Goal: Transaction & Acquisition: Subscribe to service/newsletter

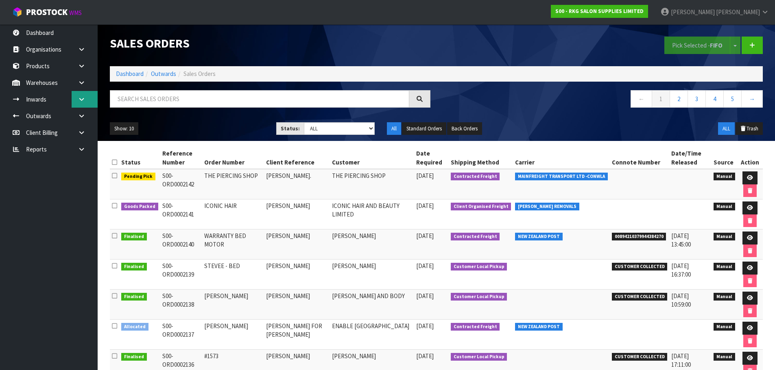
drag, startPoint x: 0, startPoint y: 0, endPoint x: 76, endPoint y: 98, distance: 124.0
click at [76, 98] on link at bounding box center [85, 99] width 26 height 17
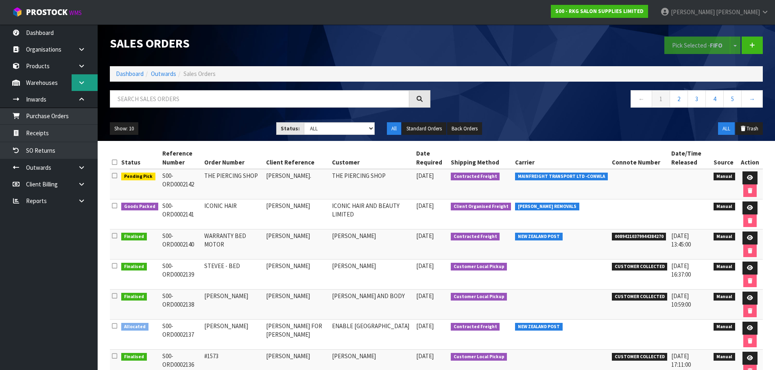
click at [76, 78] on link at bounding box center [85, 82] width 26 height 17
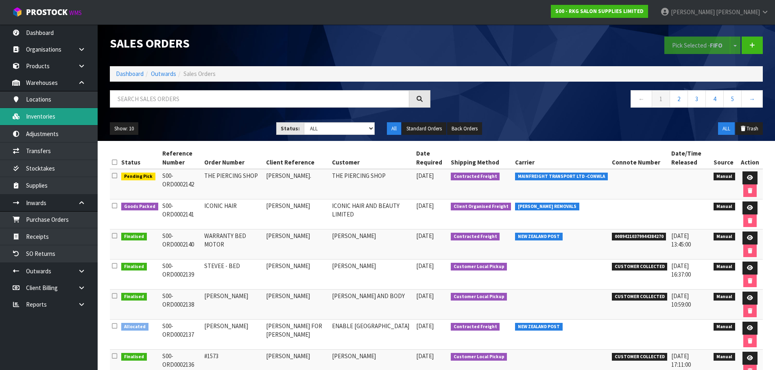
click at [37, 118] on link "Inventories" at bounding box center [49, 116] width 98 height 17
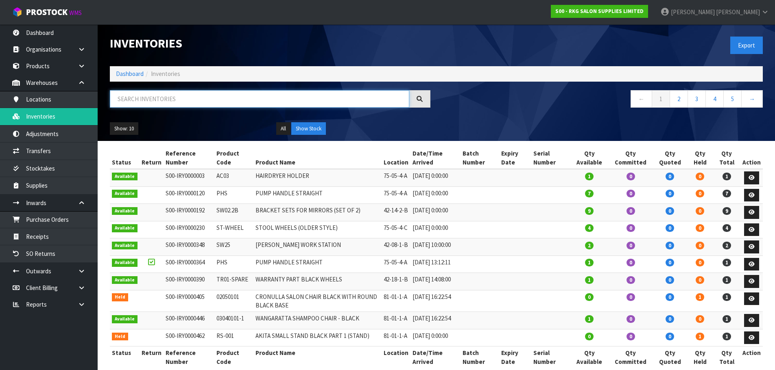
click at [148, 98] on input "text" at bounding box center [259, 98] width 299 height 17
paste input "02202201"
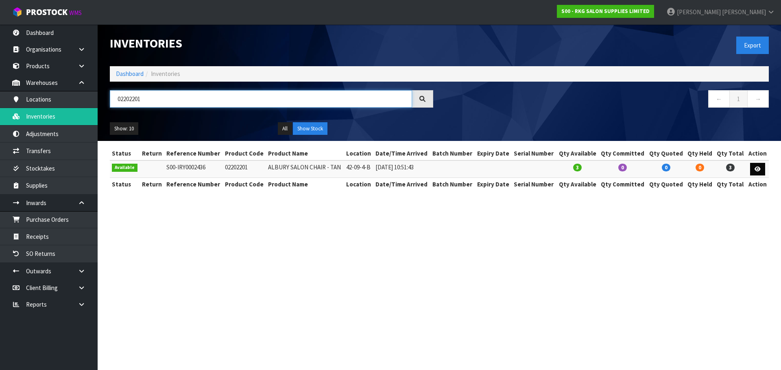
type input "02202201"
click at [759, 172] on icon at bounding box center [757, 169] width 6 height 5
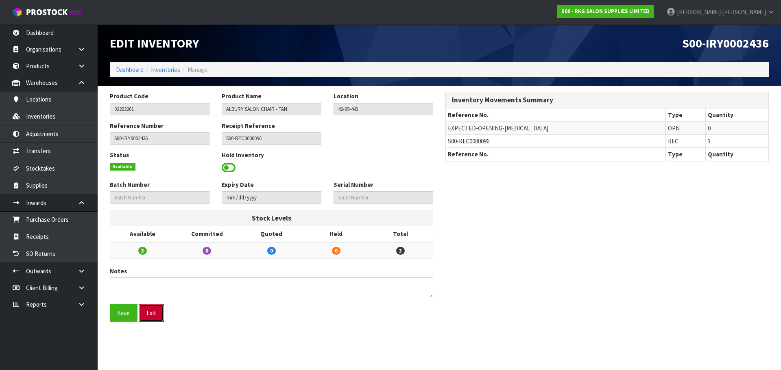
drag, startPoint x: 151, startPoint y: 313, endPoint x: 154, endPoint y: 216, distance: 97.6
click at [151, 309] on button "Exit" at bounding box center [151, 313] width 25 height 17
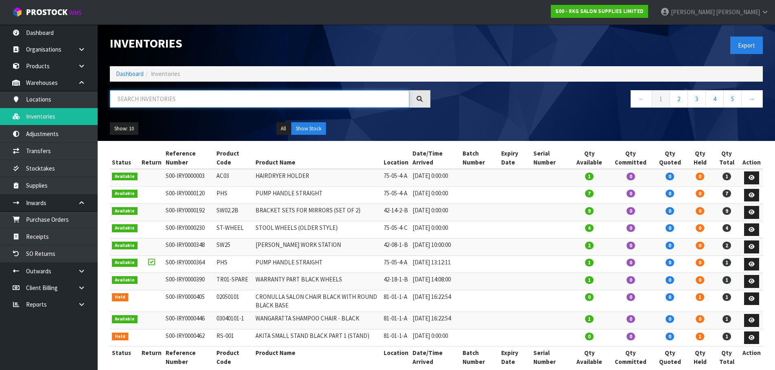
click at [157, 104] on input "text" at bounding box center [259, 98] width 299 height 17
paste input "02202201"
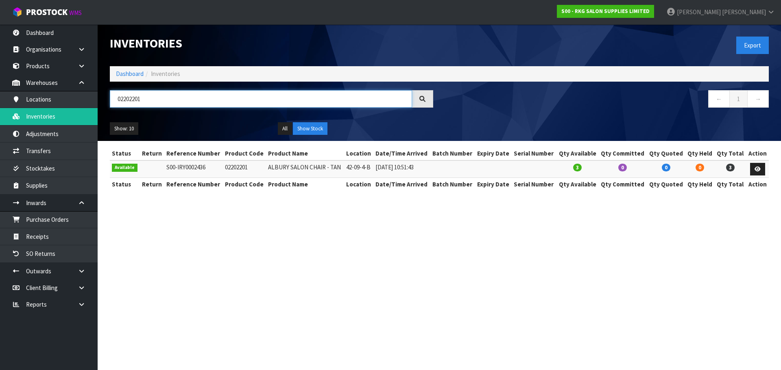
type input "02202201"
click at [80, 85] on icon at bounding box center [82, 83] width 8 height 6
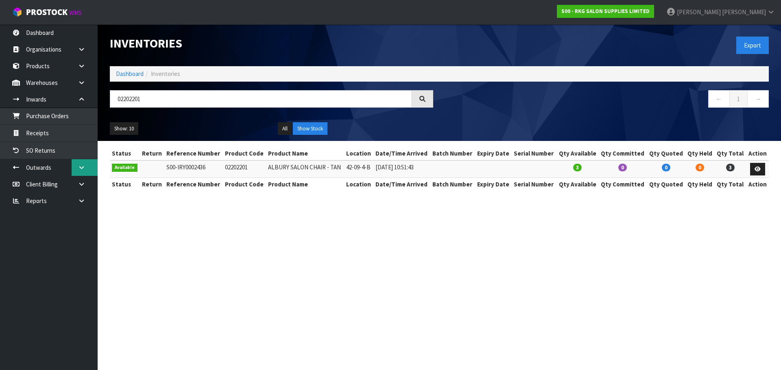
click at [81, 166] on icon at bounding box center [82, 168] width 8 height 6
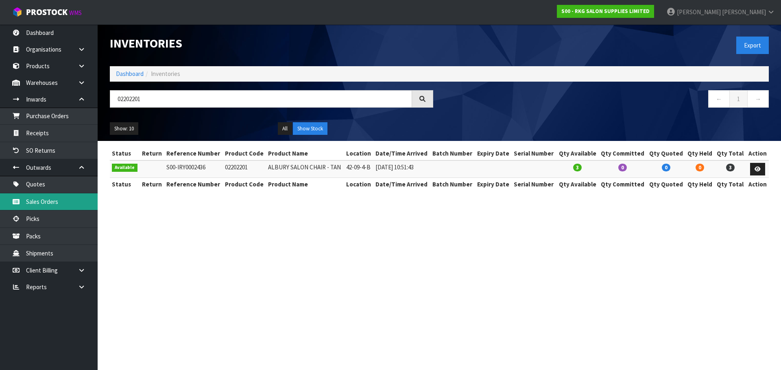
click at [45, 200] on link "Sales Orders" at bounding box center [49, 202] width 98 height 17
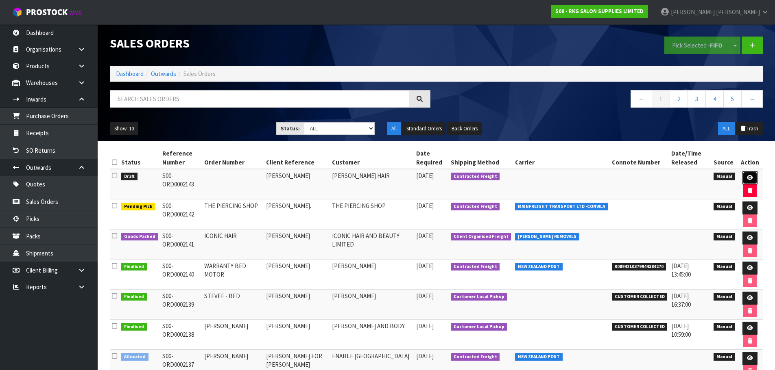
click at [747, 179] on icon at bounding box center [750, 177] width 6 height 5
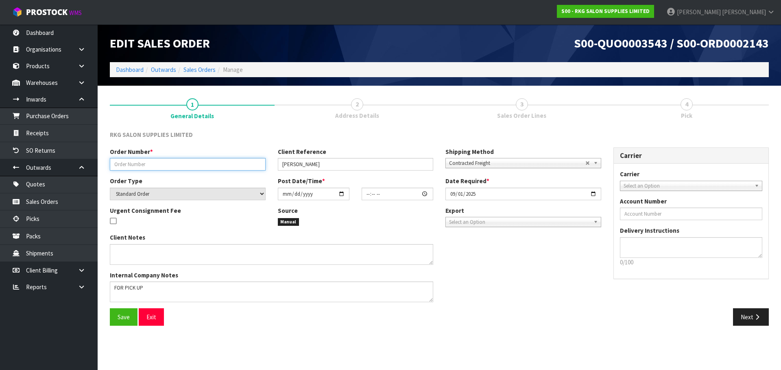
click at [171, 166] on input "text" at bounding box center [188, 164] width 156 height 13
drag, startPoint x: 145, startPoint y: 165, endPoint x: 186, endPoint y: 157, distance: 41.3
click at [186, 157] on div "Order Number * KENJI CHAIR TOFFEE" at bounding box center [188, 159] width 168 height 23
type input "KENJI CHAIR"
click at [342, 196] on input "date" at bounding box center [314, 194] width 72 height 13
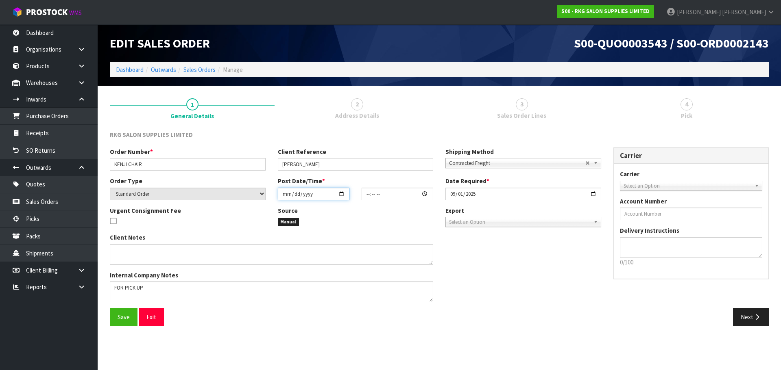
type input "2025-09-01"
type input "00:00:00.000"
type input "2025-09-01"
click at [591, 194] on input "2025-09-01" at bounding box center [523, 194] width 156 height 13
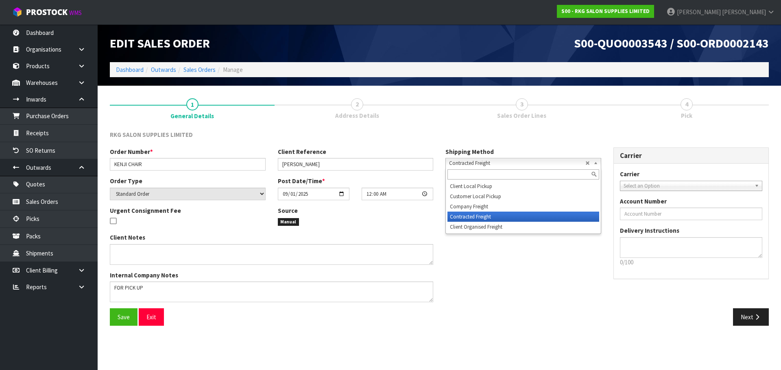
click at [457, 159] on span "Contracted Freight" at bounding box center [517, 164] width 136 height 10
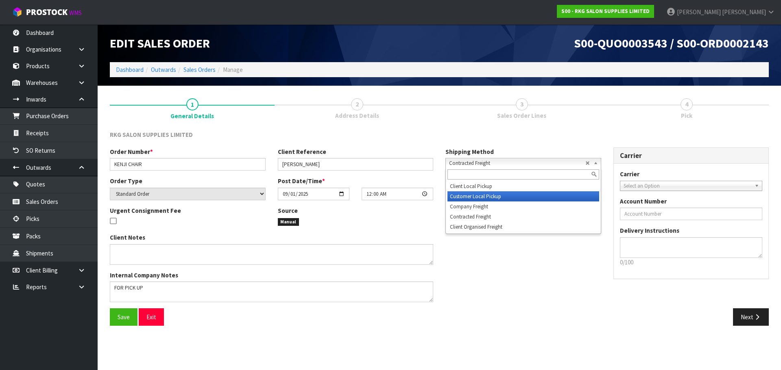
click at [468, 195] on li "Customer Local Pickup" at bounding box center [523, 197] width 152 height 10
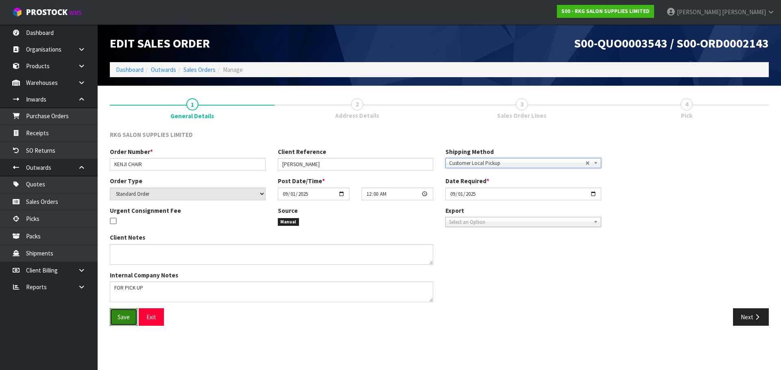
click at [128, 319] on span "Save" at bounding box center [124, 318] width 12 height 8
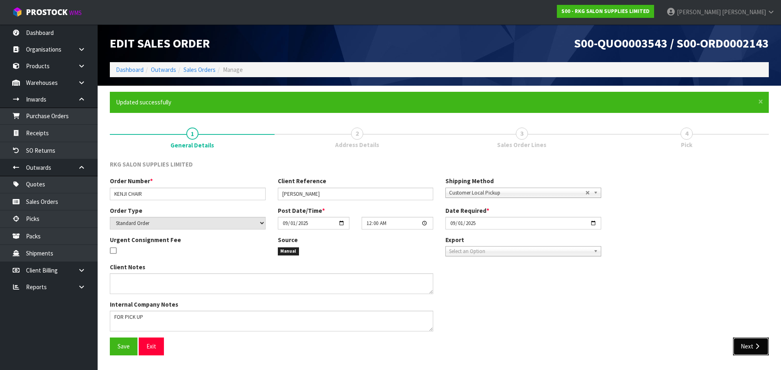
click at [748, 349] on button "Next" at bounding box center [751, 346] width 36 height 17
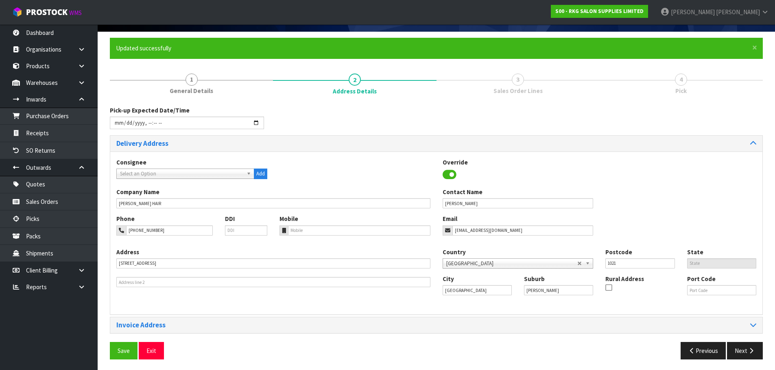
scroll to position [56, 0]
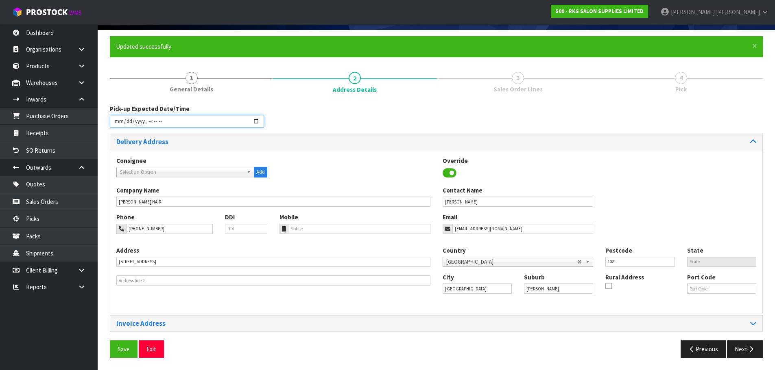
click at [257, 120] on input "datetime-local" at bounding box center [187, 121] width 154 height 13
click at [343, 121] on div "Pick-up Expected Date/Time" at bounding box center [436, 119] width 665 height 29
click at [119, 347] on span "Save" at bounding box center [124, 350] width 12 height 8
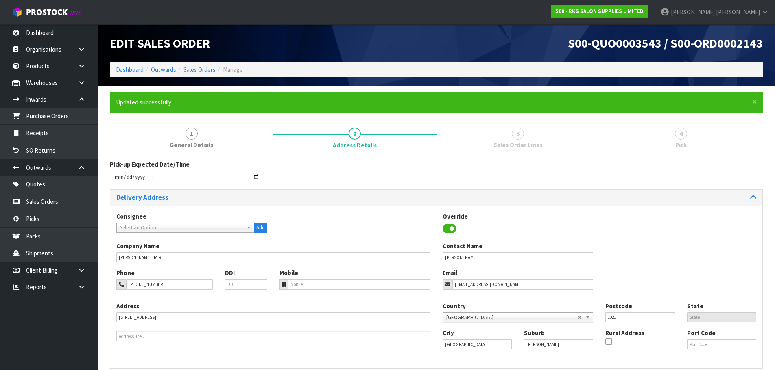
type input "2025-09-01T10:37"
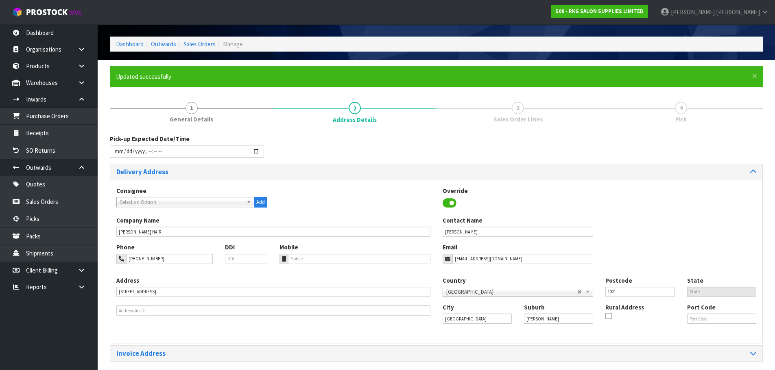
scroll to position [56, 0]
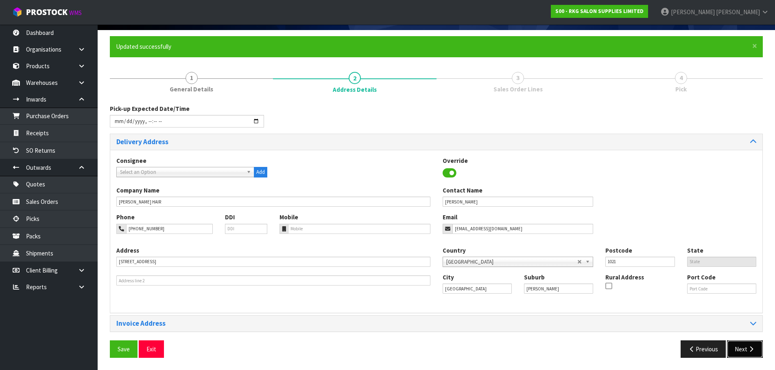
click at [741, 351] on button "Next" at bounding box center [745, 349] width 36 height 17
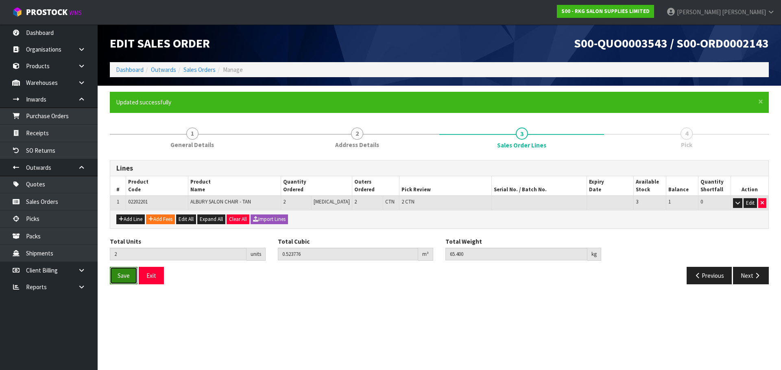
click at [124, 277] on span "Save" at bounding box center [124, 276] width 12 height 8
click at [749, 282] on button "Next" at bounding box center [751, 275] width 36 height 17
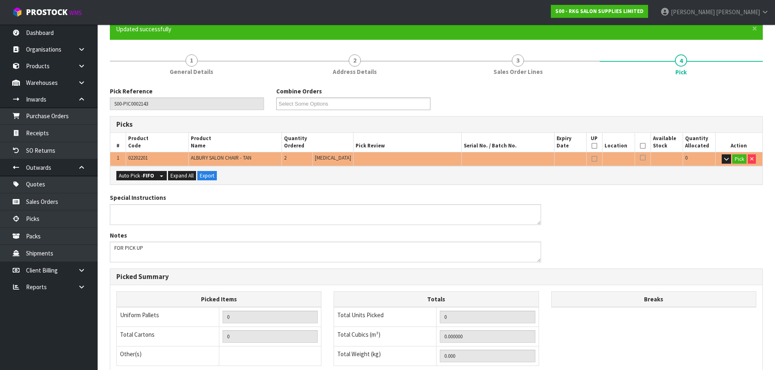
scroll to position [81, 0]
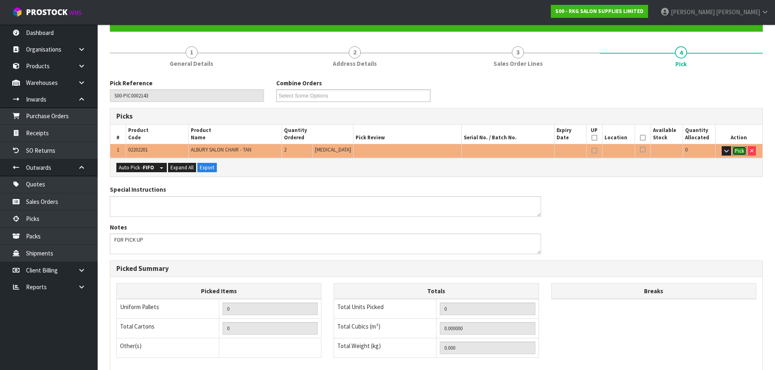
click at [733, 149] on button "Pick" at bounding box center [739, 151] width 14 height 10
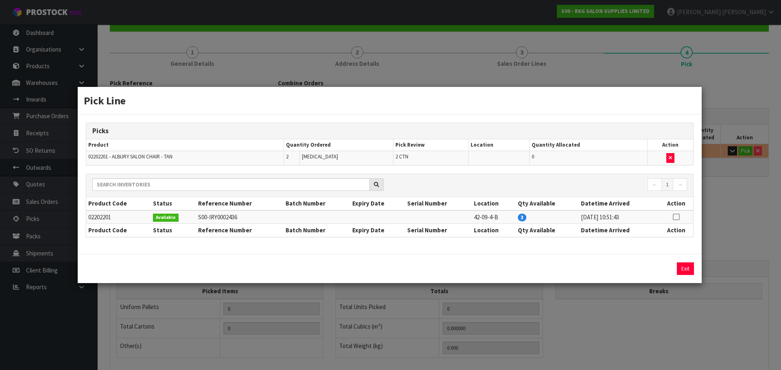
click at [679, 217] on icon at bounding box center [676, 217] width 7 height 0
click at [656, 269] on button "Assign Pick" at bounding box center [657, 269] width 33 height 13
type input "2"
type input "0.523776"
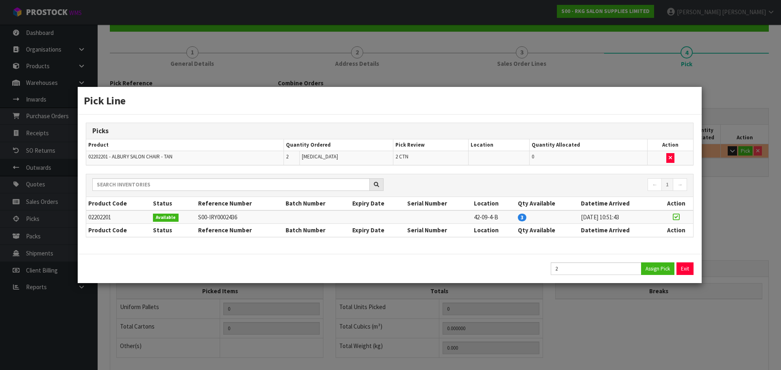
type input "65.4"
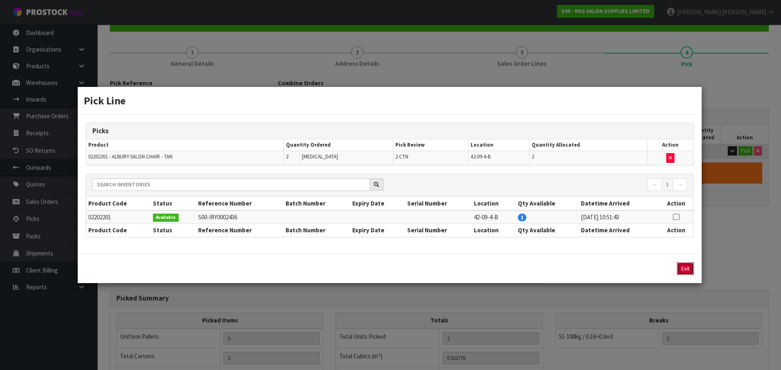
click at [690, 272] on button "Exit" at bounding box center [685, 269] width 17 height 13
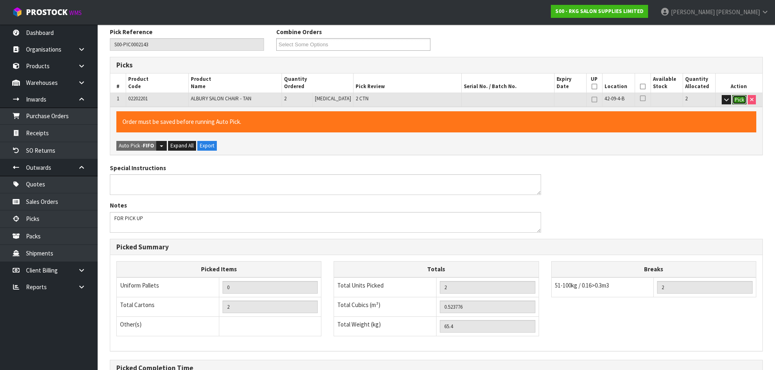
scroll to position [225, 0]
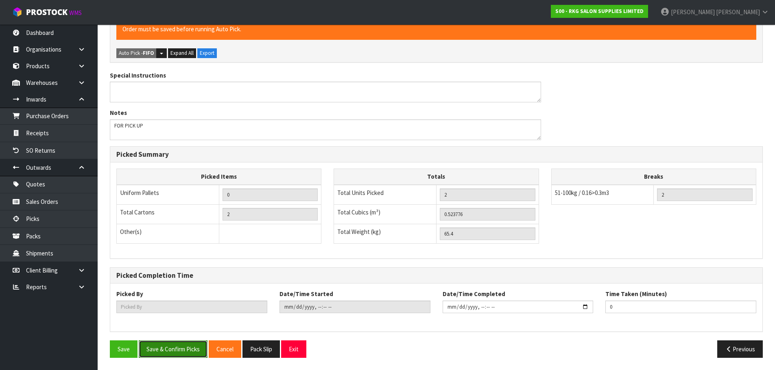
click at [169, 348] on button "Save & Confirm Picks" at bounding box center [173, 349] width 69 height 17
type input "[PERSON_NAME]"
type input "2025-09-01T10:37:43"
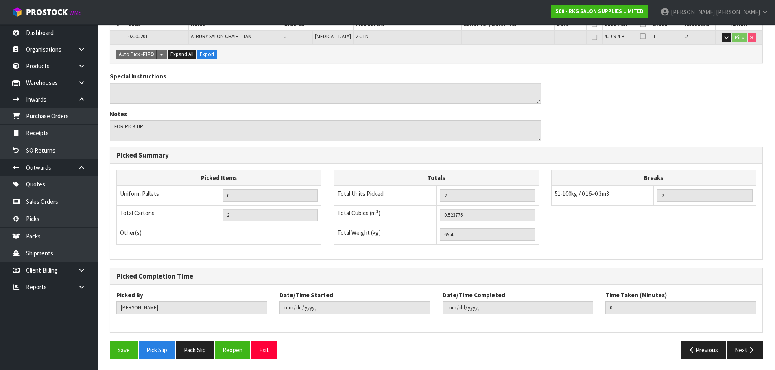
scroll to position [196, 0]
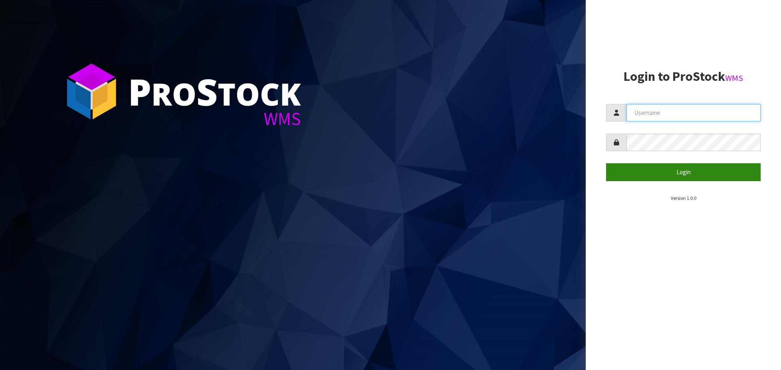
type input "[PERSON_NAME]"
click at [681, 176] on button "Login" at bounding box center [683, 171] width 155 height 17
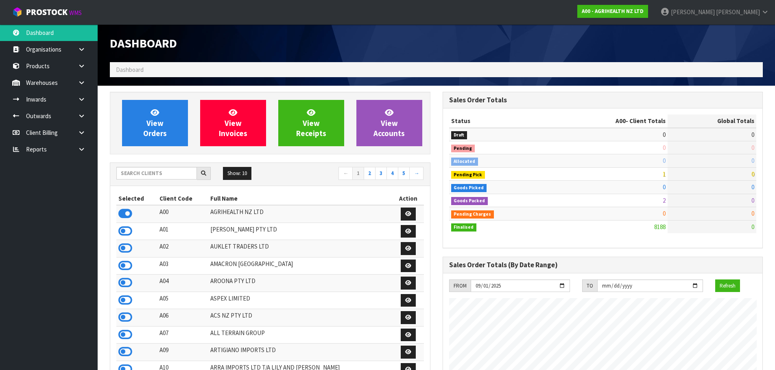
scroll to position [616, 332]
click at [143, 172] on input "text" at bounding box center [156, 173] width 81 height 13
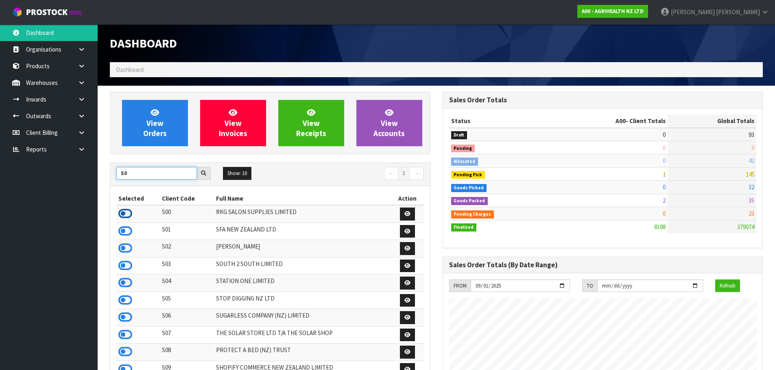
type input "S0"
click at [125, 217] on icon at bounding box center [125, 214] width 14 height 12
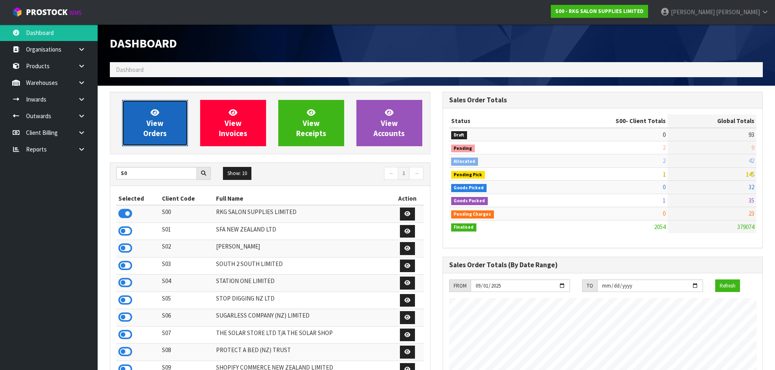
click at [151, 128] on span "View Orders" at bounding box center [155, 123] width 24 height 30
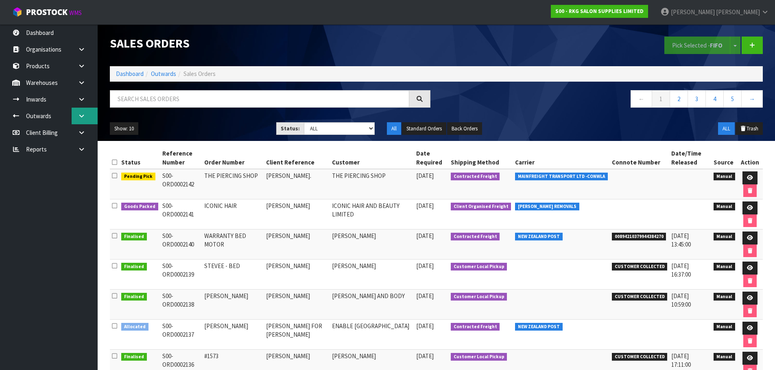
click at [78, 114] on icon at bounding box center [82, 116] width 8 height 6
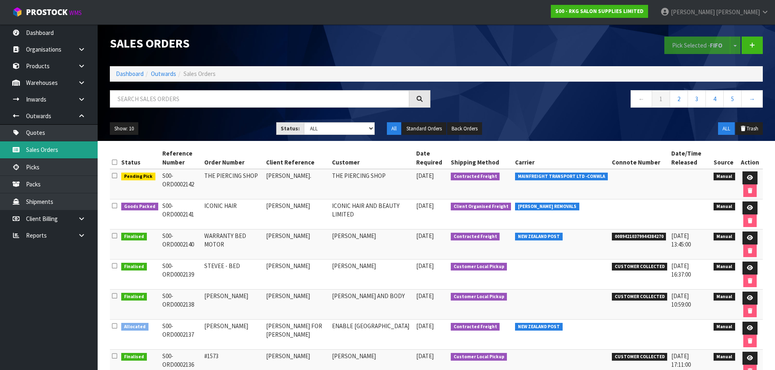
click at [43, 149] on link "Sales Orders" at bounding box center [49, 150] width 98 height 17
click at [35, 132] on link "Quotes" at bounding box center [49, 132] width 98 height 17
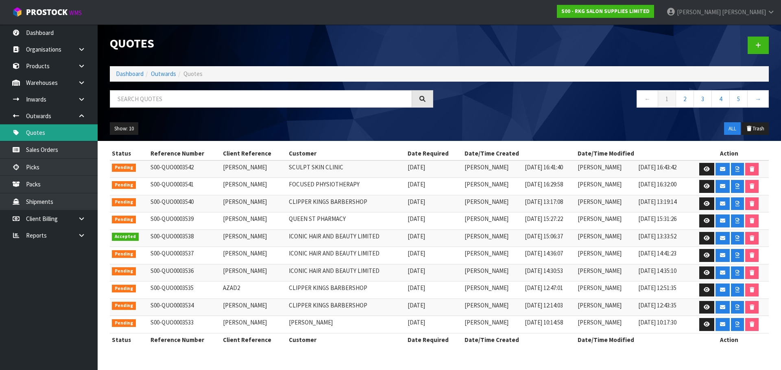
click at [36, 127] on link "Quotes" at bounding box center [49, 132] width 98 height 17
click at [763, 46] on link at bounding box center [757, 45] width 21 height 17
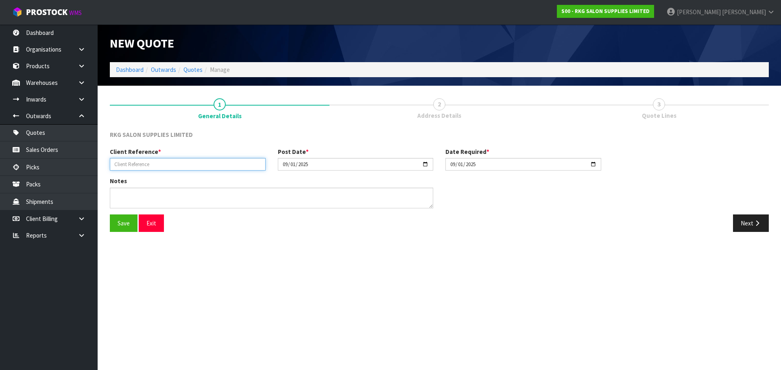
click at [196, 163] on input "text" at bounding box center [188, 164] width 156 height 13
click at [129, 163] on input "KENJI FIKICHI" at bounding box center [188, 164] width 156 height 13
type input "[PERSON_NAME]"
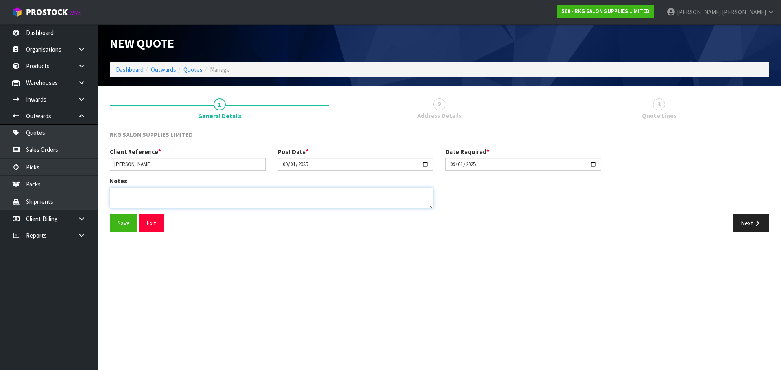
click at [125, 200] on textarea at bounding box center [271, 198] width 323 height 21
type textarea "FOR PICK UP"
click at [125, 219] on button "Save" at bounding box center [124, 223] width 28 height 17
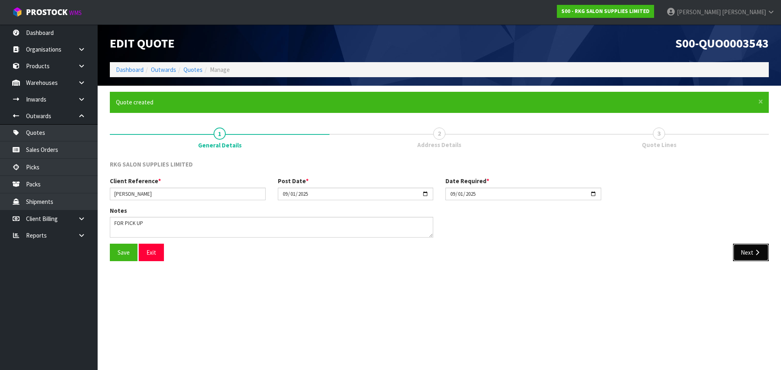
click at [758, 252] on icon "button" at bounding box center [757, 253] width 8 height 6
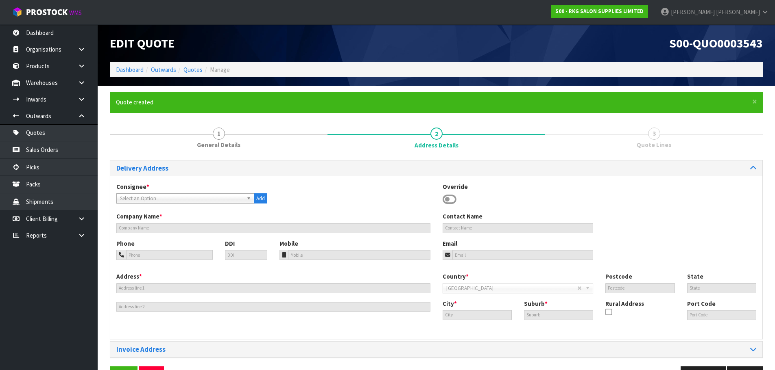
click at [445, 199] on icon at bounding box center [449, 200] width 14 height 12
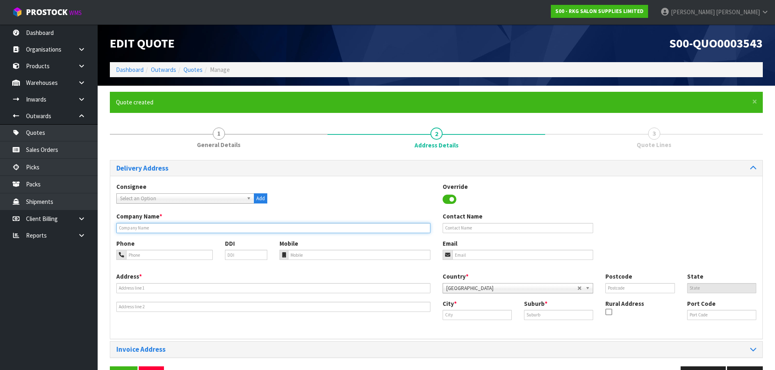
click at [205, 227] on input "text" at bounding box center [273, 228] width 314 height 10
type input "[PERSON_NAME] HAIR"
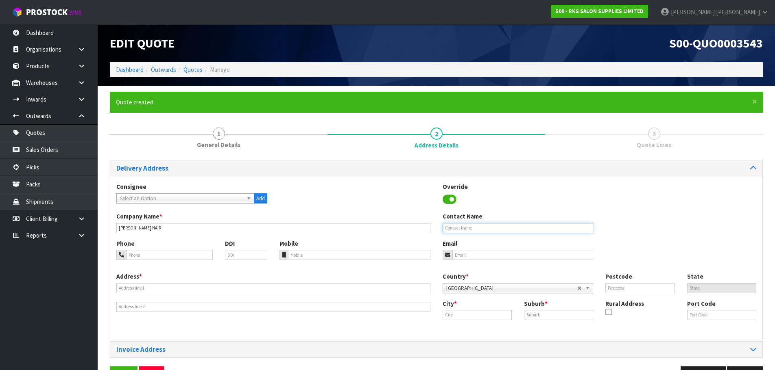
click at [465, 230] on input "text" at bounding box center [517, 228] width 151 height 10
type input "[PERSON_NAME]"
click at [146, 256] on input "tel" at bounding box center [169, 255] width 87 height 10
type input "[PHONE_NUMBER]"
click at [458, 255] on input "email" at bounding box center [522, 255] width 141 height 10
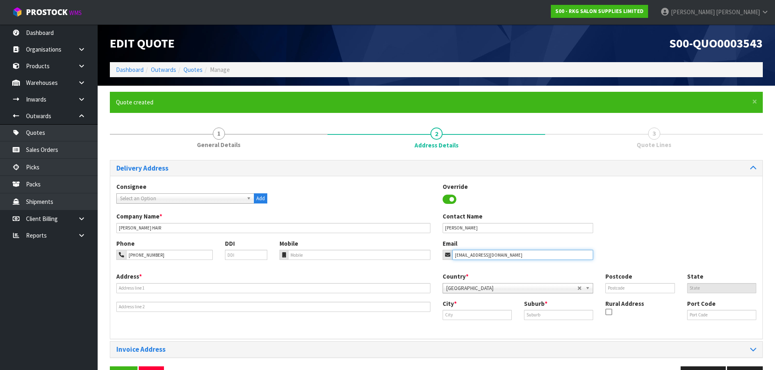
type input "[EMAIL_ADDRESS][DOMAIN_NAME]"
click at [217, 291] on input "text" at bounding box center [273, 288] width 314 height 10
drag, startPoint x: 216, startPoint y: 291, endPoint x: 108, endPoint y: 287, distance: 108.3
click at [108, 287] on div "× Close Quote created 1 General Details 2 Address Details 3 Quote Lines Deliver…" at bounding box center [436, 241] width 665 height 298
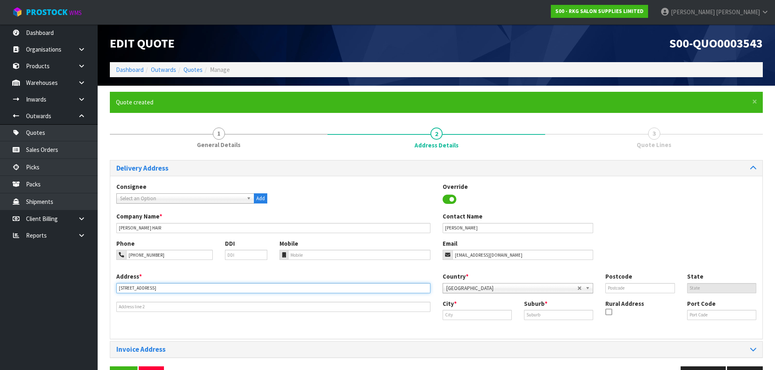
type input "[STREET_ADDRESS]"
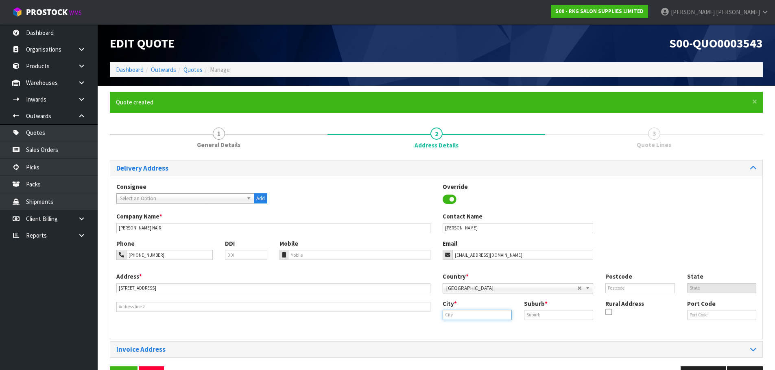
click at [465, 313] on input "text" at bounding box center [476, 315] width 69 height 10
click at [463, 331] on strong "Auckla" at bounding box center [460, 329] width 18 height 8
type input "[GEOGRAPHIC_DATA]"
click at [550, 315] on input "text" at bounding box center [558, 315] width 69 height 10
type input "[PERSON_NAME]"
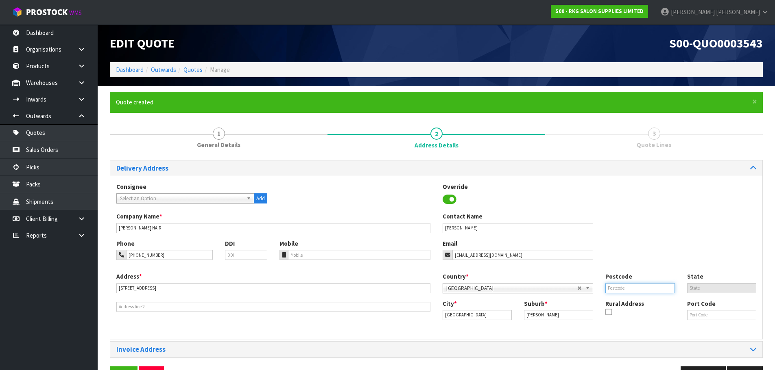
click at [616, 286] on input "text" at bounding box center [639, 288] width 69 height 10
click at [620, 293] on input "text" at bounding box center [639, 288] width 69 height 10
type input "1021"
click at [618, 250] on div "Phone 021-819-101 DDI Mobile Email info@aubehair.co.nz" at bounding box center [436, 256] width 652 height 33
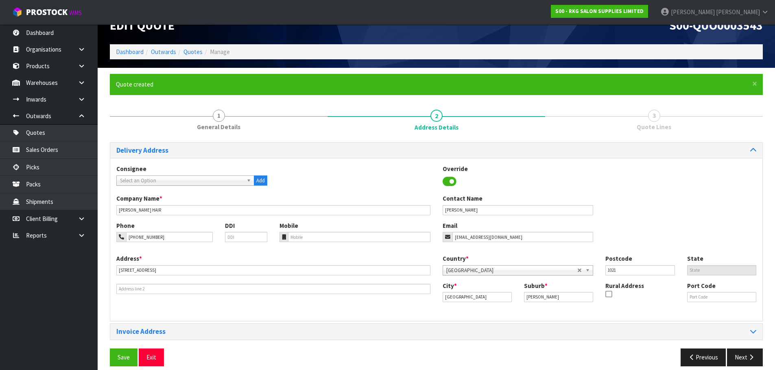
scroll to position [26, 0]
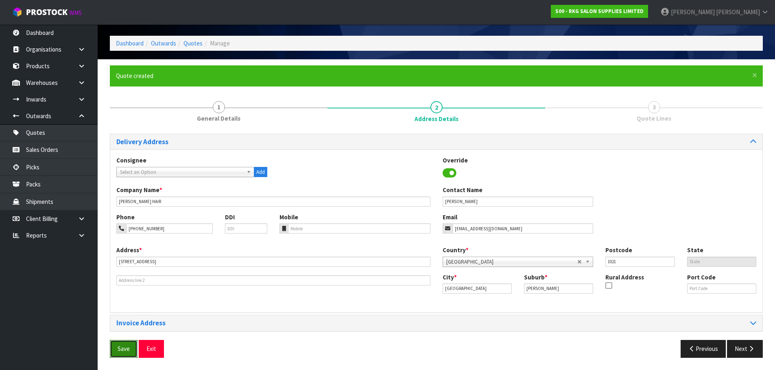
click at [126, 347] on button "Save" at bounding box center [124, 348] width 28 height 17
click at [745, 350] on button "Next" at bounding box center [745, 348] width 36 height 17
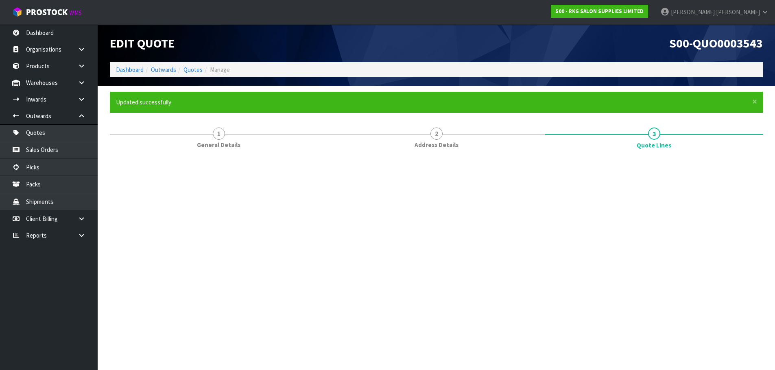
scroll to position [0, 0]
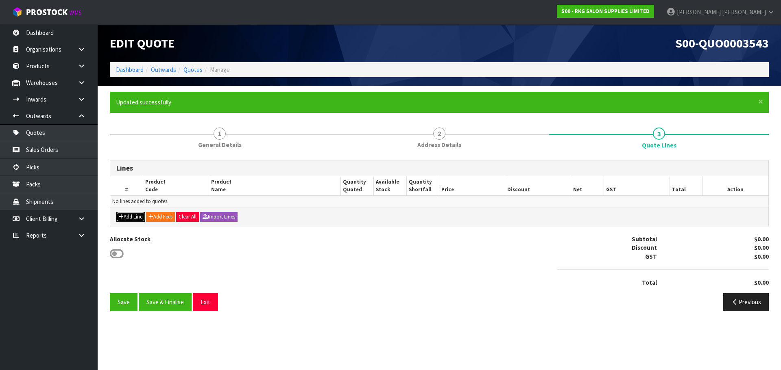
click at [135, 218] on button "Add Line" at bounding box center [130, 217] width 28 height 10
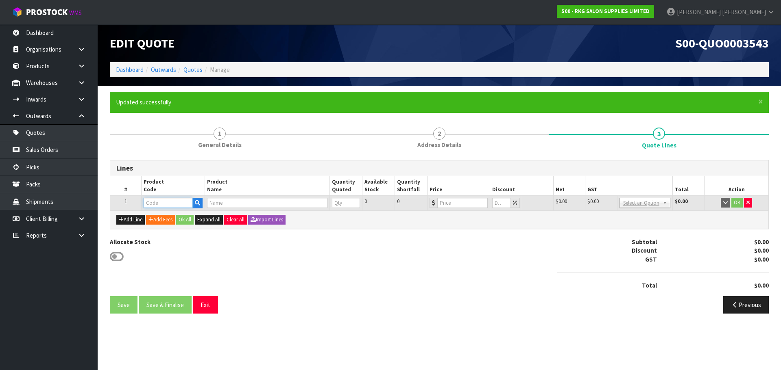
click at [160, 205] on input "text" at bounding box center [168, 203] width 49 height 10
type input "02202201"
type input "ALBURY SALON CHAIR - TAN"
type input "0"
type input "350"
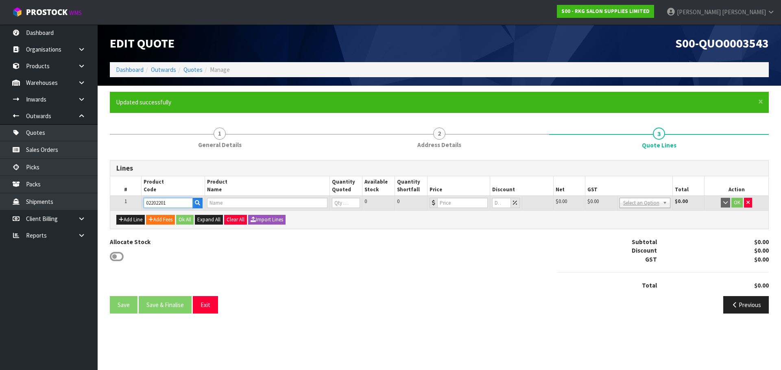
type input "0"
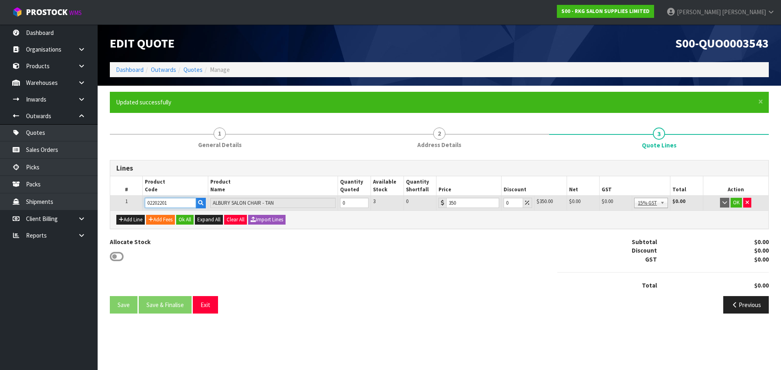
type input "02202201"
click at [334, 203] on tr "1 02202201 ALBURY SALON CHAIR - TAN 0 3 0 350 0 $350.00 $0.00 $0.00 $0.00 No GS…" at bounding box center [439, 203] width 658 height 15
type input "2"
click at [735, 203] on button "OK" at bounding box center [735, 203] width 11 height 10
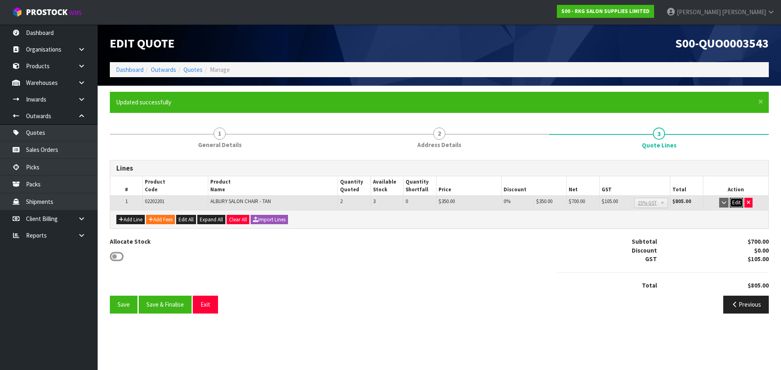
click at [737, 203] on button "Edit" at bounding box center [735, 203] width 13 height 10
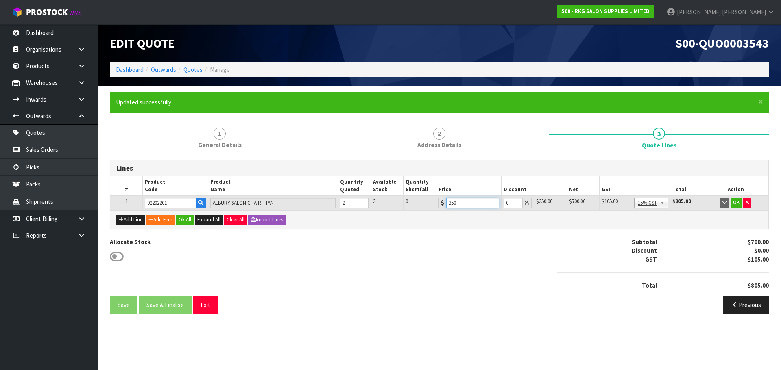
drag, startPoint x: 457, startPoint y: 202, endPoint x: 443, endPoint y: 203, distance: 13.8
click at [443, 203] on div "350" at bounding box center [468, 203] width 61 height 10
type input "429"
drag, startPoint x: 510, startPoint y: 203, endPoint x: 504, endPoint y: 203, distance: 6.1
click at [504, 203] on input "0" at bounding box center [512, 203] width 19 height 10
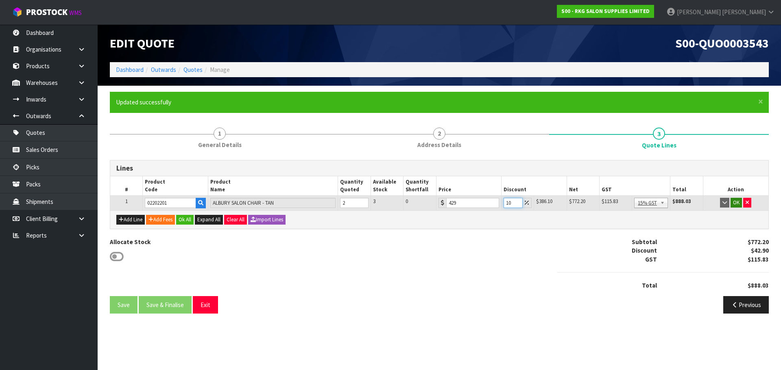
type input "10"
click at [734, 205] on button "OK" at bounding box center [735, 203] width 11 height 10
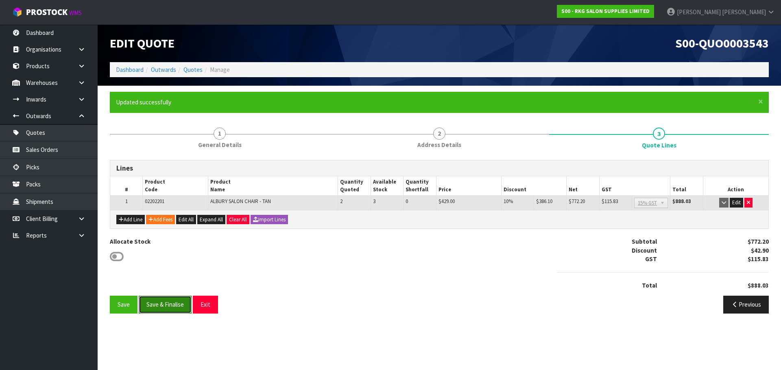
click at [164, 306] on button "Save & Finalise" at bounding box center [165, 304] width 53 height 17
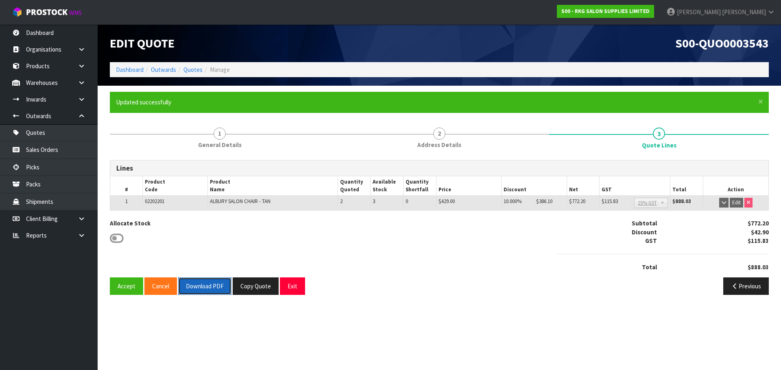
click at [194, 287] on button "Download PDF" at bounding box center [204, 286] width 53 height 17
click at [124, 284] on button "Accept" at bounding box center [126, 286] width 33 height 17
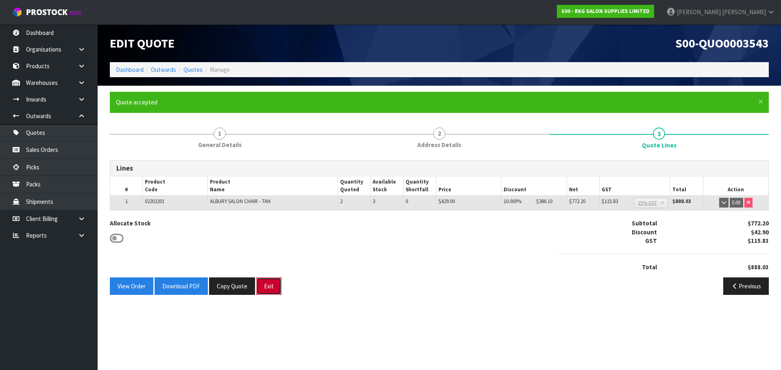
click at [268, 289] on button "Exit" at bounding box center [268, 286] width 25 height 17
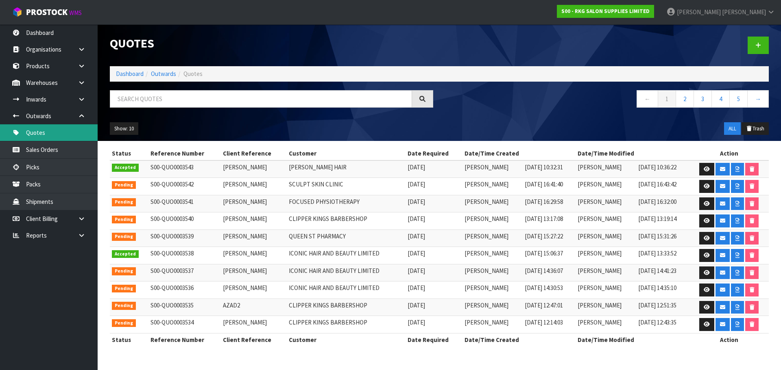
click at [33, 133] on link "Quotes" at bounding box center [49, 132] width 98 height 17
click at [757, 43] on icon at bounding box center [758, 45] width 6 height 6
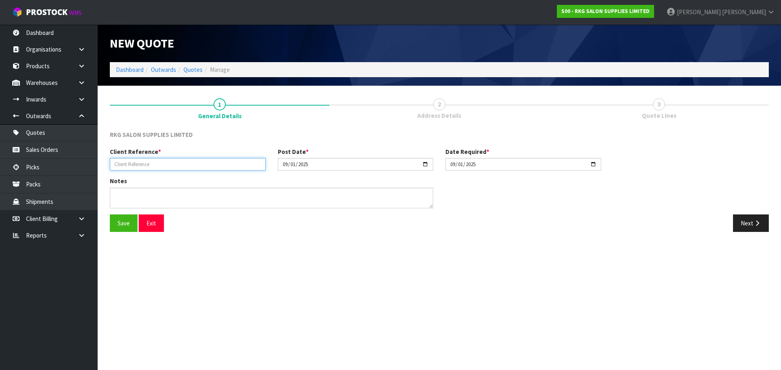
click at [163, 165] on input "text" at bounding box center [188, 164] width 156 height 13
type input "VOLUME 8"
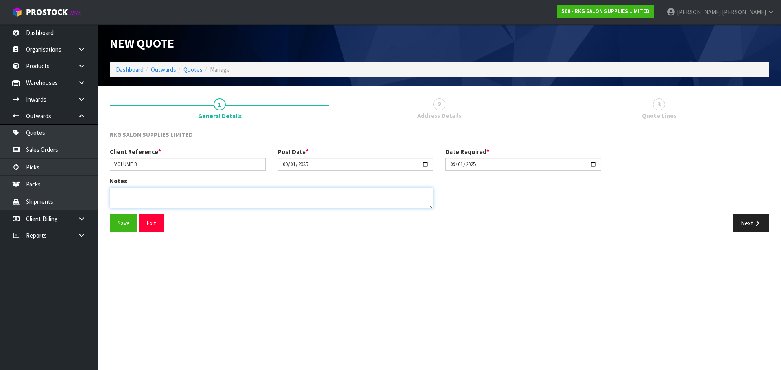
click at [126, 196] on textarea at bounding box center [271, 198] width 323 height 21
click at [131, 194] on textarea at bounding box center [271, 198] width 323 height 21
type textarea "FOR PICK UP"
click at [122, 224] on button "Save" at bounding box center [124, 223] width 28 height 17
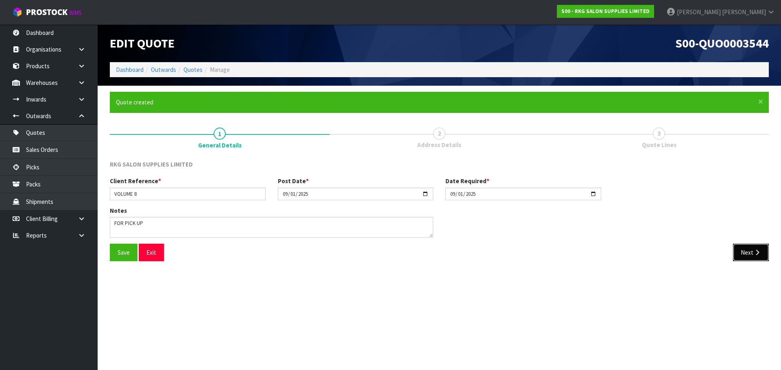
click at [745, 252] on button "Next" at bounding box center [751, 252] width 36 height 17
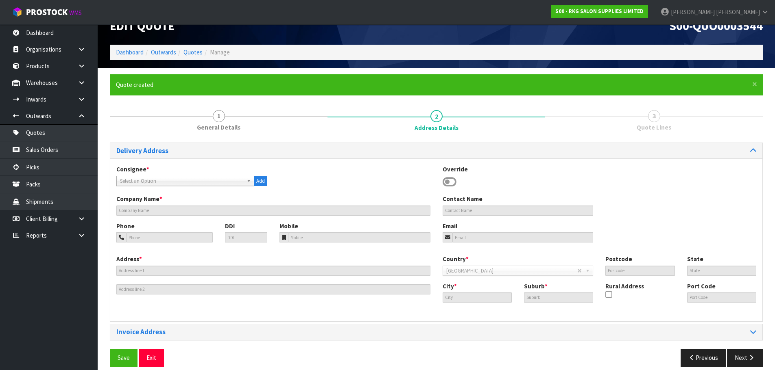
scroll to position [26, 0]
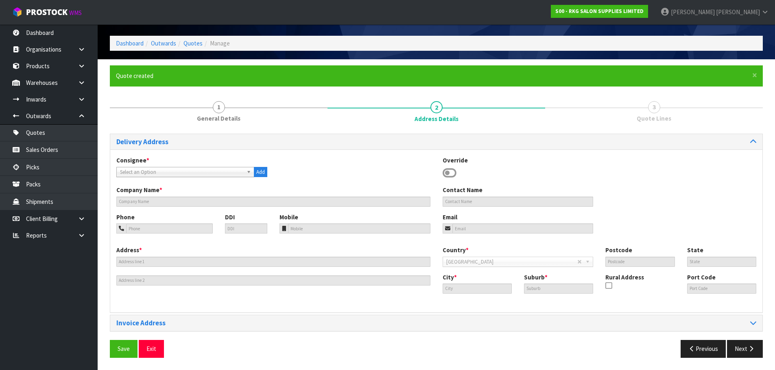
click at [452, 175] on icon at bounding box center [449, 173] width 14 height 12
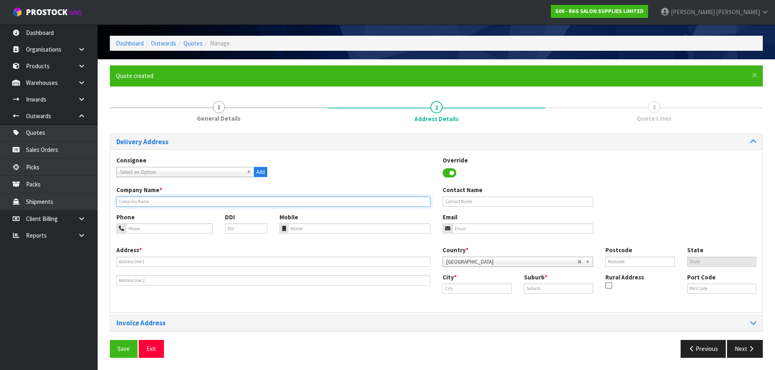
click at [131, 205] on input "text" at bounding box center [273, 202] width 314 height 10
type input "VOLUME 8"
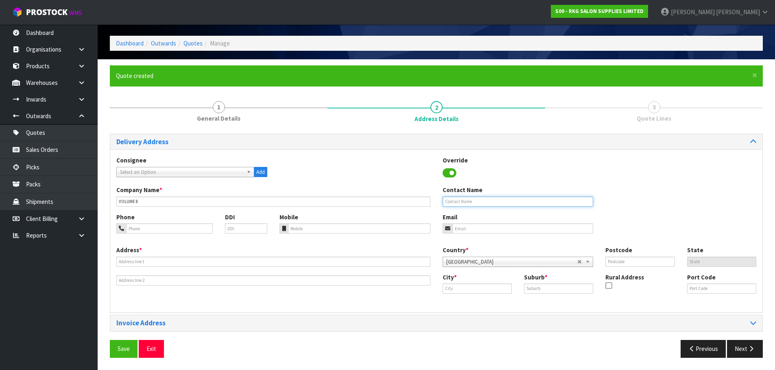
click at [450, 202] on input "text" at bounding box center [517, 202] width 151 height 10
type input "KELLY NG"
click at [174, 229] on input "tel" at bounding box center [169, 229] width 87 height 10
click at [143, 230] on input "021-998768" at bounding box center [169, 229] width 87 height 10
type input "021-998-768"
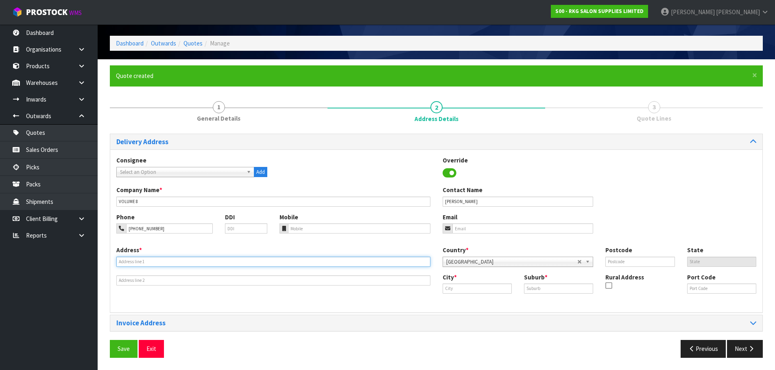
click at [153, 257] on input "text" at bounding box center [273, 262] width 314 height 10
type input "8 MORROW ST"
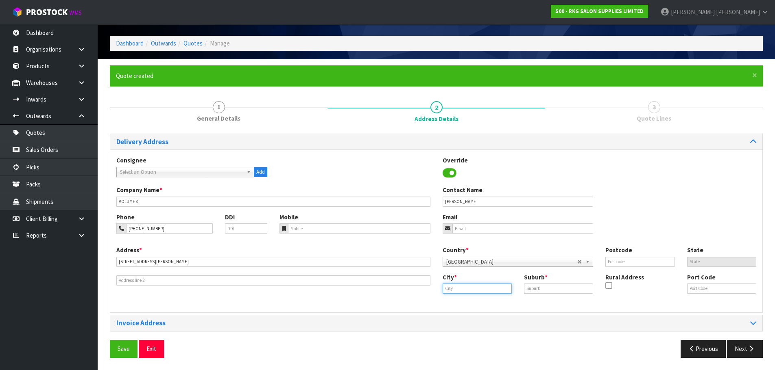
click at [474, 287] on input "text" at bounding box center [476, 289] width 69 height 10
click at [475, 302] on strong "Auckland" at bounding box center [480, 303] width 59 height 8
type input "Auckland"
click at [543, 288] on input "text" at bounding box center [558, 289] width 69 height 10
type input "NEWMARKET"
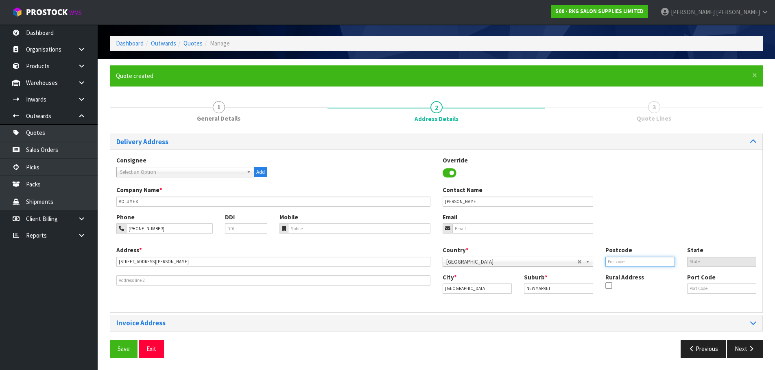
click at [612, 261] on input "text" at bounding box center [639, 262] width 69 height 10
type input "1023"
click at [609, 229] on div "Phone 021-998-768 DDI Mobile Email" at bounding box center [436, 229] width 652 height 33
click at [492, 233] on input "email" at bounding box center [522, 229] width 141 height 10
type input "kelly_nz2003@yahoo.com"
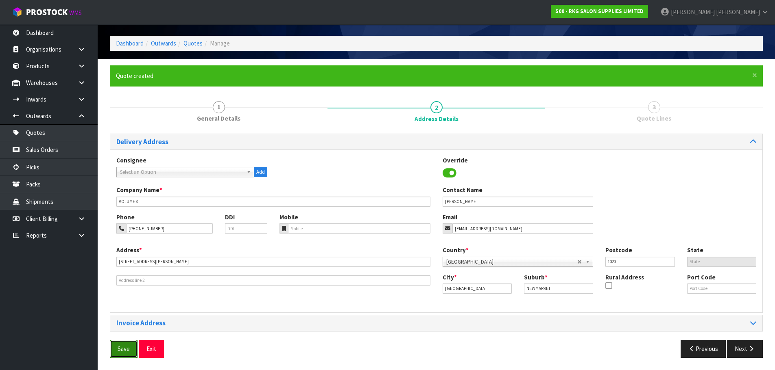
click at [122, 348] on button "Save" at bounding box center [124, 348] width 28 height 17
click at [745, 352] on button "Next" at bounding box center [745, 348] width 36 height 17
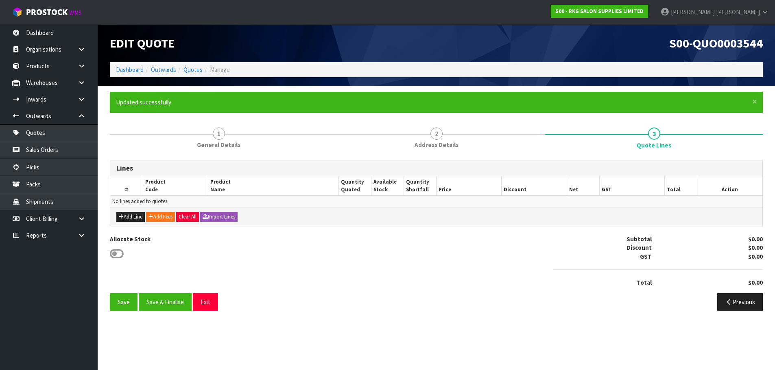
scroll to position [0, 0]
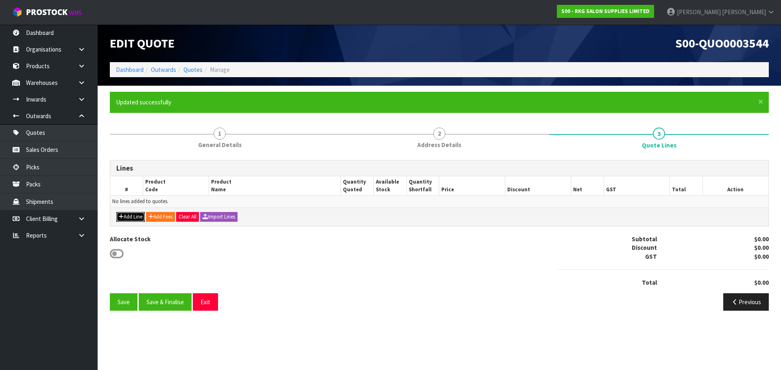
click at [135, 217] on button "Add Line" at bounding box center [130, 217] width 28 height 10
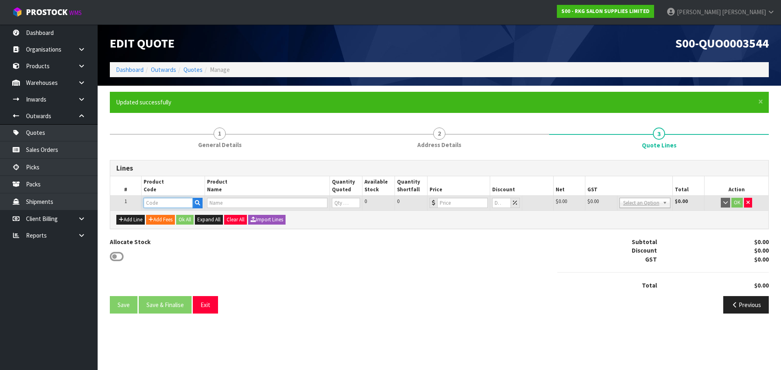
click at [153, 201] on input "text" at bounding box center [168, 203] width 49 height 10
click at [152, 205] on input "text" at bounding box center [168, 203] width 49 height 10
paste input "02100101-X"
type input "02100101-X"
type input "MUDGEE SALON CHAIR BLACK WITH BLACK ROUND BASE - USED"
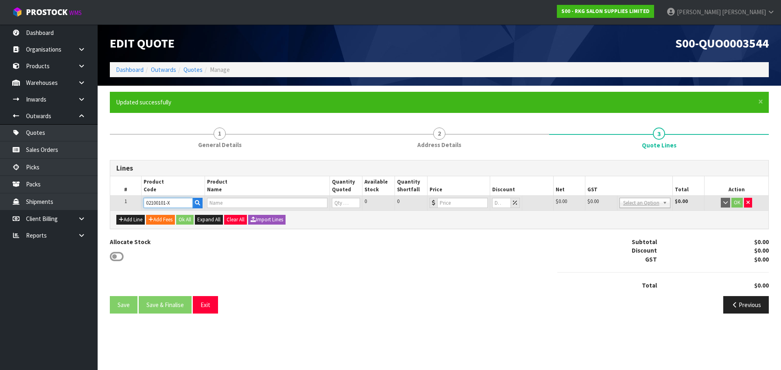
type input "0"
type input "299"
type input "0"
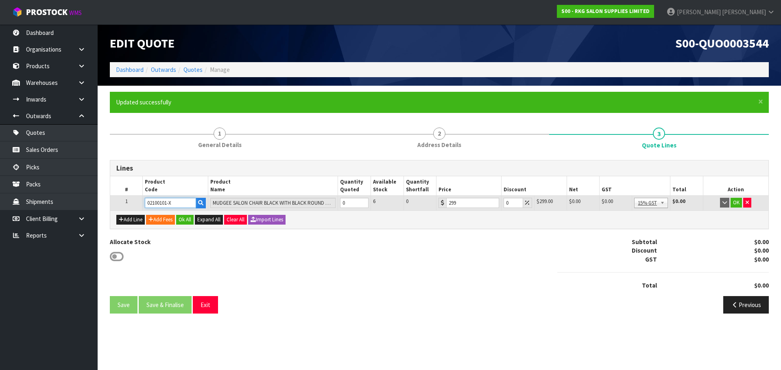
type input "02100101-X"
click at [363, 200] on input "1" at bounding box center [354, 203] width 28 height 10
type input "2"
click at [363, 200] on input "2" at bounding box center [354, 203] width 28 height 10
click at [735, 204] on button "OK" at bounding box center [735, 203] width 11 height 10
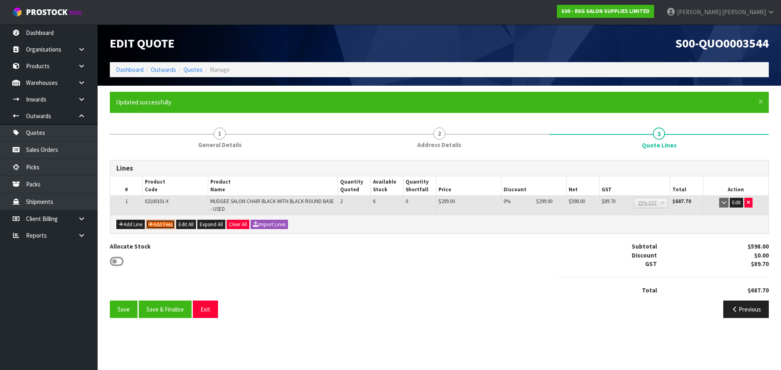
click at [163, 222] on button "Add Fees" at bounding box center [160, 225] width 29 height 10
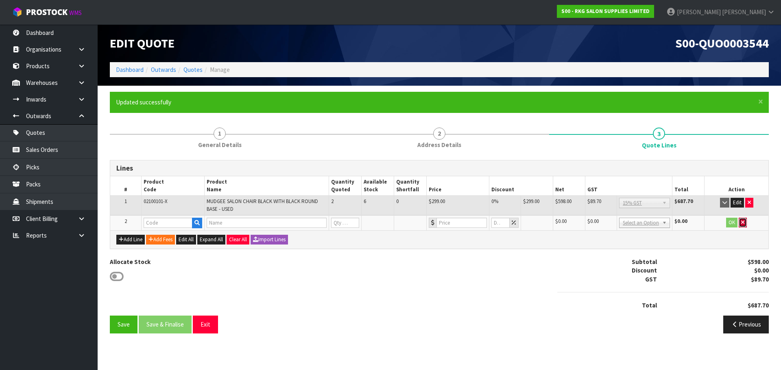
click at [741, 223] on icon "button" at bounding box center [742, 222] width 3 height 5
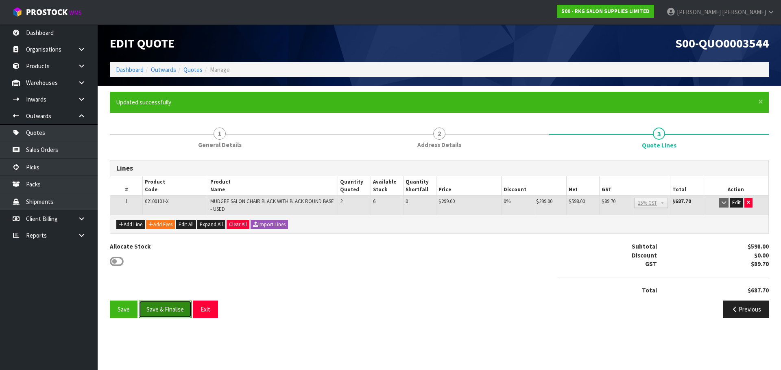
click at [161, 307] on button "Save & Finalise" at bounding box center [165, 309] width 53 height 17
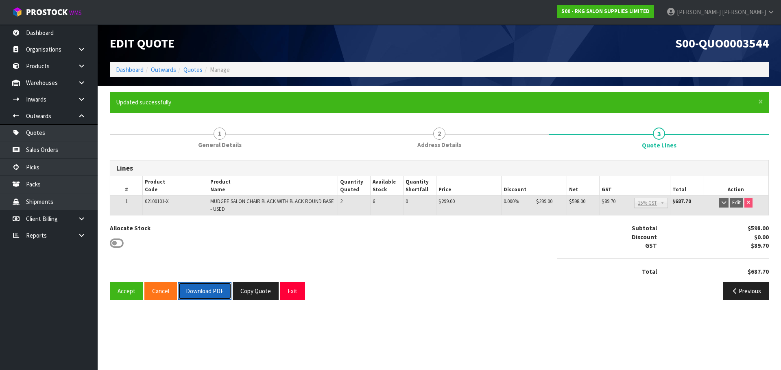
click at [203, 295] on button "Download PDF" at bounding box center [204, 291] width 53 height 17
click at [128, 293] on button "Accept" at bounding box center [126, 291] width 33 height 17
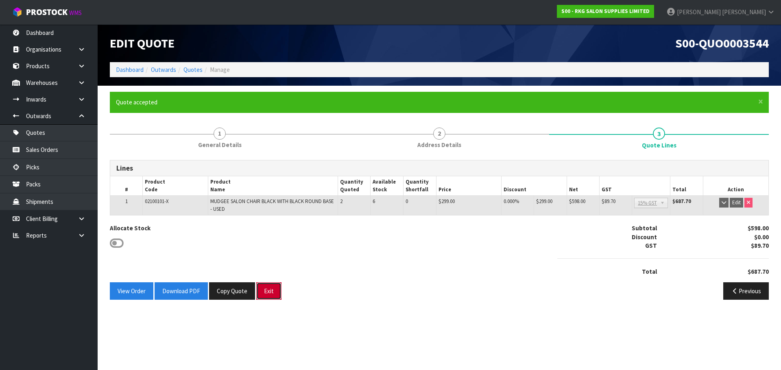
click at [277, 294] on button "Exit" at bounding box center [268, 291] width 25 height 17
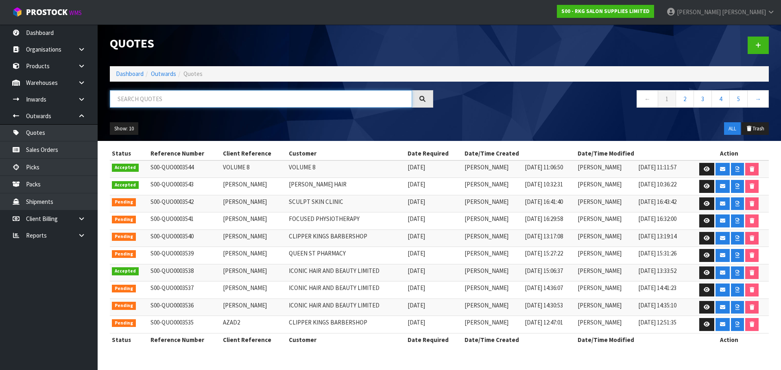
click at [135, 98] on input "text" at bounding box center [261, 98] width 302 height 17
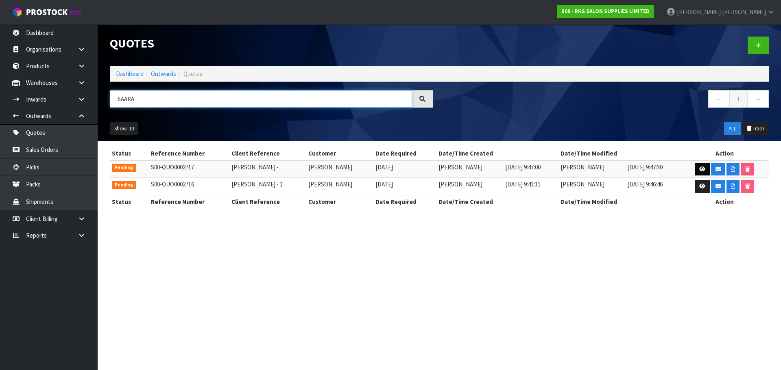
type input "SAARA"
click at [701, 168] on icon at bounding box center [702, 169] width 6 height 5
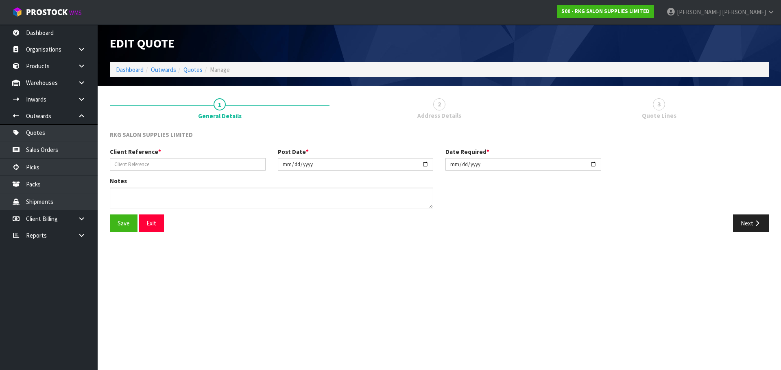
type input "[PERSON_NAME] -"
type input "[DATE]"
type textarea "RESIDENTIAL DELIVERY - CONROYS"
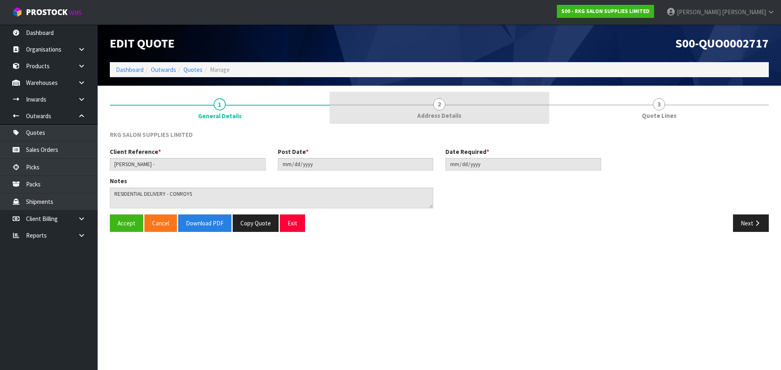
click at [438, 109] on span "2" at bounding box center [439, 104] width 12 height 12
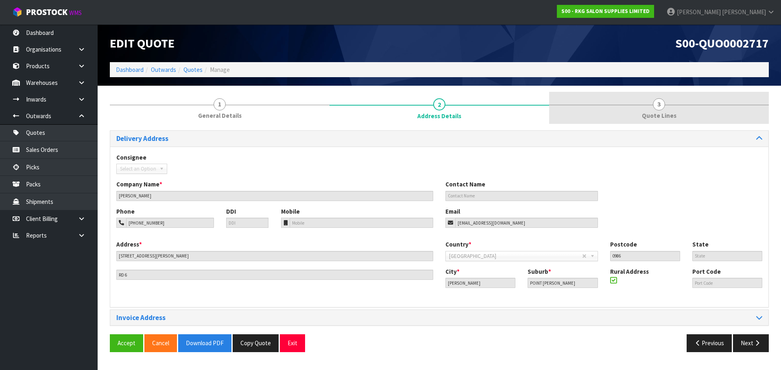
click at [658, 108] on span "3" at bounding box center [659, 104] width 12 height 12
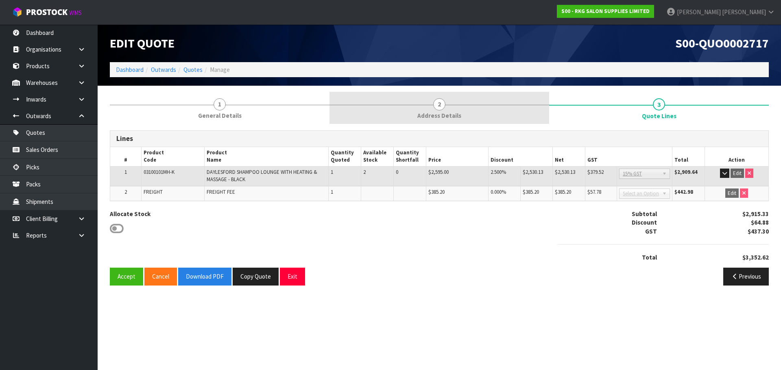
click at [438, 104] on span "2" at bounding box center [439, 104] width 12 height 12
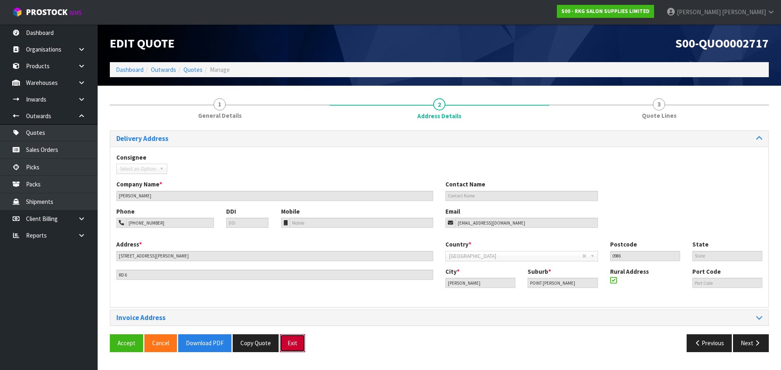
click at [291, 348] on button "Exit" at bounding box center [292, 343] width 25 height 17
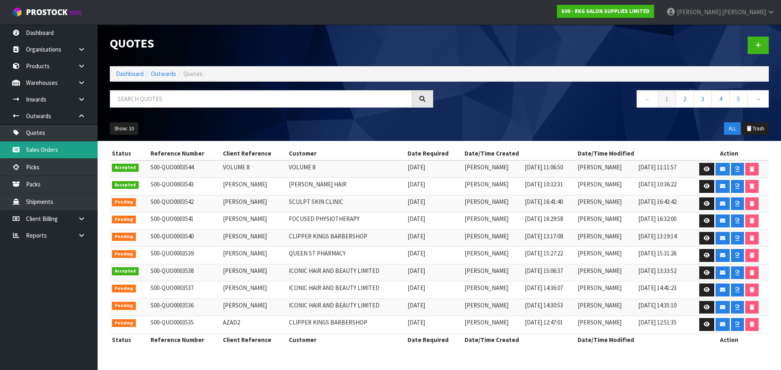
click at [36, 150] on link "Sales Orders" at bounding box center [49, 150] width 98 height 17
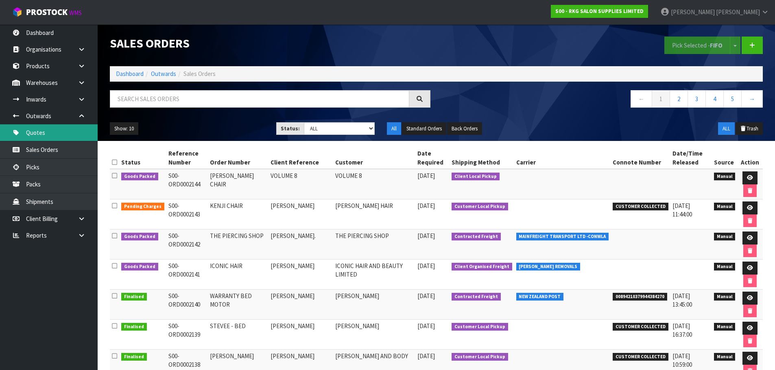
click at [48, 130] on link "Quotes" at bounding box center [49, 132] width 98 height 17
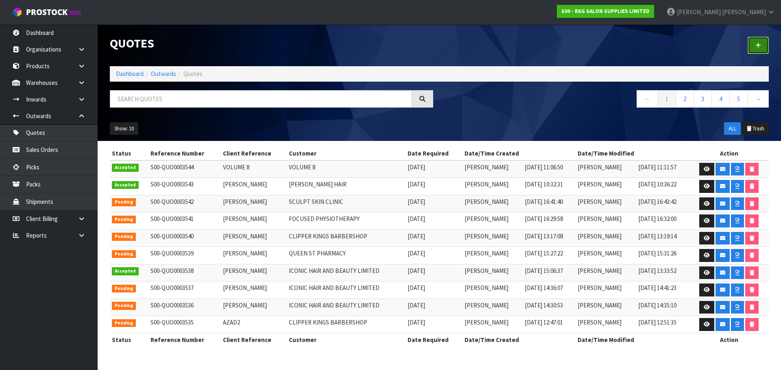
click at [758, 44] on icon at bounding box center [758, 45] width 6 height 6
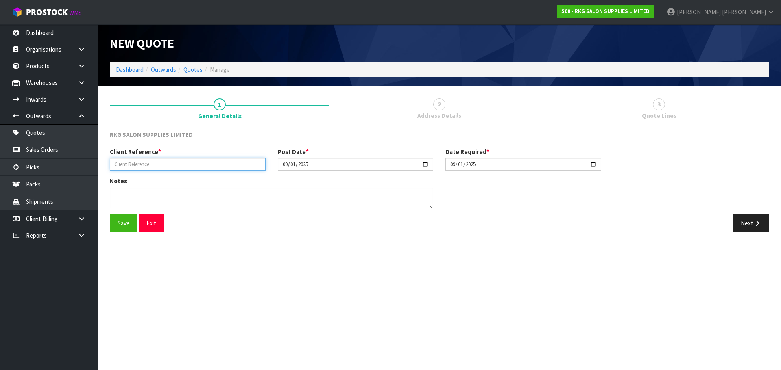
click at [130, 164] on input "text" at bounding box center [188, 164] width 156 height 13
type input "NAVPREET2"
click at [121, 225] on button "Save" at bounding box center [124, 223] width 28 height 17
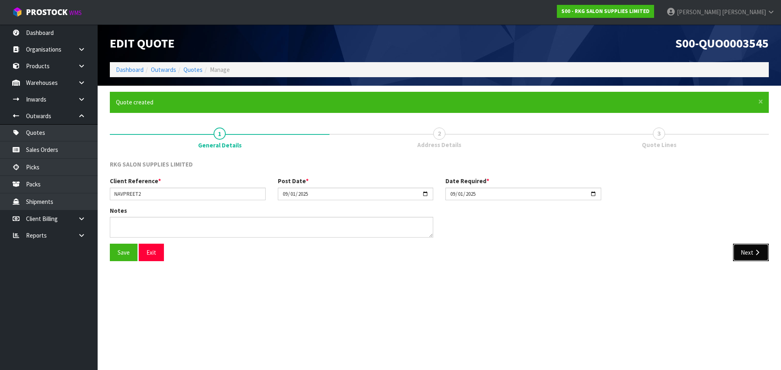
click at [745, 258] on button "Next" at bounding box center [751, 252] width 36 height 17
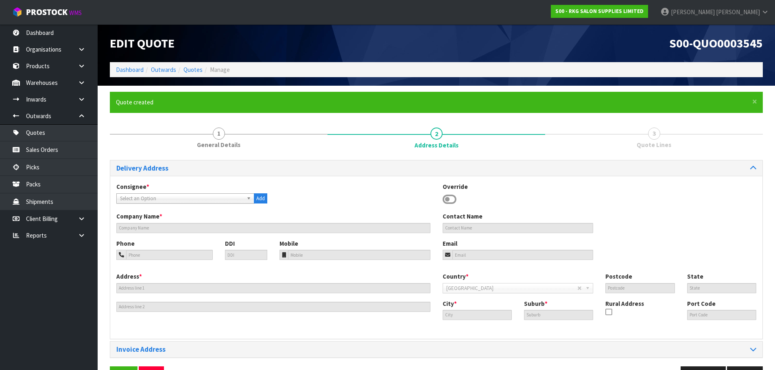
scroll to position [26, 0]
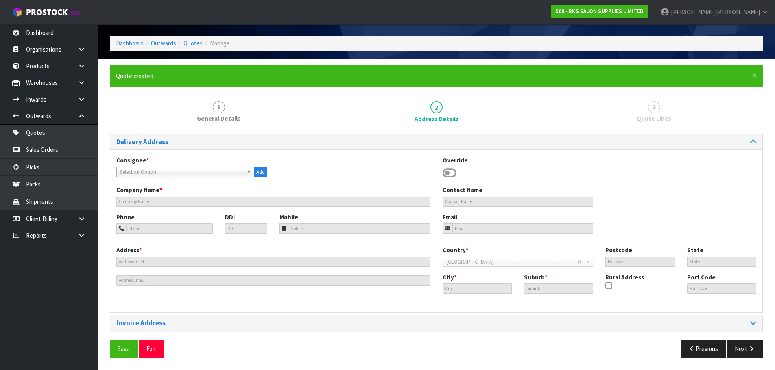
click at [448, 173] on icon at bounding box center [449, 173] width 14 height 12
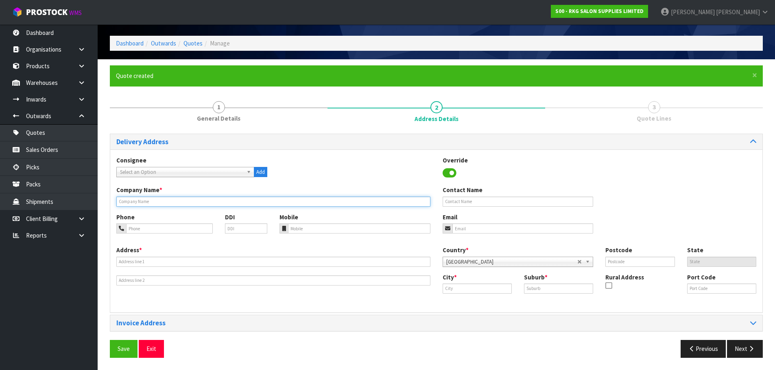
click at [179, 200] on input "text" at bounding box center [273, 202] width 314 height 10
type input "ICONIC HAIR AND BEAUTY LIMITED"
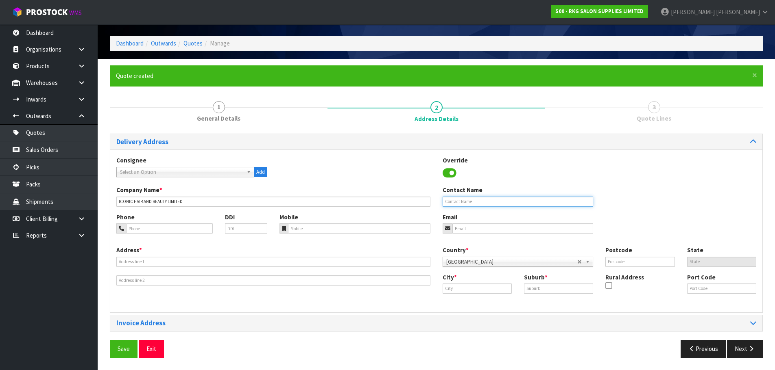
click at [452, 200] on input "text" at bounding box center [517, 202] width 151 height 10
click at [453, 202] on input "NAVPR" at bounding box center [517, 202] width 151 height 10
click at [468, 200] on input "NAV PR" at bounding box center [517, 202] width 151 height 10
type input "NAV PREET"
click at [166, 233] on input "tel" at bounding box center [169, 229] width 87 height 10
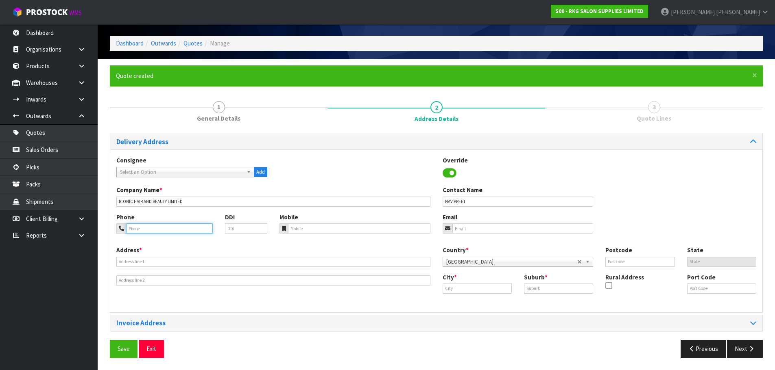
paste input "027-3600-502"
type input "027-3600-502"
click at [461, 227] on input "email" at bounding box center [522, 229] width 141 height 10
type input "0"
type input "navpreet.1489@gmail.com"
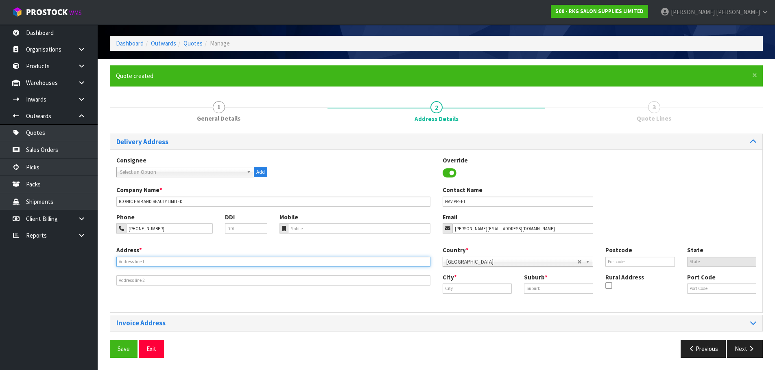
click at [160, 260] on input "text" at bounding box center [273, 262] width 314 height 10
type input "352 HERETAUNGA ST WEST"
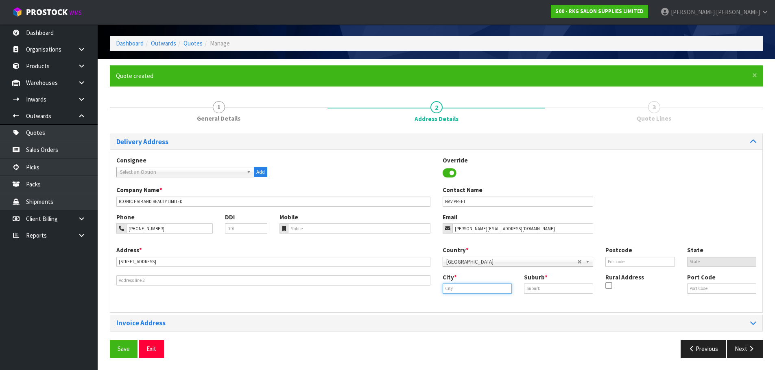
click at [454, 286] on input "text" at bounding box center [476, 289] width 69 height 10
click at [458, 304] on strong "Napie" at bounding box center [459, 303] width 16 height 8
type input "Napier"
click at [541, 290] on input "text" at bounding box center [558, 289] width 69 height 10
type input "HASTINGS"
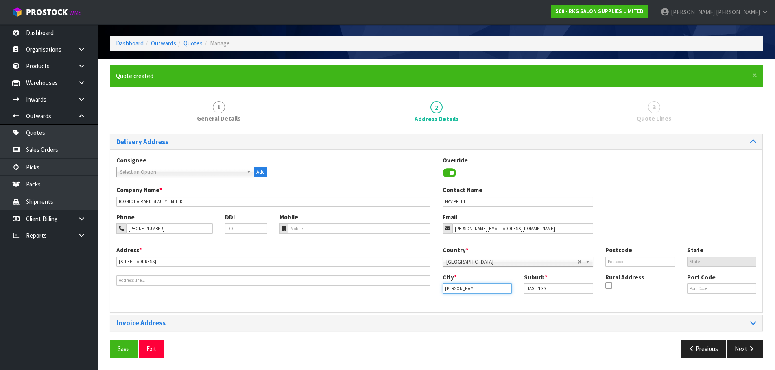
drag, startPoint x: 476, startPoint y: 292, endPoint x: 444, endPoint y: 292, distance: 32.1
click at [444, 292] on input "Napier" at bounding box center [476, 289] width 69 height 10
click at [456, 301] on strong "Hasting" at bounding box center [474, 303] width 46 height 8
type input "Hastings"
click at [620, 264] on input "text" at bounding box center [639, 262] width 69 height 10
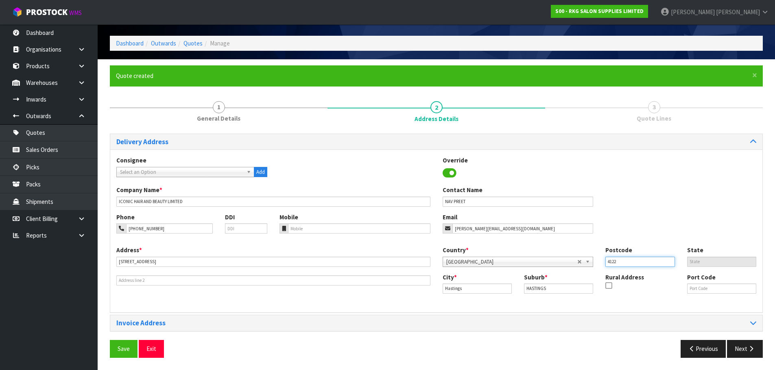
type input "4122"
click at [622, 225] on div "Phone 027-3600-502 DDI Mobile Email navpreet.1489@gmail.com" at bounding box center [436, 229] width 652 height 33
click at [121, 353] on button "Save" at bounding box center [124, 348] width 28 height 17
click at [734, 349] on button "Next" at bounding box center [745, 348] width 36 height 17
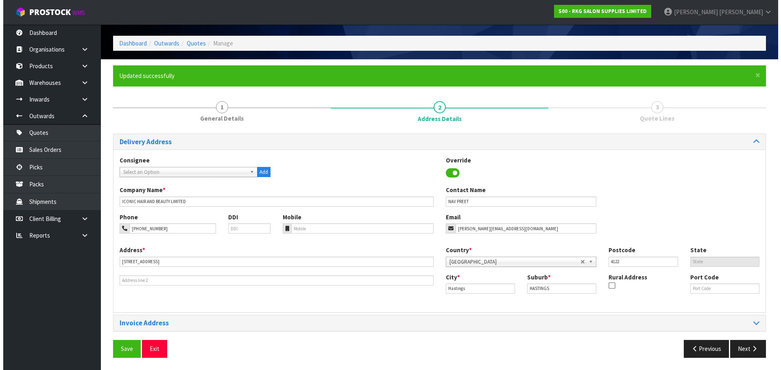
scroll to position [0, 0]
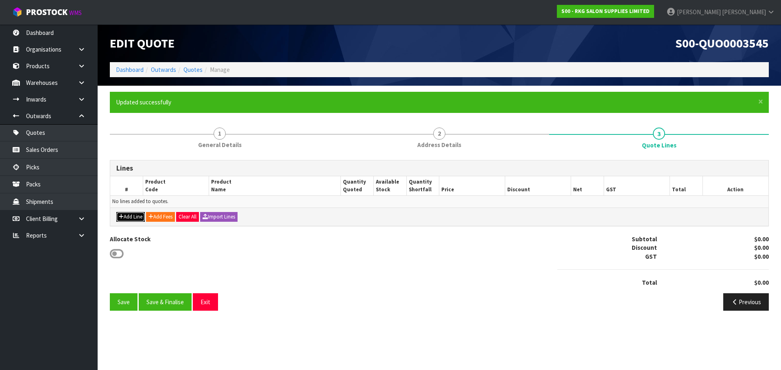
click at [129, 216] on button "Add Line" at bounding box center [130, 217] width 28 height 10
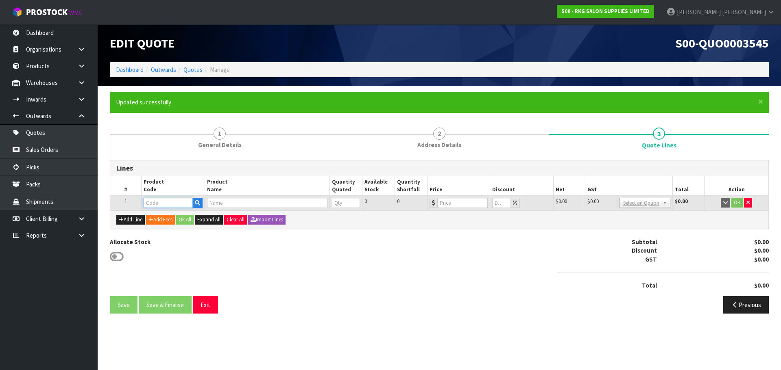
click at [157, 202] on input "text" at bounding box center [168, 203] width 49 height 10
type input "0919"
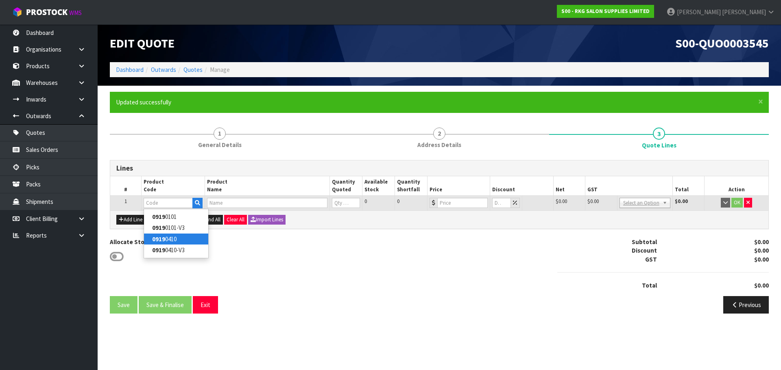
click at [168, 240] on link "0919 0410" at bounding box center [176, 239] width 64 height 11
type input "09190410"
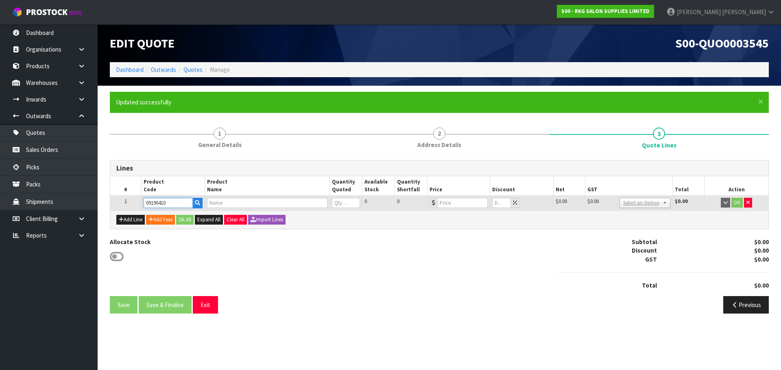
type input "WELLINGTON II 360 DEG HYDRAULIC BED - WHITE"
type input "0"
type input "773"
type input "0"
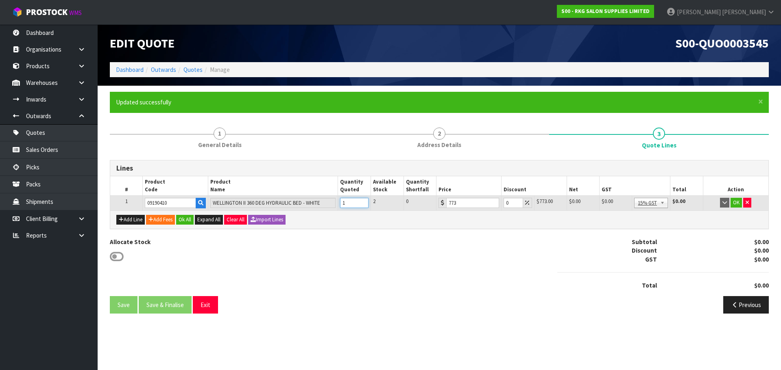
type input "1"
click at [363, 203] on input "1" at bounding box center [354, 203] width 28 height 10
drag, startPoint x: 509, startPoint y: 205, endPoint x: 500, endPoint y: 204, distance: 9.0
click at [500, 204] on tr "1 09190410 WELLINGTON II 360 DEG HYDRAULIC BED - WHITE 1 2 0 773 0 $773.00 $0.0…" at bounding box center [439, 203] width 658 height 15
type input "2"
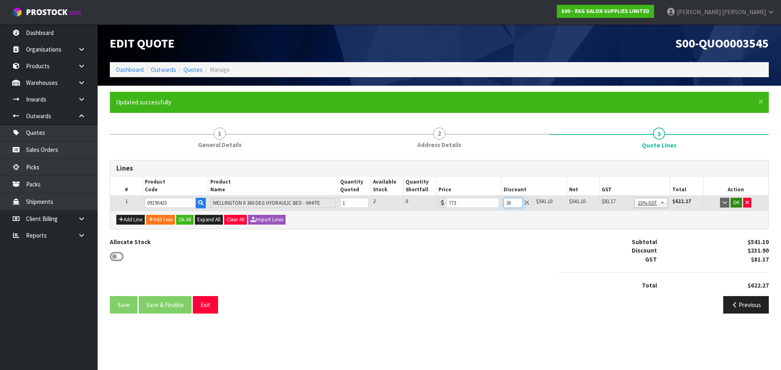
type input "30"
click at [737, 203] on button "OK" at bounding box center [735, 203] width 11 height 10
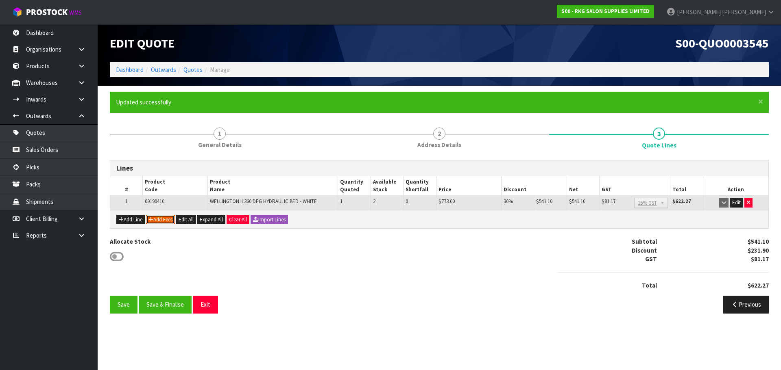
click at [161, 220] on button "Add Fees" at bounding box center [160, 220] width 29 height 10
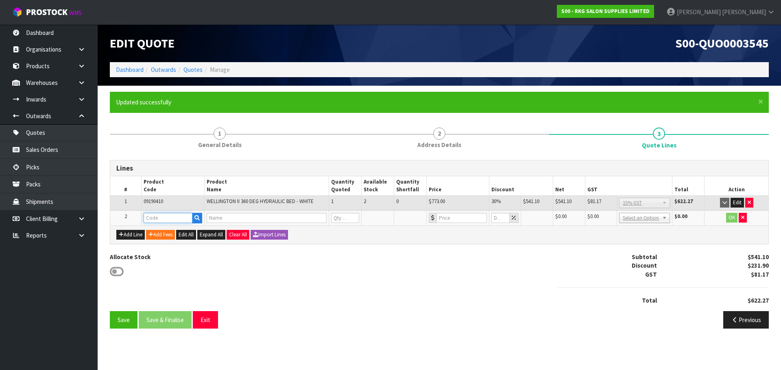
click at [161, 220] on input "text" at bounding box center [168, 218] width 49 height 10
type input "FRE"
click at [162, 232] on link "FRE IGHT" at bounding box center [176, 231] width 64 height 11
type input "FREIGHT"
type input "FREIGHT FEE"
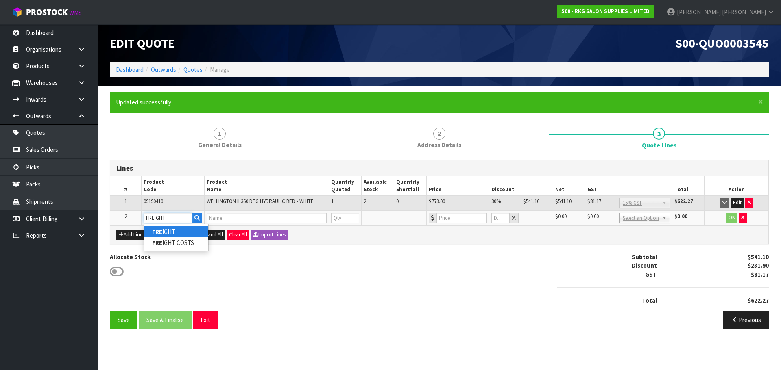
type input "1"
type input "0"
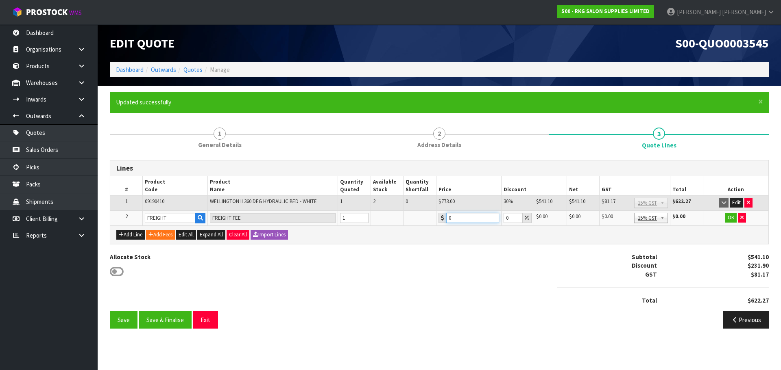
drag, startPoint x: 459, startPoint y: 217, endPoint x: 443, endPoint y: 218, distance: 16.3
click at [443, 218] on div "0" at bounding box center [468, 218] width 61 height 10
type input "145.85"
click at [731, 217] on button "OK" at bounding box center [730, 218] width 11 height 10
click at [727, 219] on button "Edit" at bounding box center [730, 218] width 13 height 10
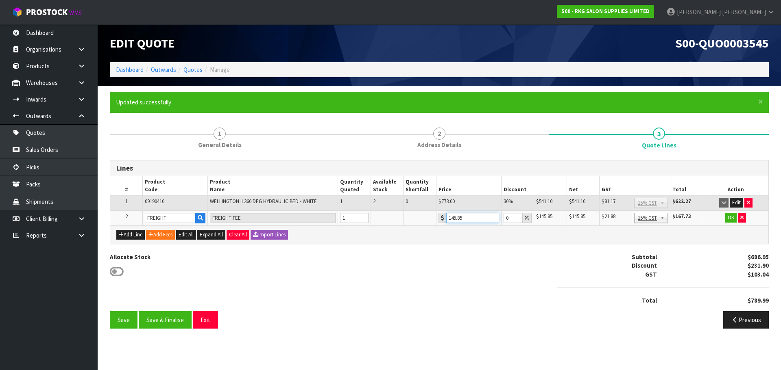
drag, startPoint x: 451, startPoint y: 216, endPoint x: 446, endPoint y: 217, distance: 5.3
click at [446, 217] on input "145.85" at bounding box center [472, 218] width 53 height 10
type input "155.85"
click at [732, 220] on button "OK" at bounding box center [730, 218] width 11 height 10
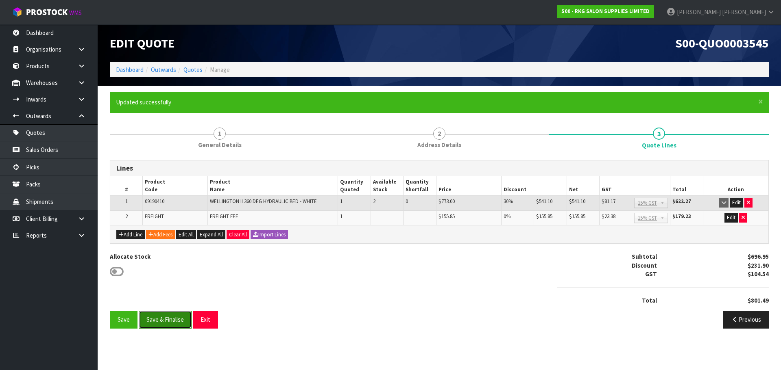
click at [161, 318] on button "Save & Finalise" at bounding box center [165, 319] width 53 height 17
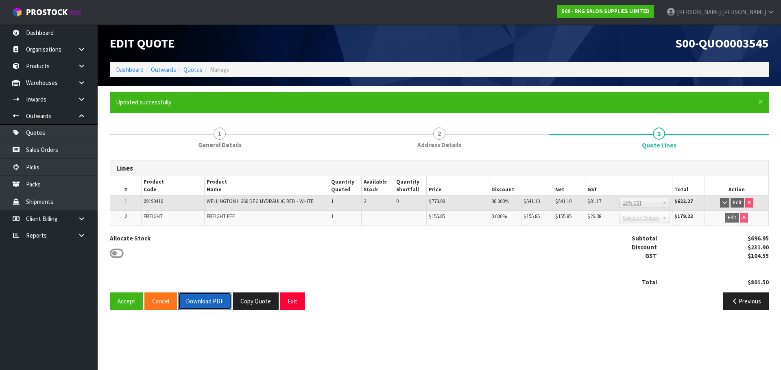
click at [202, 300] on button "Download PDF" at bounding box center [204, 301] width 53 height 17
drag, startPoint x: 295, startPoint y: 303, endPoint x: 292, endPoint y: 294, distance: 8.9
click at [295, 303] on button "Exit" at bounding box center [292, 301] width 25 height 17
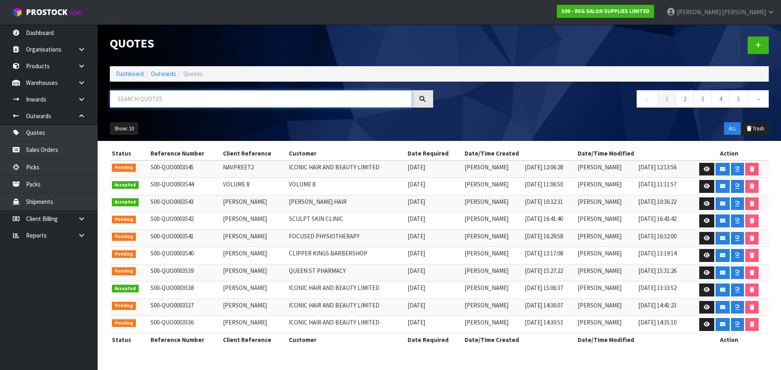
click at [142, 100] on input "text" at bounding box center [261, 98] width 302 height 17
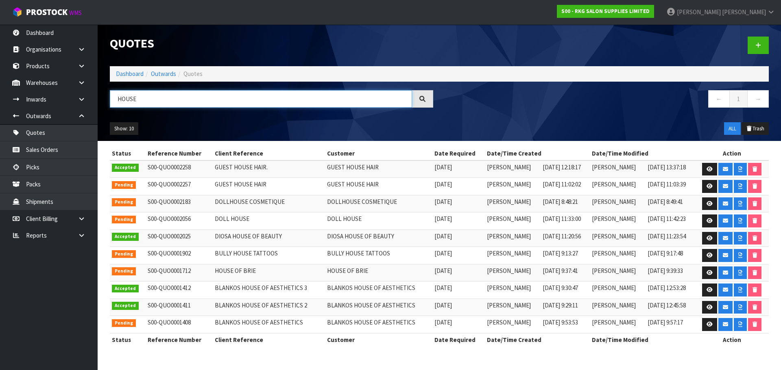
drag, startPoint x: 150, startPoint y: 100, endPoint x: 113, endPoint y: 100, distance: 37.0
click at [113, 100] on input "HOUSE" at bounding box center [261, 98] width 302 height 17
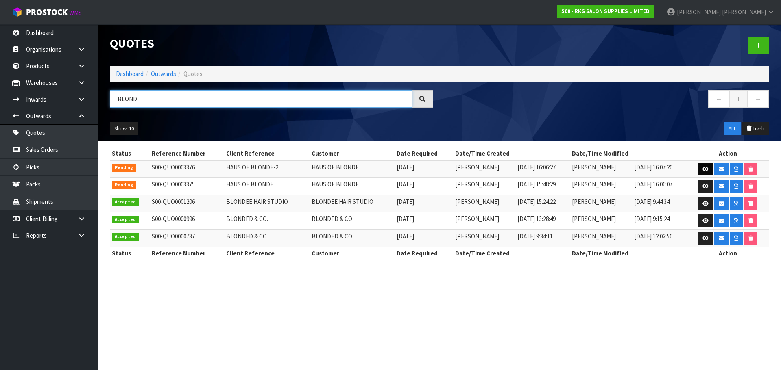
type input "BLOND"
click at [703, 170] on icon at bounding box center [705, 169] width 6 height 5
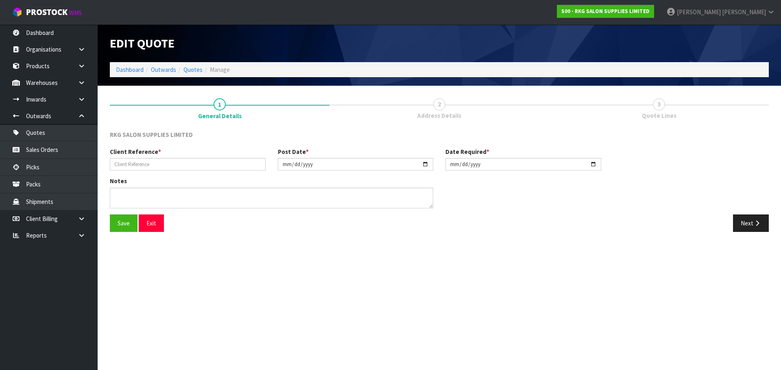
type input "HAUS OF BLONDE-2"
type input "2025-07-10"
type textarea "FURNITURE REMOVER"
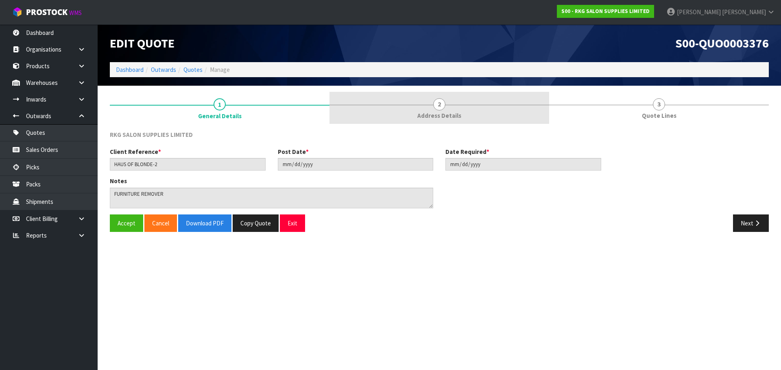
click at [437, 107] on span "2" at bounding box center [439, 104] width 12 height 12
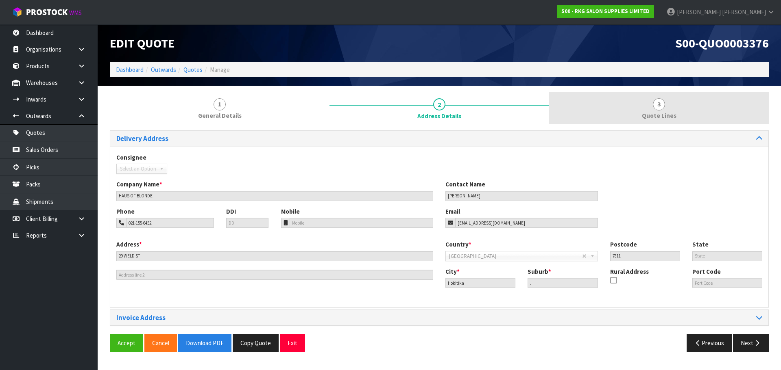
click at [656, 106] on span "3" at bounding box center [659, 104] width 12 height 12
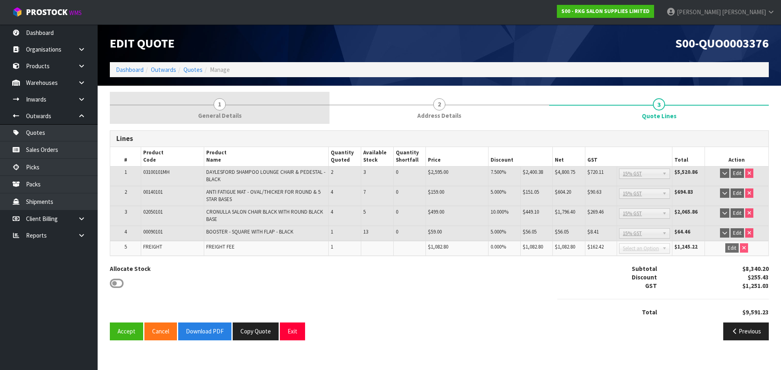
click at [217, 105] on span "1" at bounding box center [219, 104] width 12 height 12
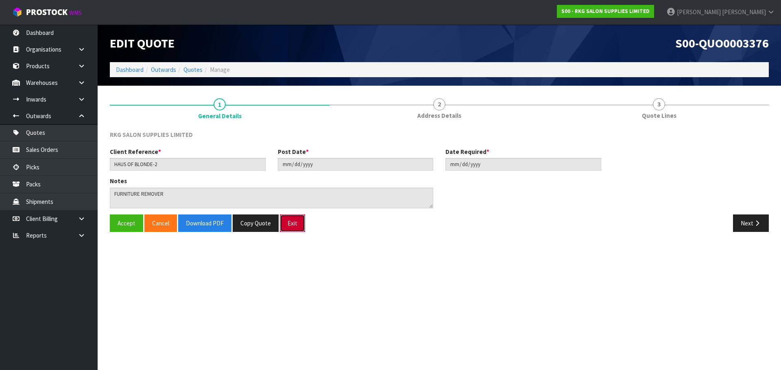
click at [296, 227] on button "Exit" at bounding box center [292, 223] width 25 height 17
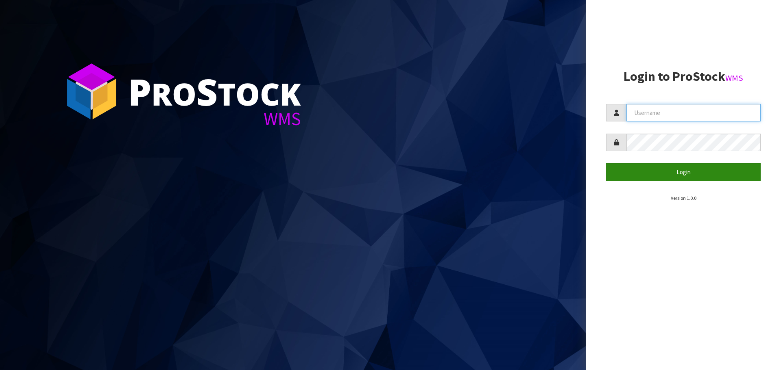
type input "[PERSON_NAME]"
click at [685, 171] on button "Login" at bounding box center [683, 171] width 155 height 17
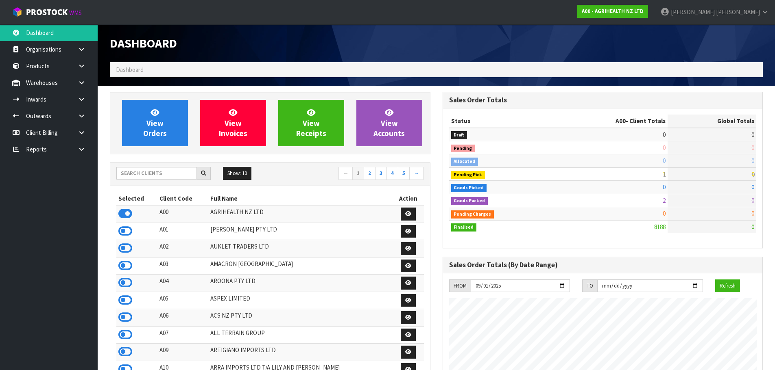
scroll to position [616, 332]
click at [146, 172] on input "text" at bounding box center [156, 173] width 81 height 13
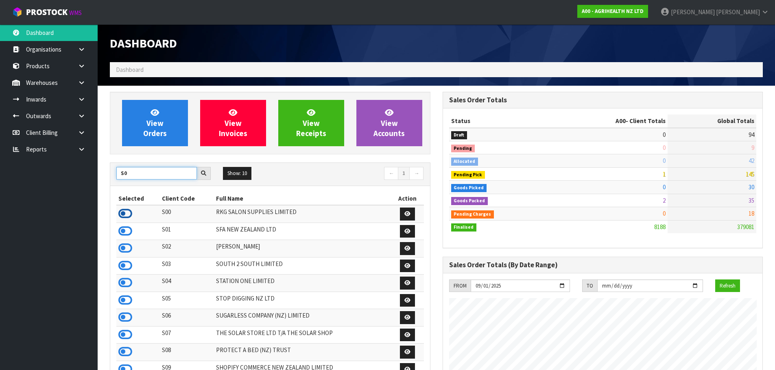
type input "S0"
click at [126, 215] on icon at bounding box center [125, 214] width 14 height 12
click at [81, 115] on icon at bounding box center [82, 116] width 8 height 6
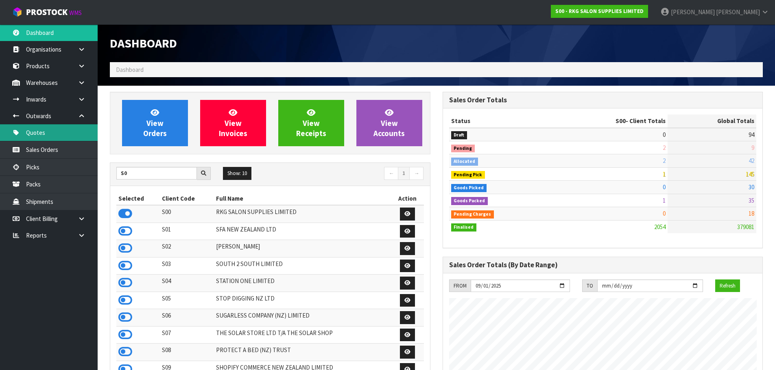
click at [39, 133] on link "Quotes" at bounding box center [49, 132] width 98 height 17
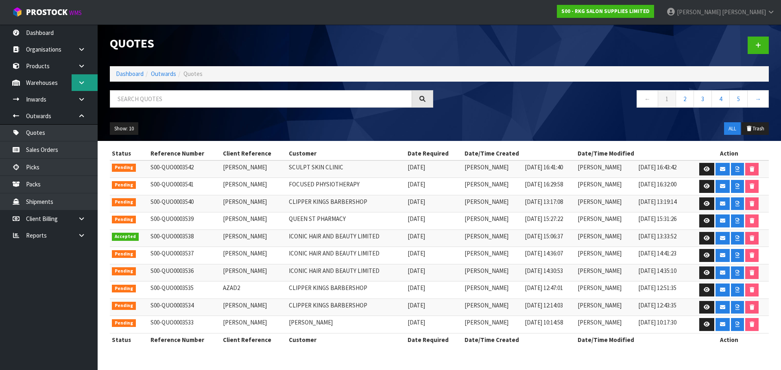
click at [80, 82] on icon at bounding box center [82, 83] width 8 height 6
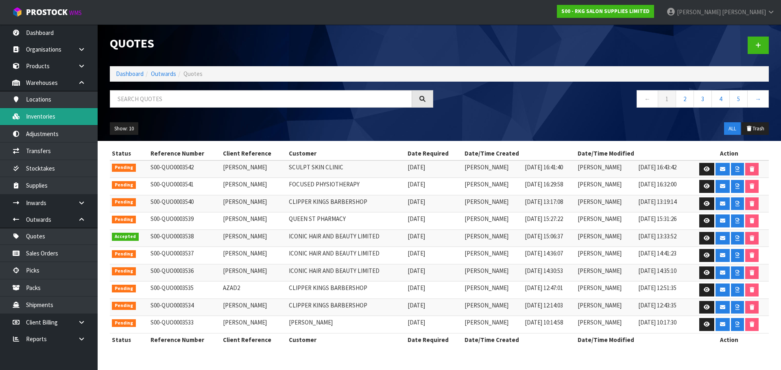
click at [48, 115] on link "Inventories" at bounding box center [49, 116] width 98 height 17
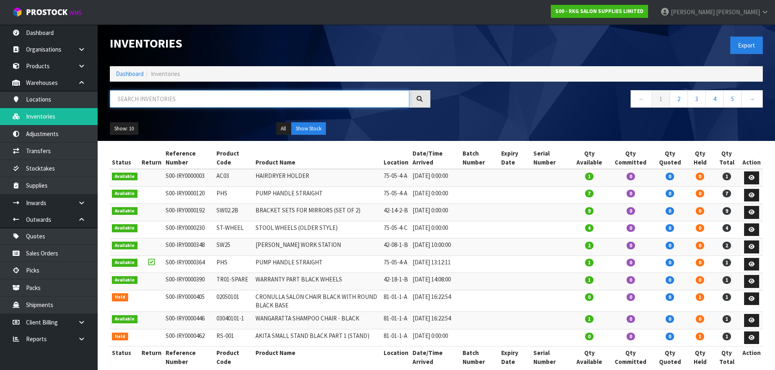
click at [120, 98] on input "text" at bounding box center [259, 98] width 299 height 17
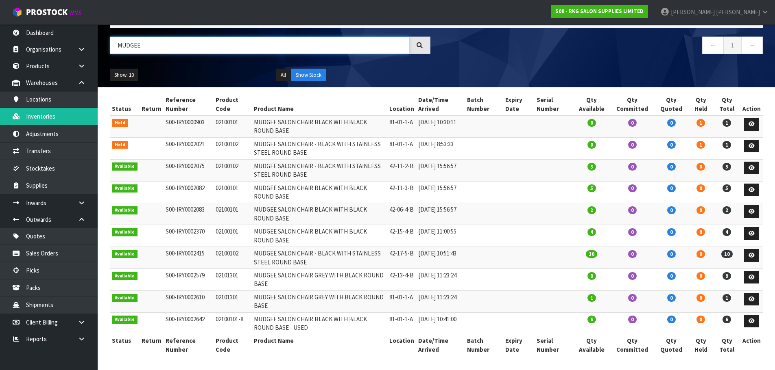
scroll to position [54, 0]
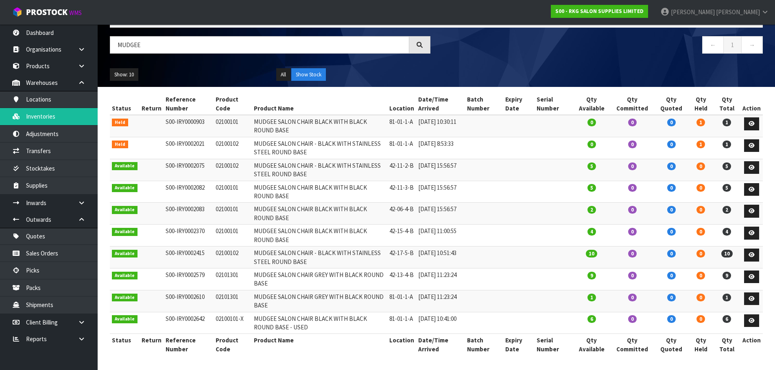
drag, startPoint x: 212, startPoint y: 319, endPoint x: 247, endPoint y: 319, distance: 35.4
click at [247, 319] on tr "Available S00-IRY0002642 02100101-X MUDGEE SALON CHAIR BLACK WITH BLACK ROUND B…" at bounding box center [436, 323] width 653 height 22
copy tr "02100101-X"
drag, startPoint x: 147, startPoint y: 47, endPoint x: 102, endPoint y: 46, distance: 44.7
click at [102, 46] on header "Inventories Export Dashboard Inventories MUDGEE ← 1 → Show: 10 5 10 25 50 All S…" at bounding box center [436, 28] width 677 height 117
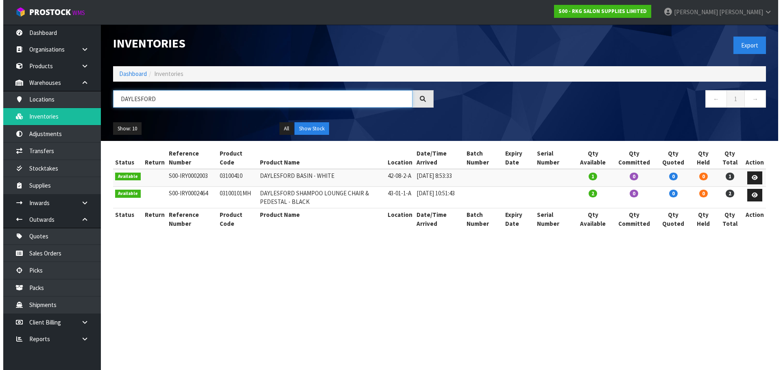
scroll to position [0, 0]
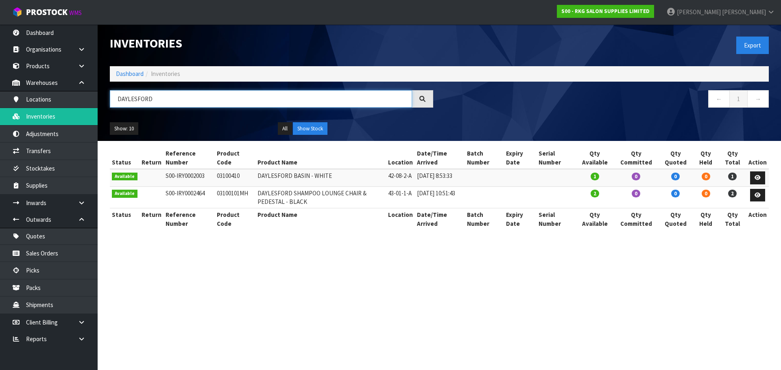
type input "DAYLESFORD"
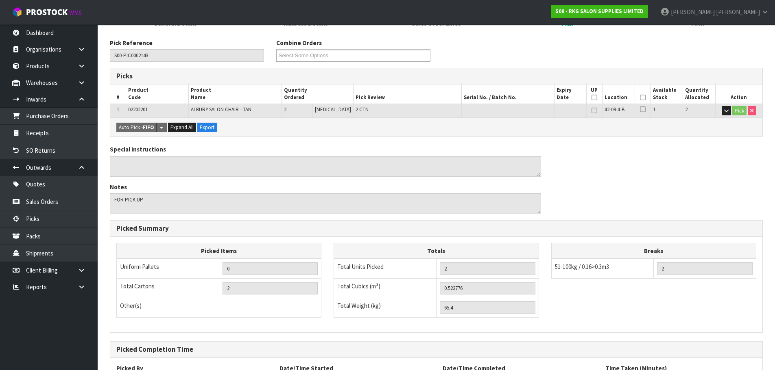
scroll to position [196, 0]
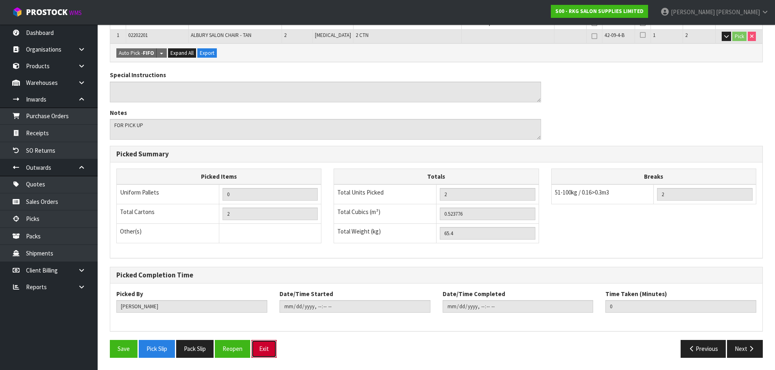
click at [262, 350] on button "Exit" at bounding box center [263, 348] width 25 height 17
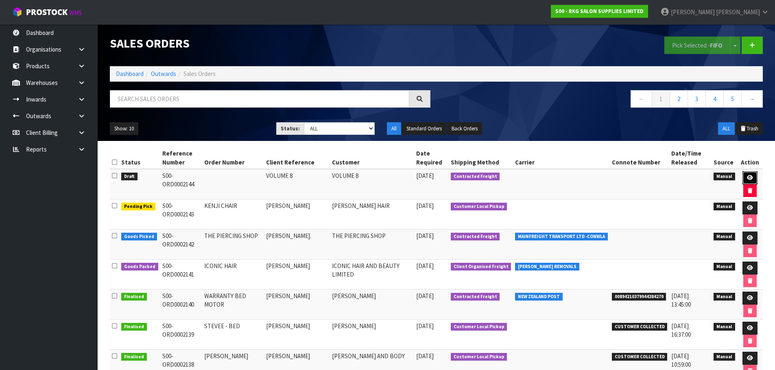
click at [747, 178] on icon at bounding box center [750, 177] width 6 height 5
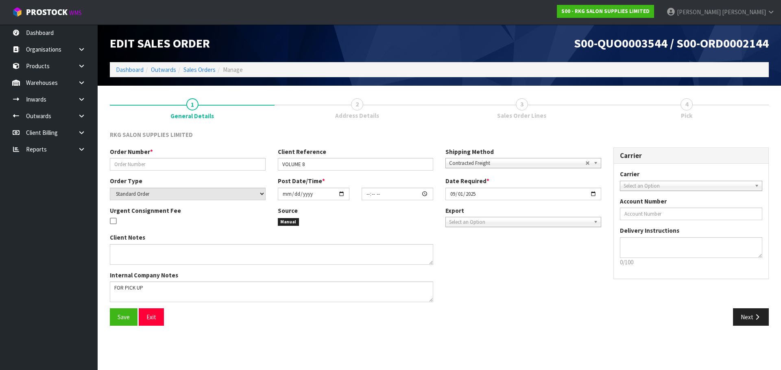
click at [356, 107] on span "2" at bounding box center [357, 104] width 12 height 12
click at [199, 167] on input "text" at bounding box center [188, 164] width 156 height 13
drag, startPoint x: 145, startPoint y: 168, endPoint x: 107, endPoint y: 168, distance: 37.8
click at [107, 168] on div "Order Number * VOLUME 8" at bounding box center [188, 159] width 168 height 23
type input "[PERSON_NAME] CHAIR"
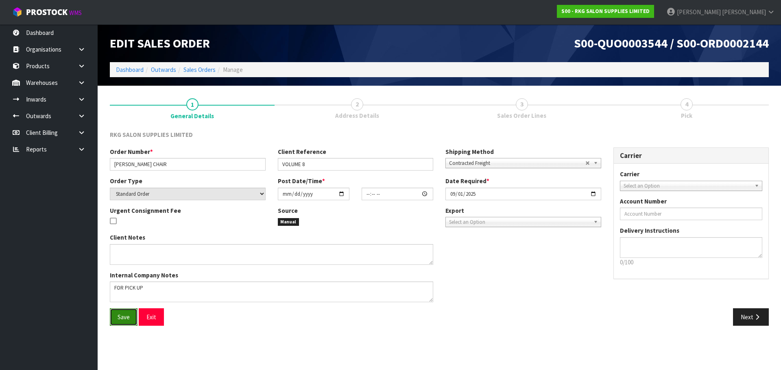
click at [122, 313] on button "Save" at bounding box center [124, 317] width 28 height 17
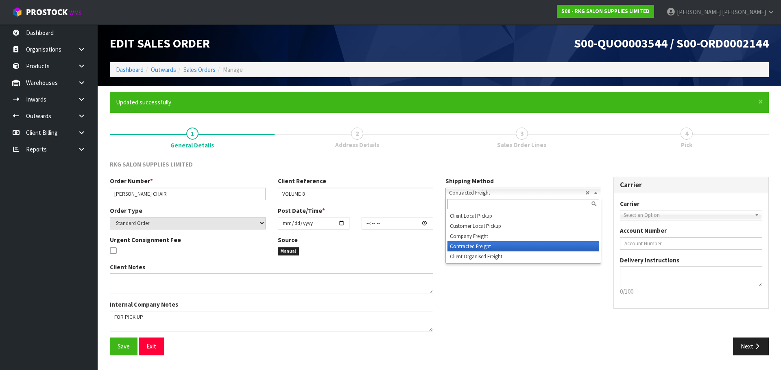
click at [479, 190] on span "Contracted Freight" at bounding box center [517, 193] width 136 height 10
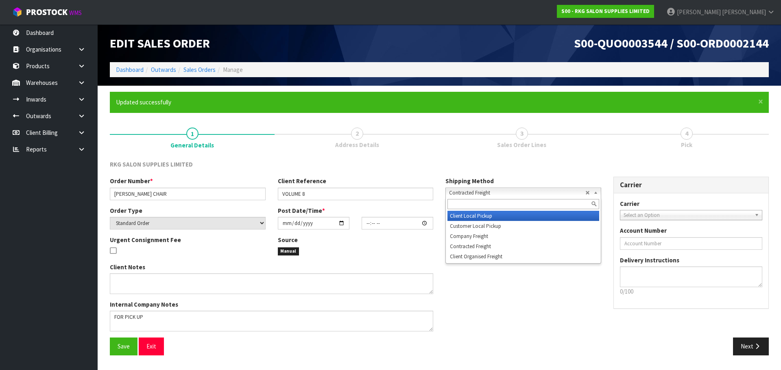
click at [472, 216] on li "Client Local Pickup" at bounding box center [523, 216] width 152 height 10
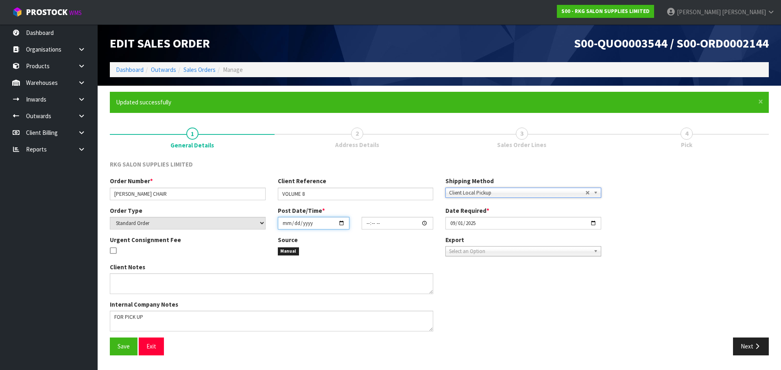
click at [338, 224] on input "date" at bounding box center [314, 223] width 72 height 13
type input "2025-09-01"
type input "00:00:00.000"
type input "2025-09-01"
click at [130, 346] on button "Save" at bounding box center [124, 346] width 28 height 17
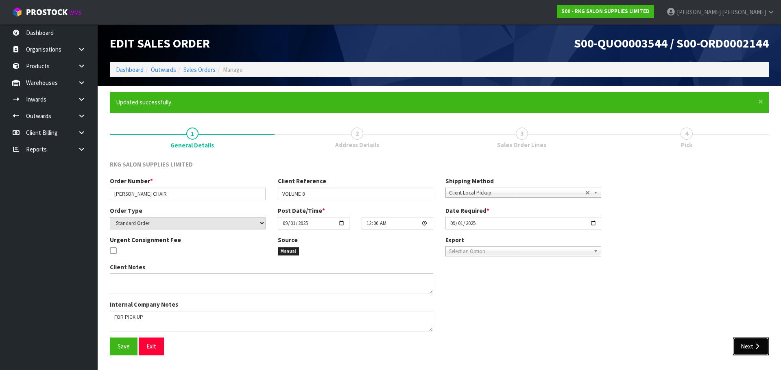
click at [752, 342] on button "Next" at bounding box center [751, 346] width 36 height 17
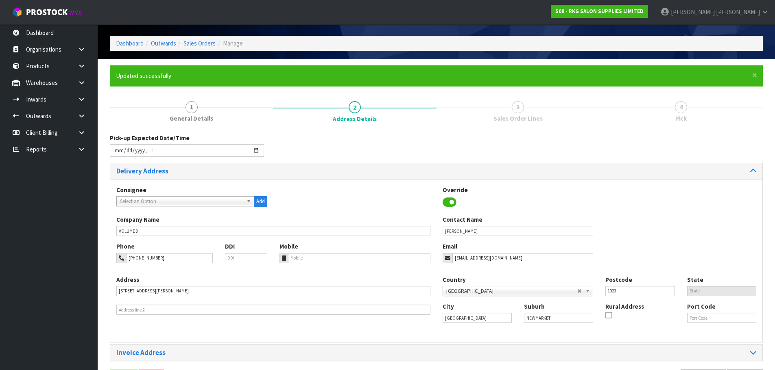
scroll to position [41, 0]
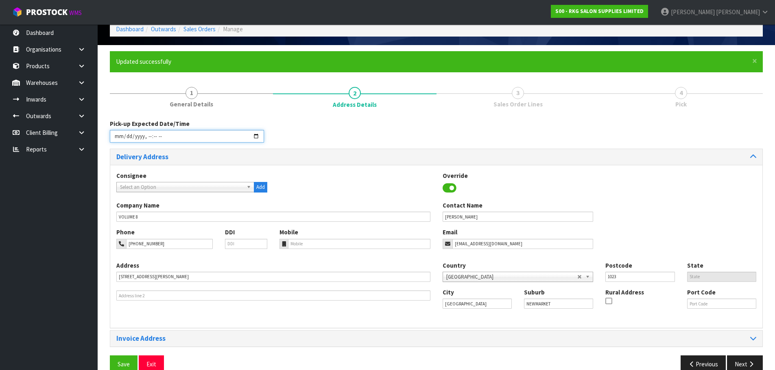
click at [257, 137] on input "datetime-local" at bounding box center [187, 136] width 154 height 13
click at [346, 136] on div "Pick-up Expected Date/Time" at bounding box center [436, 134] width 665 height 29
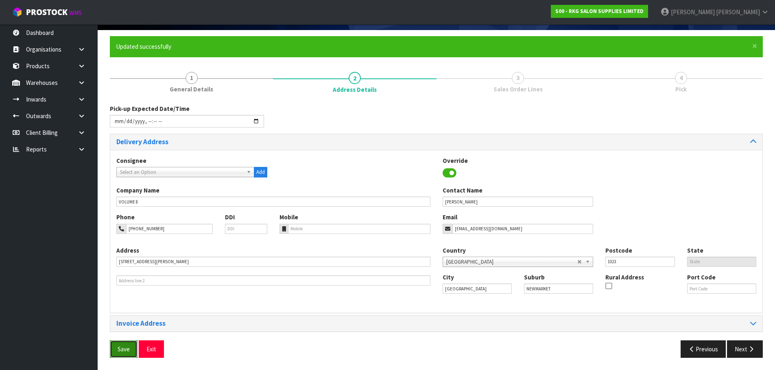
click at [127, 351] on span "Save" at bounding box center [124, 350] width 12 height 8
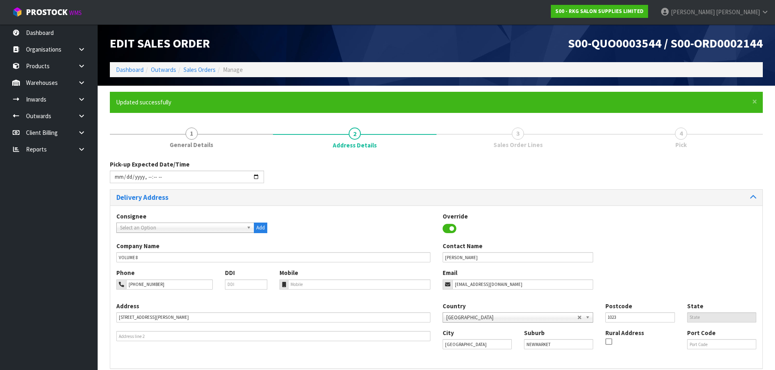
type input "[DATE]T11:13"
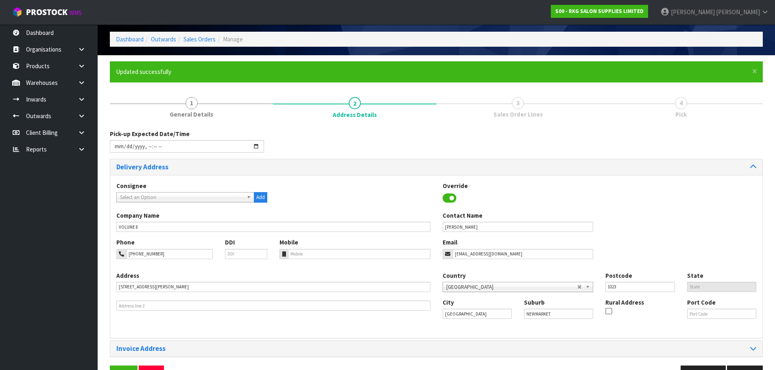
scroll to position [56, 0]
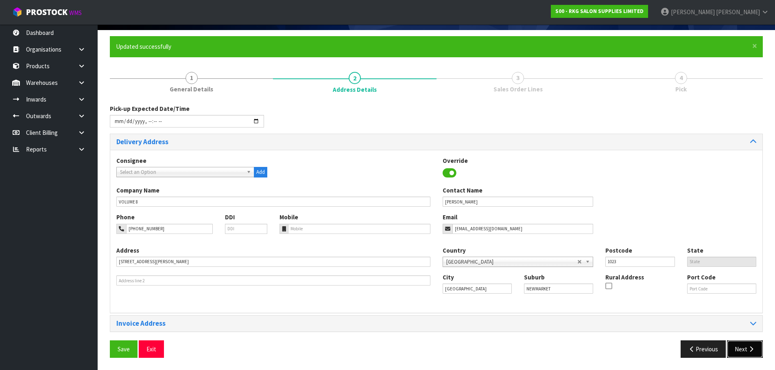
click at [741, 354] on button "Next" at bounding box center [745, 349] width 36 height 17
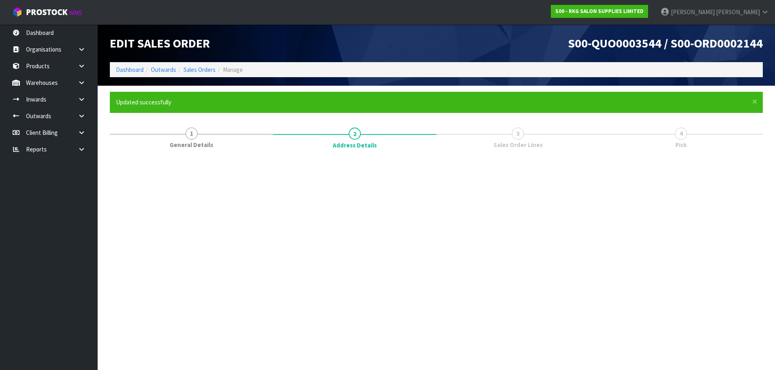
scroll to position [0, 0]
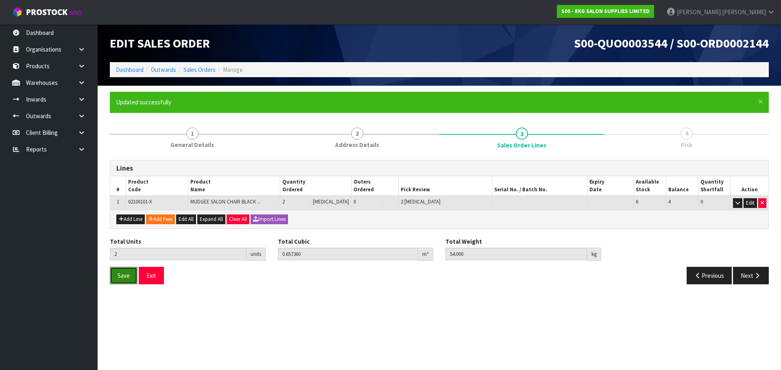
click at [124, 275] on span "Save" at bounding box center [124, 276] width 12 height 8
click at [745, 280] on button "Next" at bounding box center [751, 275] width 36 height 17
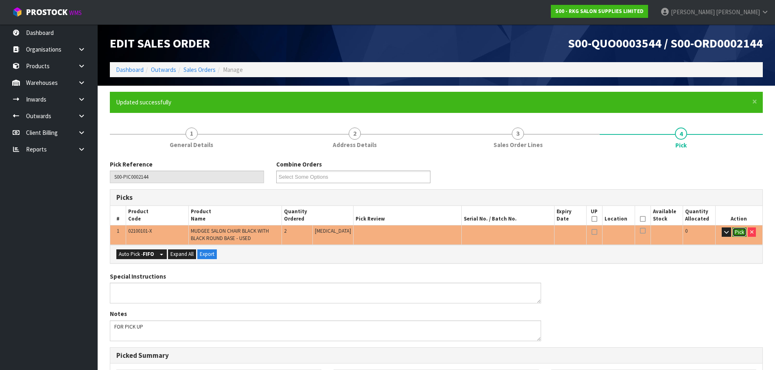
click at [739, 234] on button "Pick" at bounding box center [739, 233] width 14 height 10
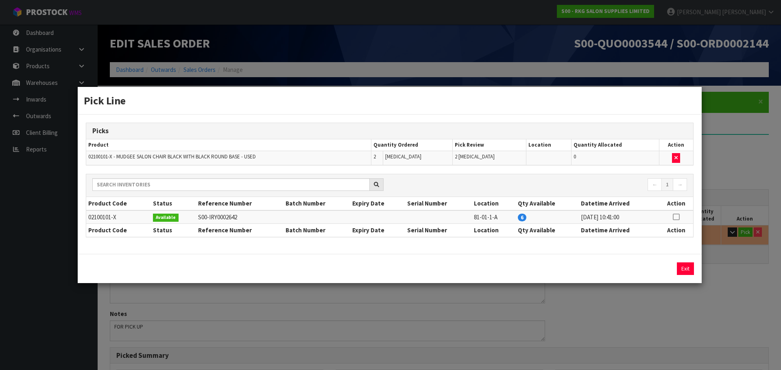
click at [673, 218] on icon at bounding box center [676, 217] width 7 height 0
click at [655, 269] on button "Assign Pick" at bounding box center [657, 269] width 33 height 13
type input "Piece x 2"
type input "2"
type input "0.65736"
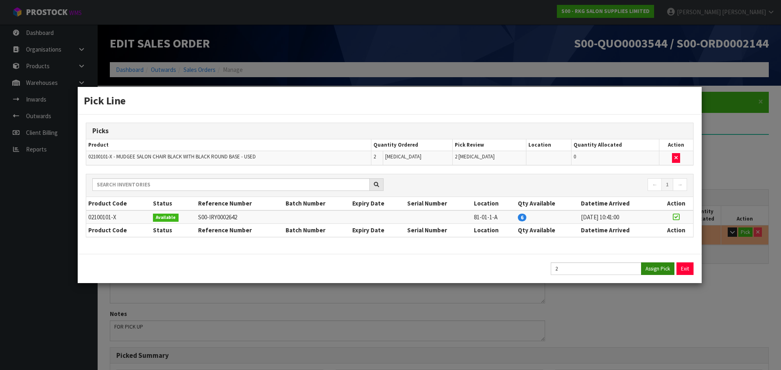
type input "54"
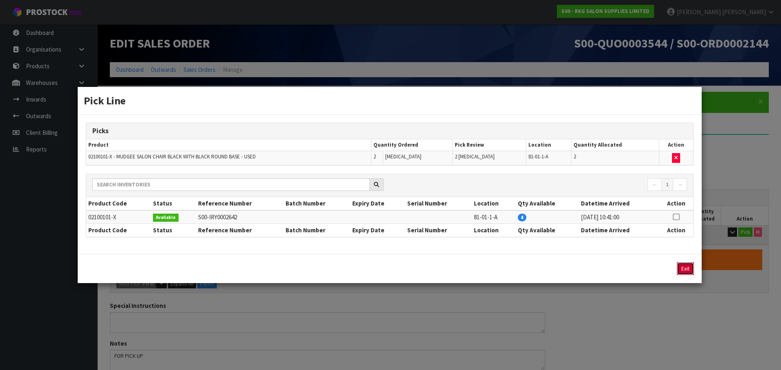
click at [684, 268] on button "Exit" at bounding box center [685, 269] width 17 height 13
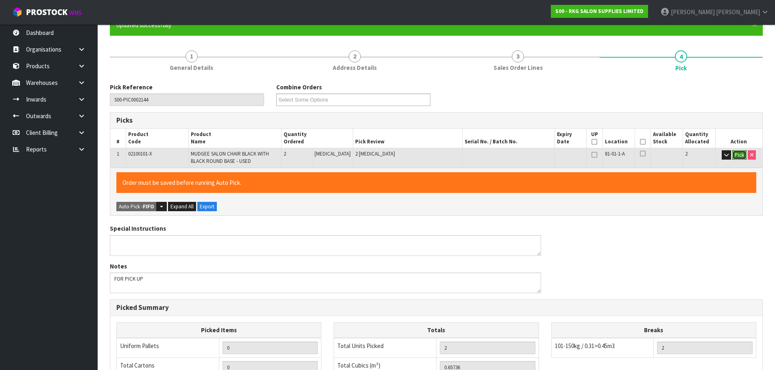
scroll to position [122, 0]
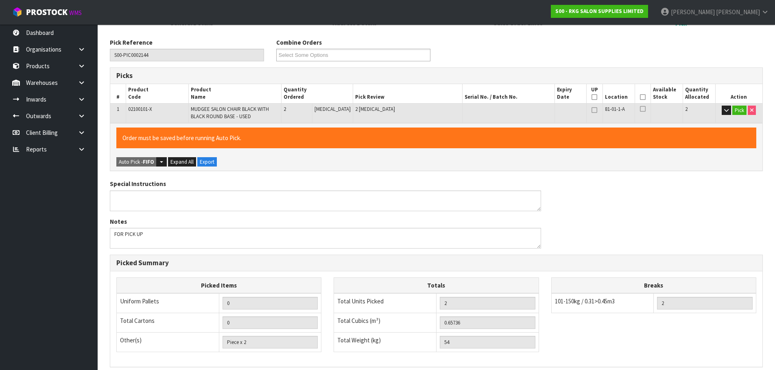
click at [640, 97] on icon at bounding box center [643, 97] width 6 height 0
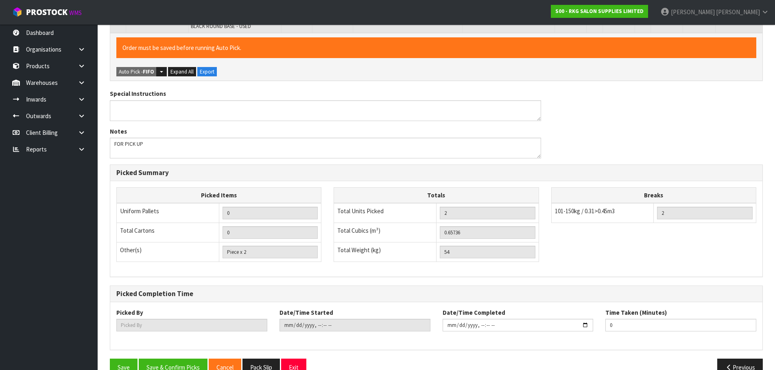
scroll to position [231, 0]
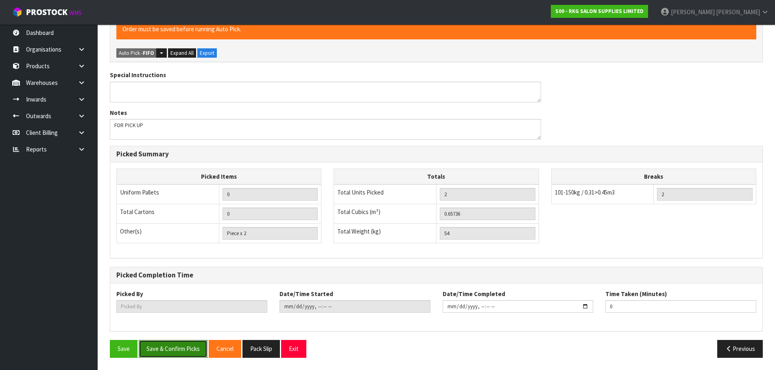
click at [184, 347] on button "Save & Confirm Picks" at bounding box center [173, 348] width 69 height 17
type input "[PERSON_NAME]"
type input "2025-09-01T11:13:38"
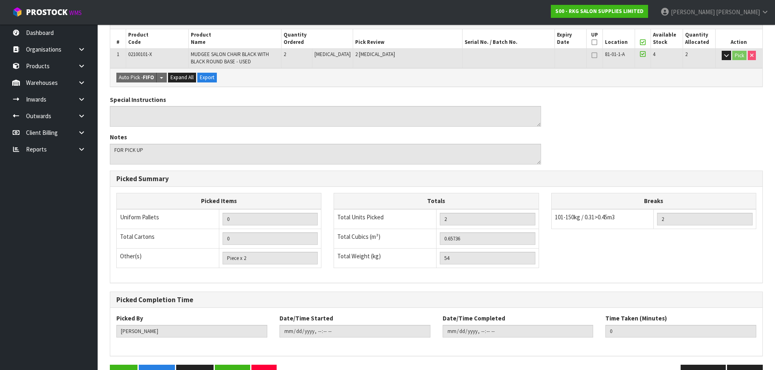
scroll to position [201, 0]
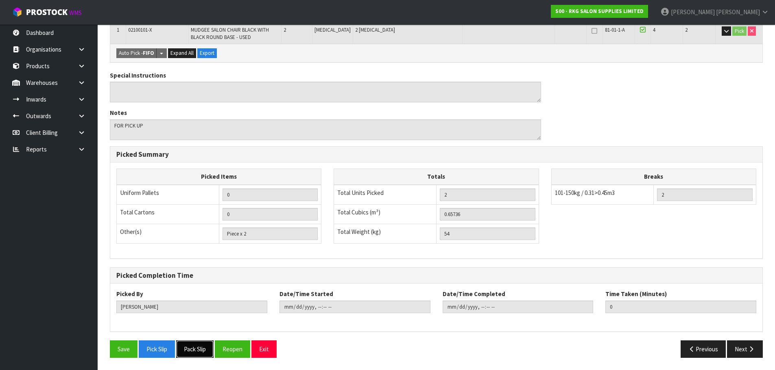
click at [195, 347] on button "Pack Slip" at bounding box center [194, 349] width 37 height 17
click at [742, 352] on button "Next" at bounding box center [745, 349] width 36 height 17
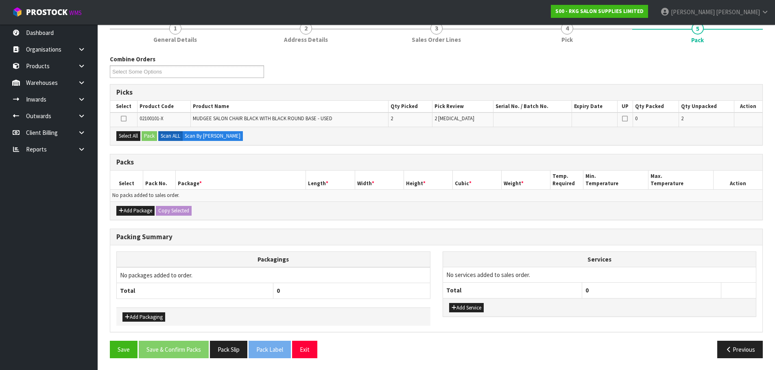
scroll to position [106, 0]
click at [128, 135] on button "Select All" at bounding box center [128, 136] width 24 height 10
click at [150, 136] on button "Pack" at bounding box center [149, 136] width 15 height 10
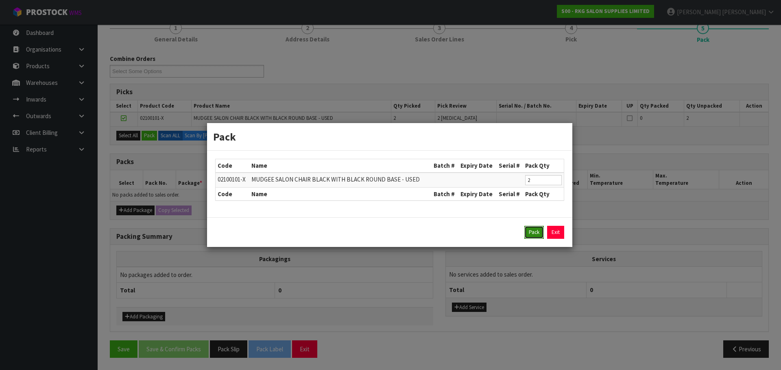
click at [542, 230] on button "Pack" at bounding box center [534, 232] width 20 height 13
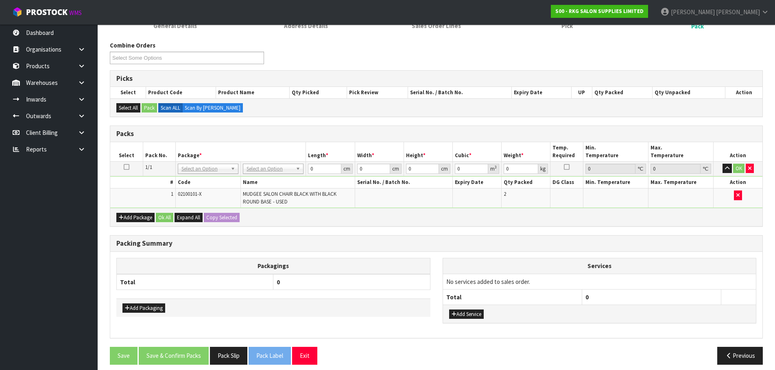
scroll to position [126, 0]
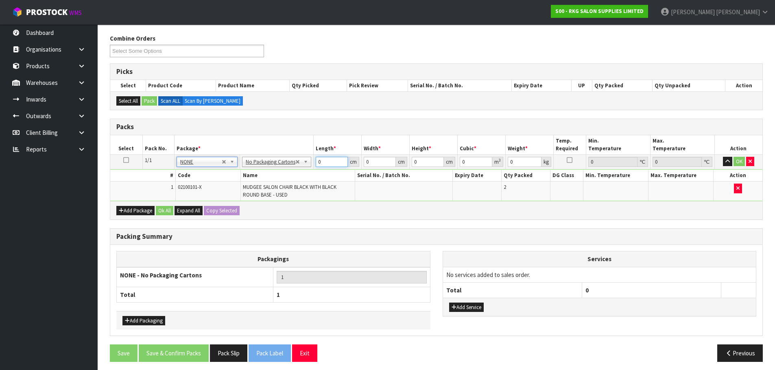
click at [318, 163] on input "0" at bounding box center [332, 162] width 32 height 10
type input "68"
type input "6"
type input "0.027744"
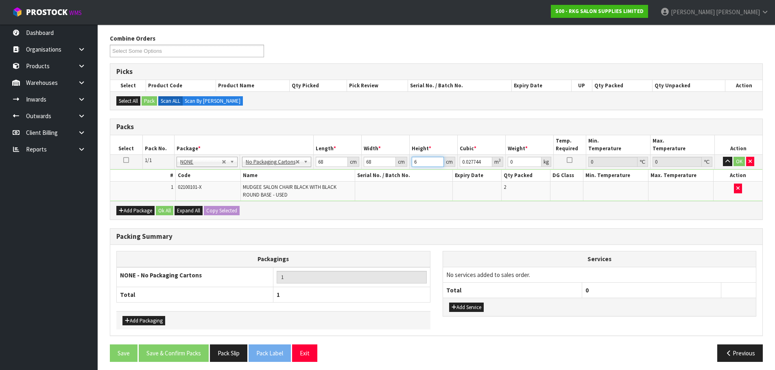
type input "68"
type input "0.314432"
type input "68"
drag, startPoint x: 322, startPoint y: 163, endPoint x: 314, endPoint y: 165, distance: 7.7
click at [316, 165] on input "68" at bounding box center [332, 162] width 32 height 10
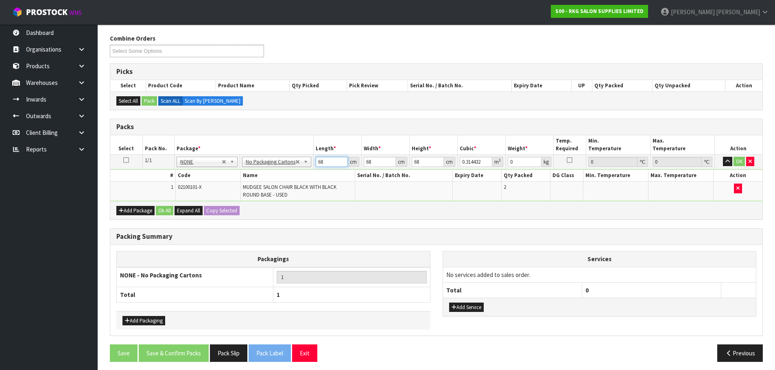
type input "8"
type input "0.036992"
type input "85"
type input "0.39304"
type input "85"
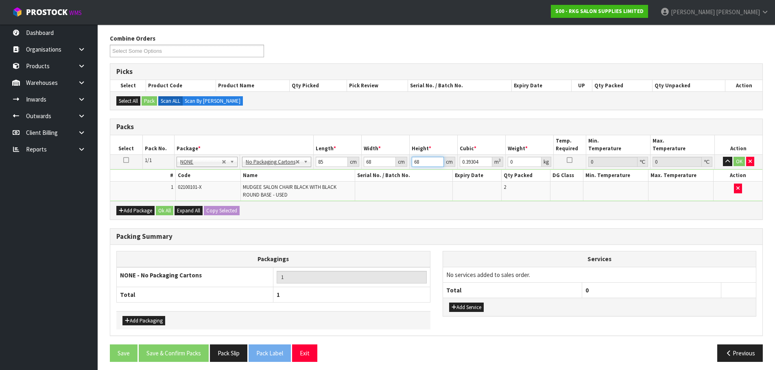
drag, startPoint x: 419, startPoint y: 163, endPoint x: 404, endPoint y: 168, distance: 15.9
click at [404, 168] on tr "1/1 NONE 007-001 007-002 007-004 007-009 007-013 007-014 007-015 007-017 007-01…" at bounding box center [436, 162] width 652 height 15
type input "8"
type input "0.04624"
type input "85"
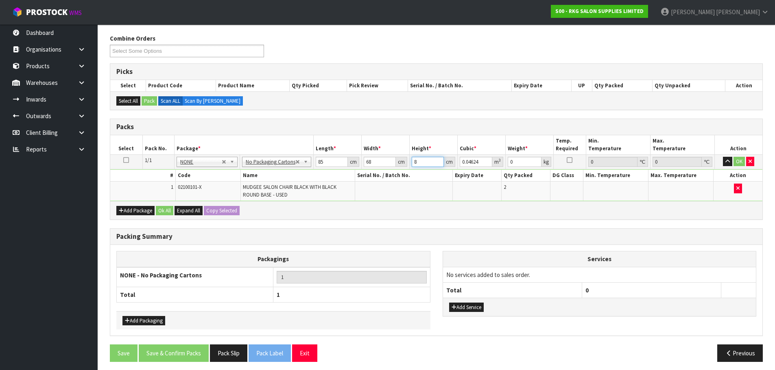
type input "0.4913"
type input "85"
drag, startPoint x: 321, startPoint y: 162, endPoint x: 306, endPoint y: 167, distance: 15.8
click at [306, 167] on tr "1/1 NONE 007-001 007-002 007-004 007-009 007-013 007-014 007-015 007-017 007-01…" at bounding box center [436, 162] width 652 height 15
type input "6"
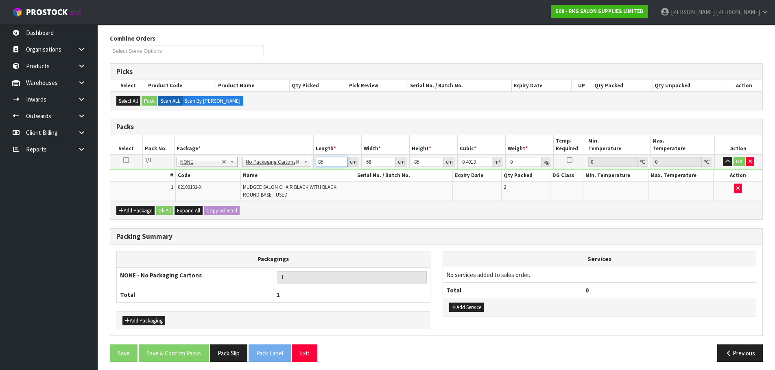
type input "0.03468"
type input "60"
type input "0.3468"
drag, startPoint x: 321, startPoint y: 161, endPoint x: 312, endPoint y: 164, distance: 9.5
click at [313, 164] on td "60 cm" at bounding box center [337, 162] width 48 height 15
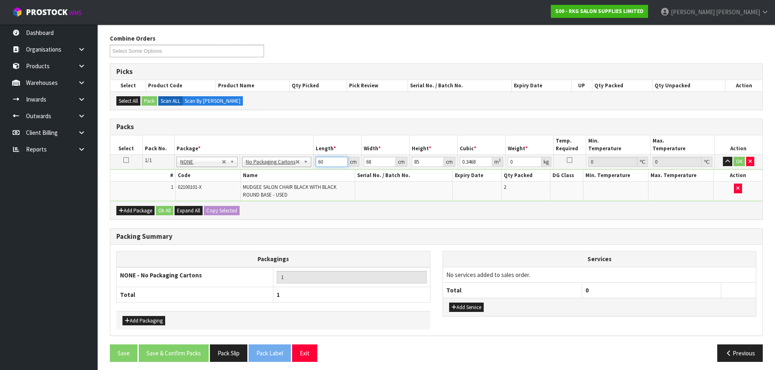
type input "7"
type input "0.04046"
type input "70"
type input "0.4046"
type input "70"
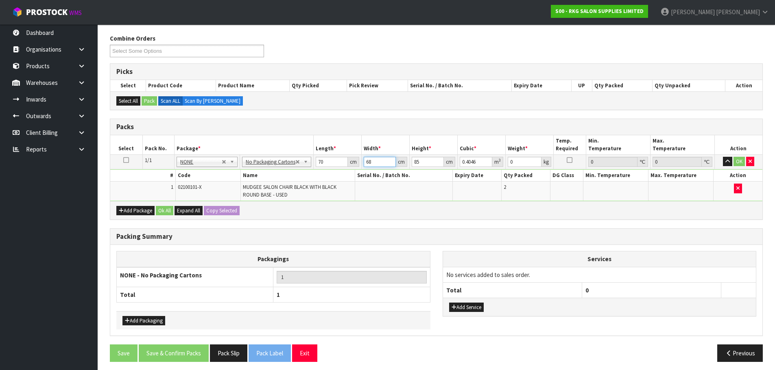
drag, startPoint x: 375, startPoint y: 164, endPoint x: 364, endPoint y: 168, distance: 11.9
click at [364, 168] on td "68 cm" at bounding box center [385, 162] width 48 height 15
type input "6"
type input "0.0357"
type input "62"
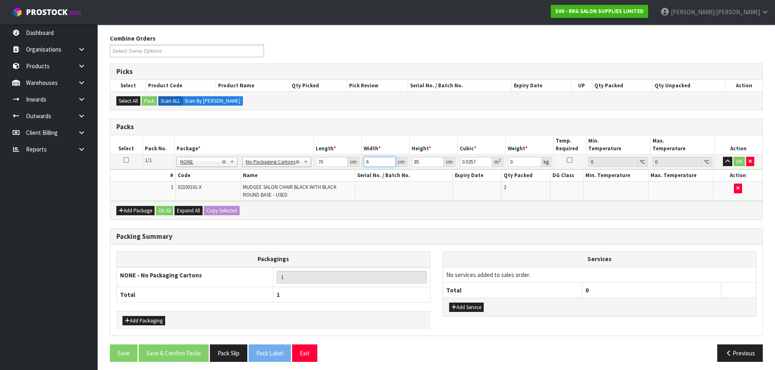
type input "0.3689"
type input "62"
drag, startPoint x: 511, startPoint y: 161, endPoint x: 507, endPoint y: 163, distance: 4.4
click at [507, 163] on input "0" at bounding box center [524, 162] width 34 height 10
type input "30"
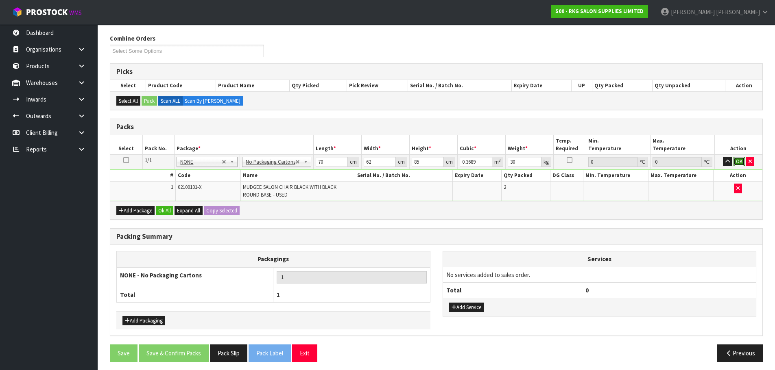
click at [738, 161] on button "OK" at bounding box center [738, 162] width 11 height 10
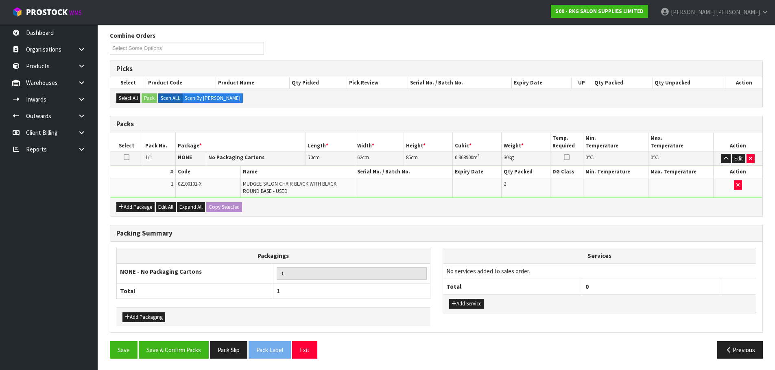
scroll to position [130, 0]
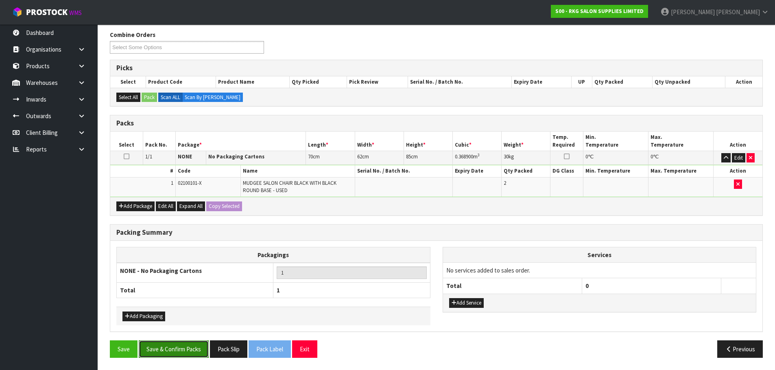
click at [177, 350] on button "Save & Confirm Packs" at bounding box center [174, 349] width 70 height 17
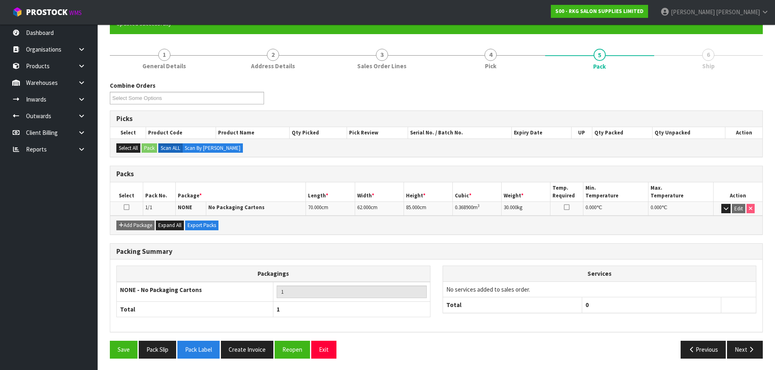
scroll to position [80, 0]
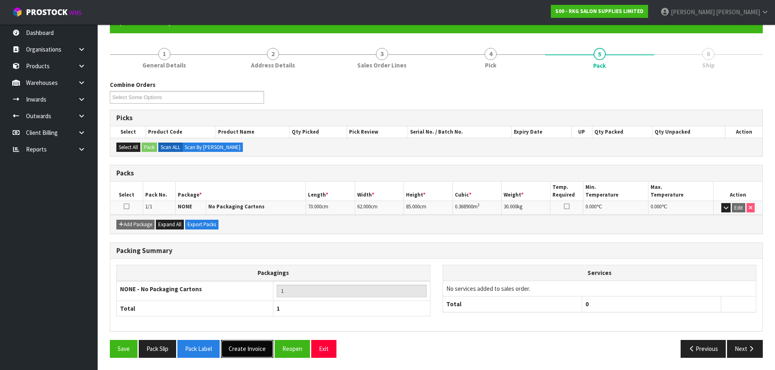
click at [255, 351] on button "Create Invoice" at bounding box center [247, 348] width 52 height 17
click at [247, 349] on button "View Invoice" at bounding box center [244, 348] width 47 height 17
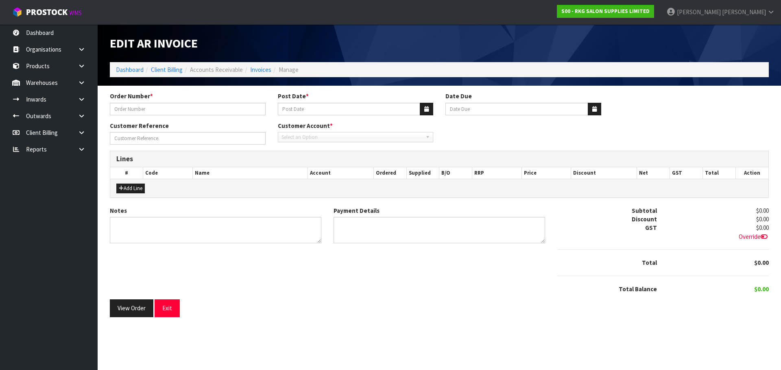
type input "[PERSON_NAME] CHAIR"
type input "[DATE]"
type input "20/10/2025"
type input "VOLUME 8"
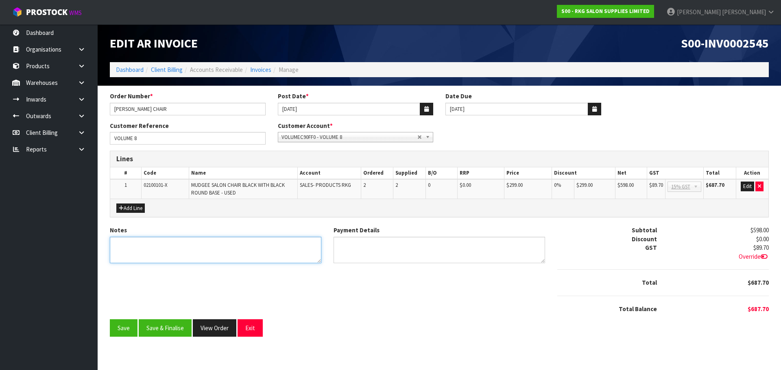
click at [151, 246] on textarea "Notes" at bounding box center [215, 250] width 211 height 26
click at [157, 246] on textarea "Notes" at bounding box center [215, 250] width 211 height 26
type textarea "THANK YOU FOR YOUR ORDER. COLLECTED."
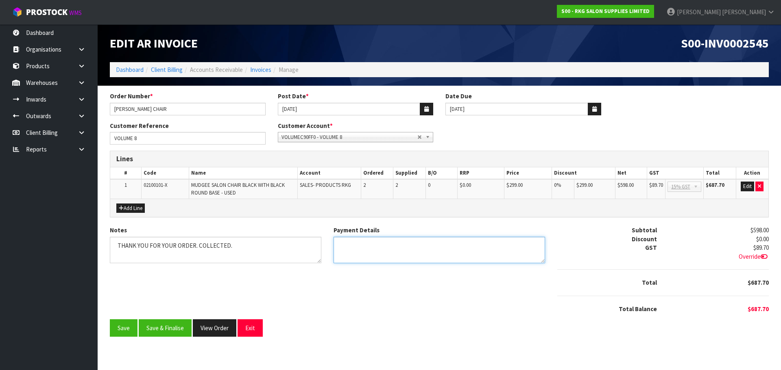
click at [355, 246] on textarea "Payment Details" at bounding box center [438, 250] width 211 height 26
type textarea "CASH 1.9.2025"
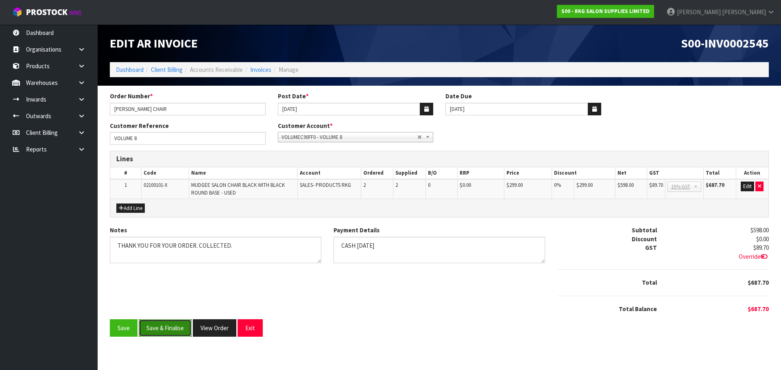
click at [169, 324] on button "Save & Finalise" at bounding box center [165, 328] width 53 height 17
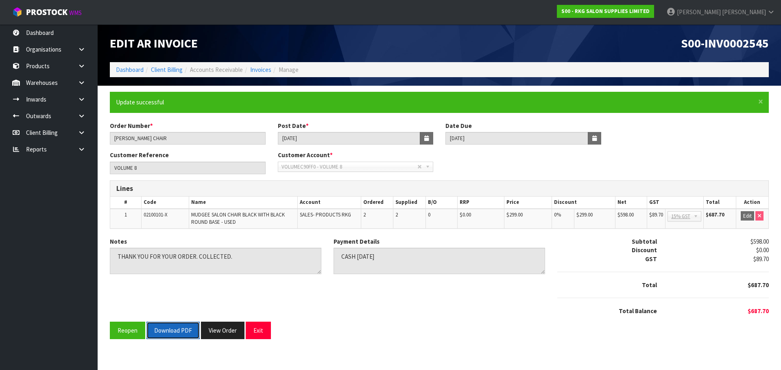
click at [169, 332] on button "Download PDF" at bounding box center [172, 330] width 53 height 17
click at [256, 331] on button "Exit" at bounding box center [258, 330] width 25 height 17
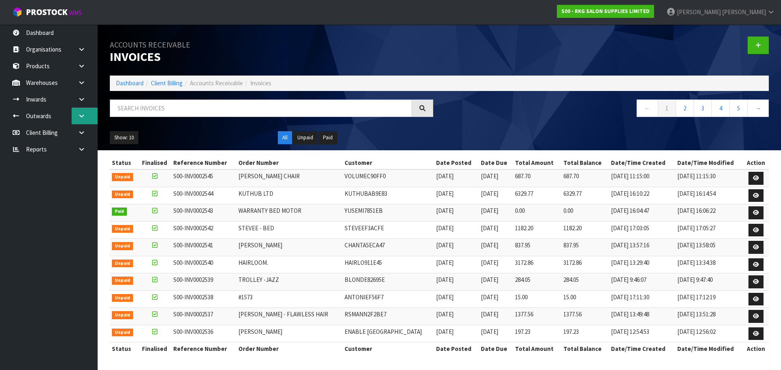
click at [81, 114] on icon at bounding box center [82, 116] width 8 height 6
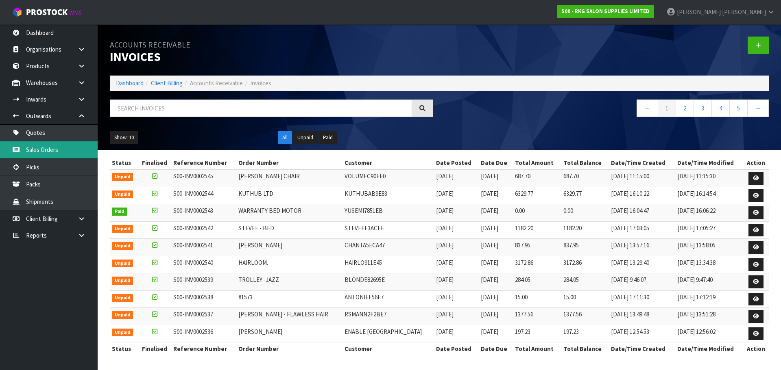
click at [41, 150] on link "Sales Orders" at bounding box center [49, 150] width 98 height 17
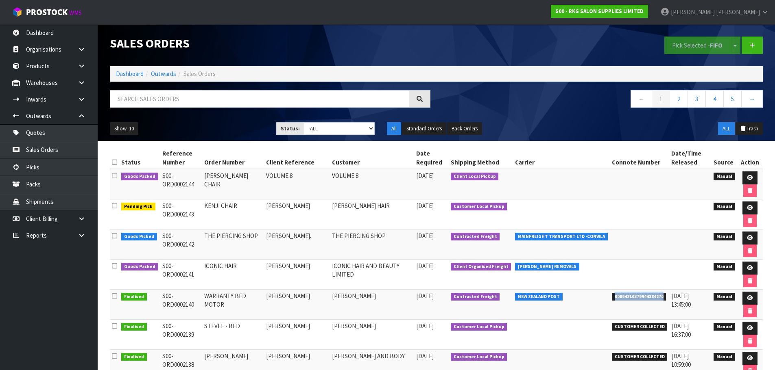
drag, startPoint x: 608, startPoint y: 299, endPoint x: 659, endPoint y: 294, distance: 51.9
click at [659, 294] on span "00894210379944384270" at bounding box center [639, 297] width 54 height 8
copy span "00894210379944384270"
click at [749, 208] on icon at bounding box center [750, 207] width 6 height 5
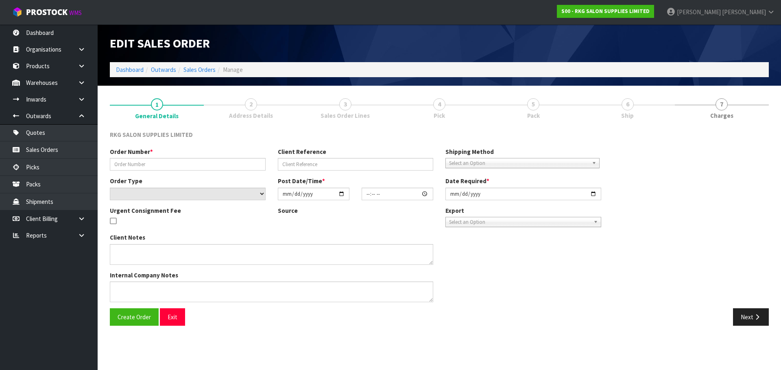
type input "KENJI CHAIR"
type input "[PERSON_NAME]"
select select "number:0"
type input "2025-09-01"
type input "00:00:00.000"
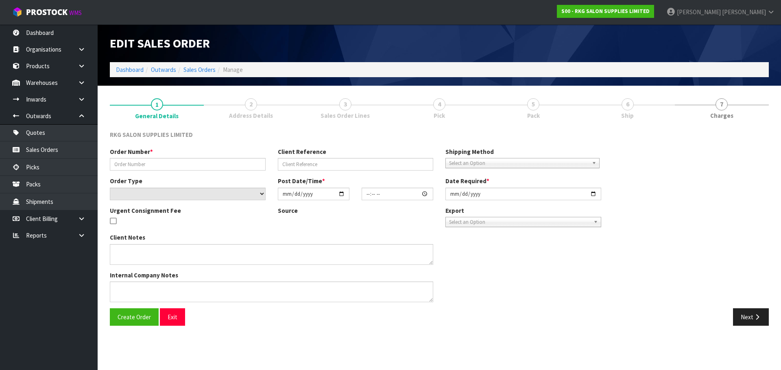
type input "2025-09-01"
type textarea "FOR PICK UP"
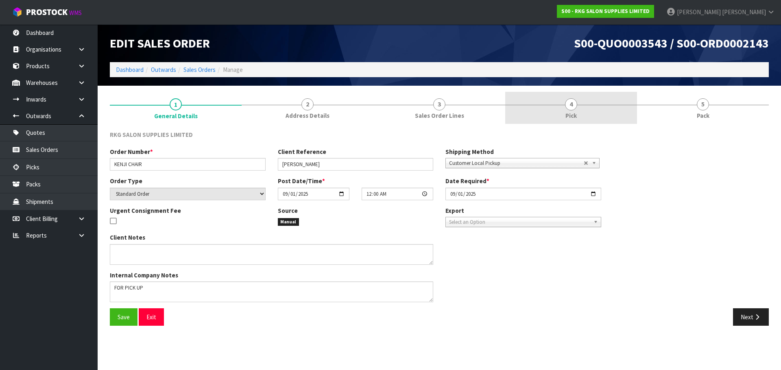
click at [571, 105] on span "4" at bounding box center [571, 104] width 12 height 12
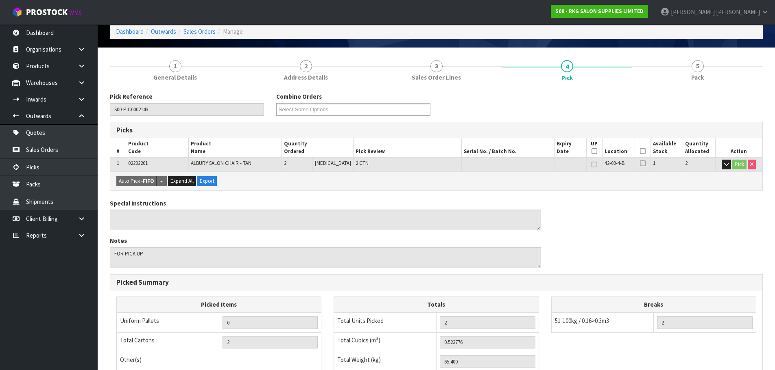
scroll to position [81, 0]
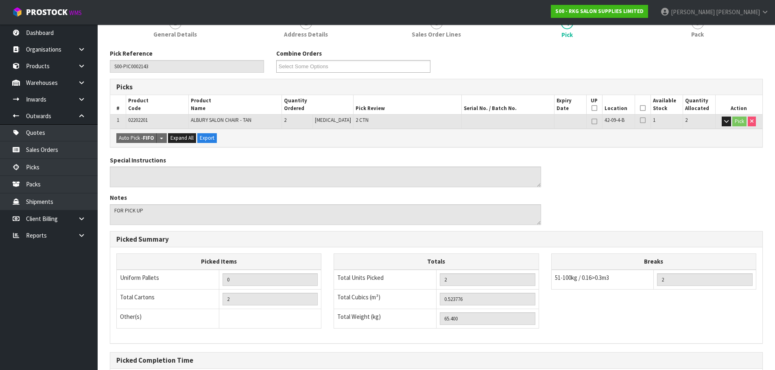
click at [640, 109] on icon at bounding box center [643, 108] width 6 height 0
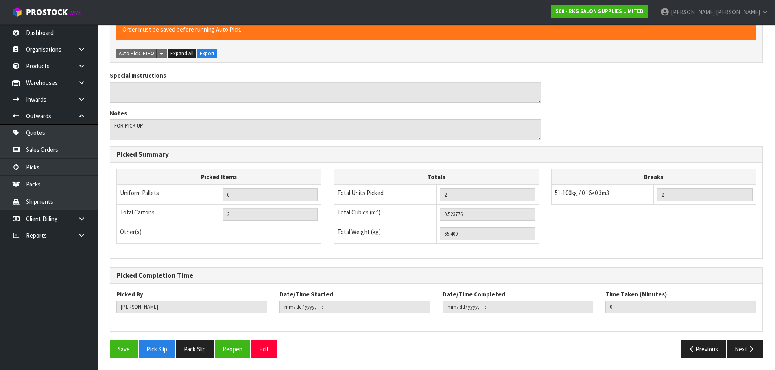
scroll to position [196, 0]
drag, startPoint x: 119, startPoint y: 349, endPoint x: 266, endPoint y: 246, distance: 178.9
click at [120, 349] on button "Save" at bounding box center [124, 348] width 28 height 17
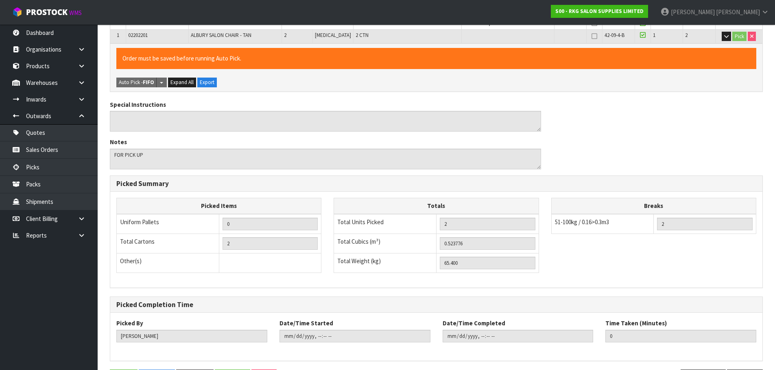
scroll to position [0, 0]
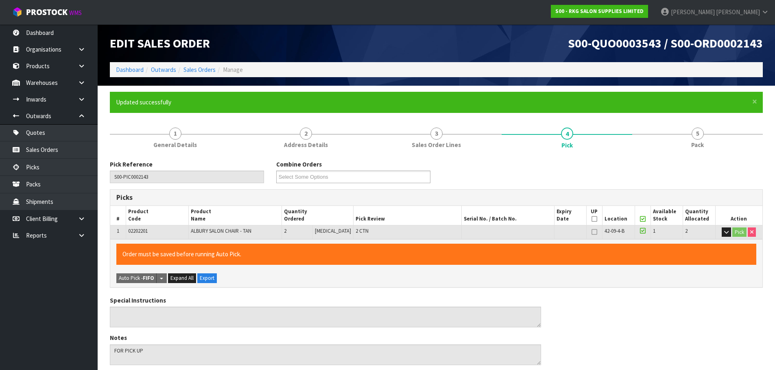
type input "2025-09-01T11:40:12"
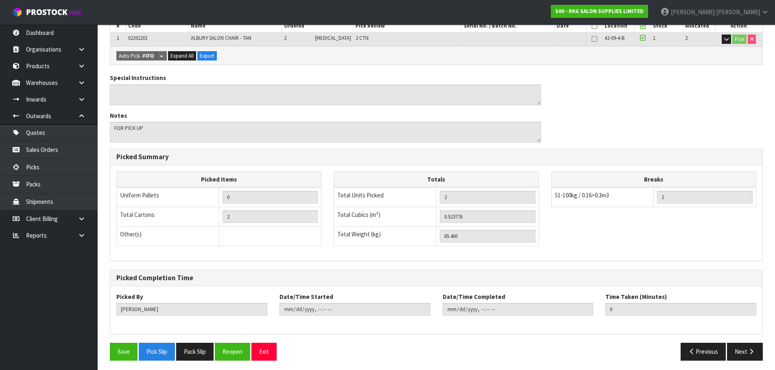
scroll to position [196, 0]
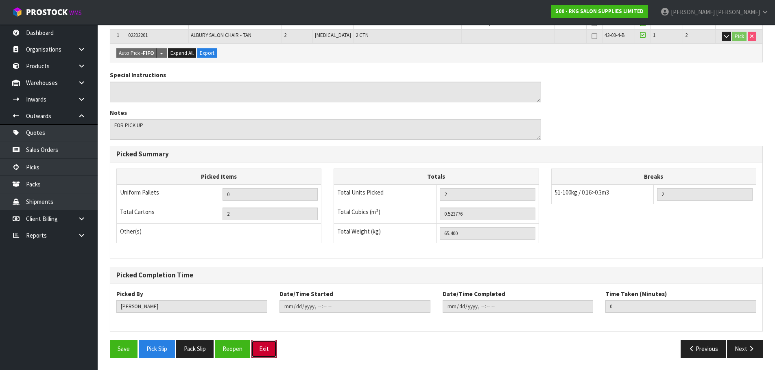
drag, startPoint x: 264, startPoint y: 350, endPoint x: 267, endPoint y: 335, distance: 14.9
click at [266, 343] on button "Exit" at bounding box center [263, 348] width 25 height 17
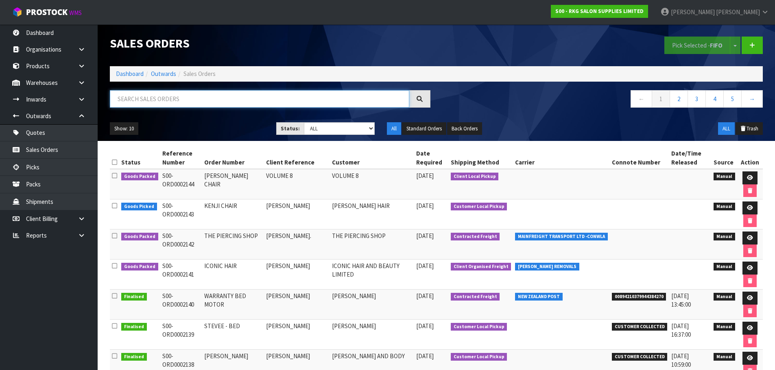
click at [152, 97] on input "text" at bounding box center [259, 98] width 299 height 17
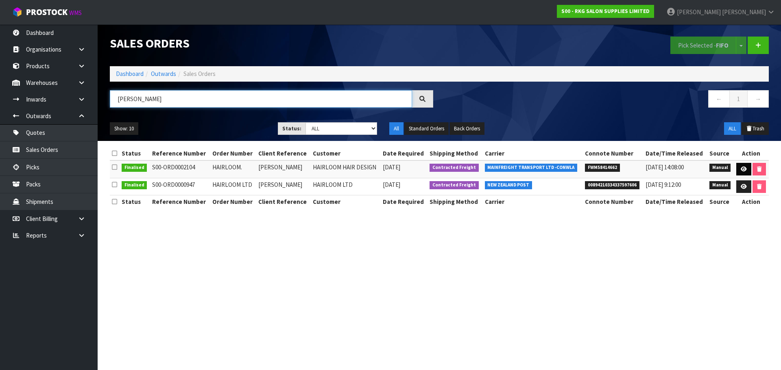
type input "LOUISA"
click at [743, 168] on icon at bounding box center [743, 169] width 6 height 5
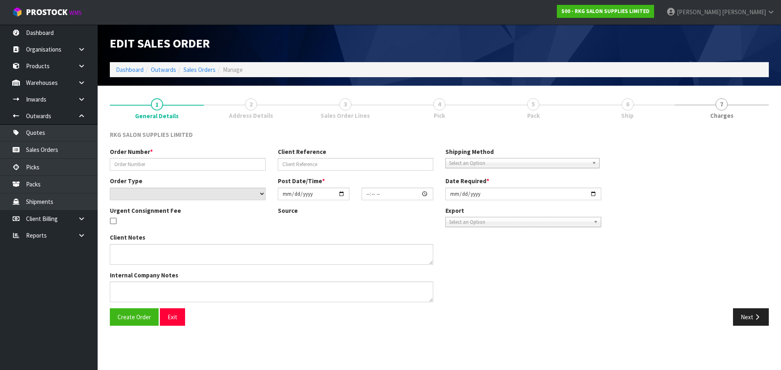
type input "HAIRLOOM."
type input "LOUISA HENDERSON"
select select "number:0"
type input "2025-08-22"
type input "00:00:00.000"
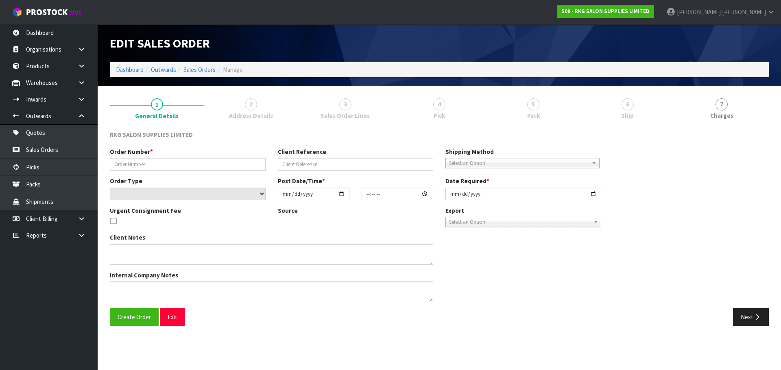
type input "2025-08-26"
type textarea "PLEASE ALL IN 1 PALLET FOR DELIVERY ON FRIDAY 29/8"
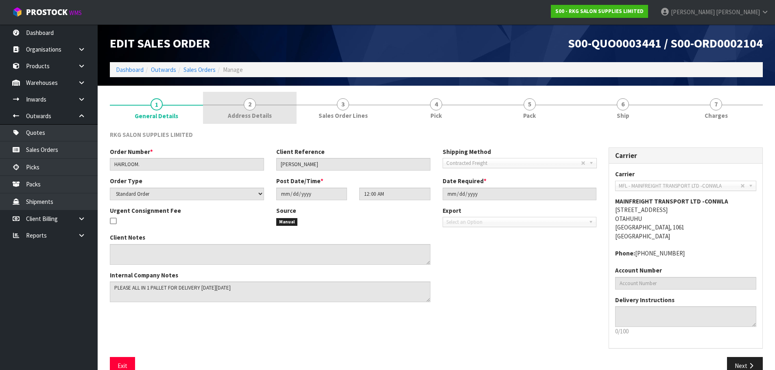
click at [250, 108] on span "2" at bounding box center [250, 104] width 12 height 12
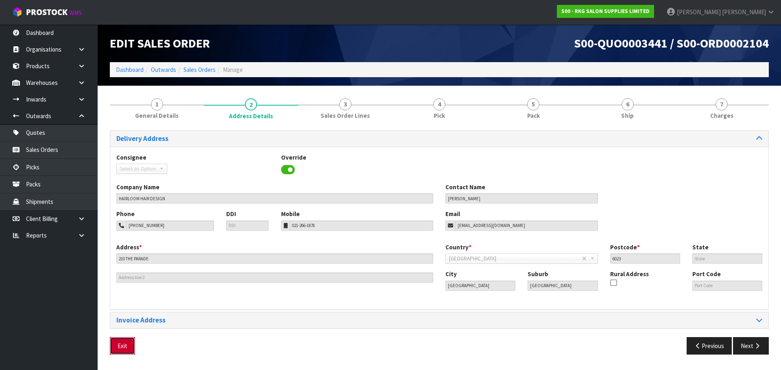
click at [125, 348] on button "Exit" at bounding box center [122, 346] width 25 height 17
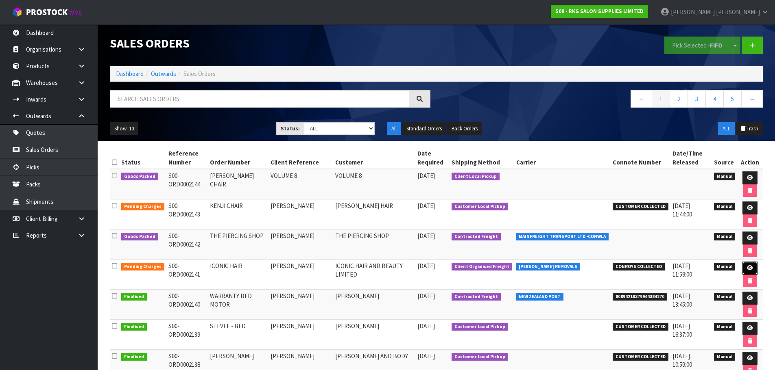
click at [747, 267] on icon at bounding box center [750, 268] width 6 height 5
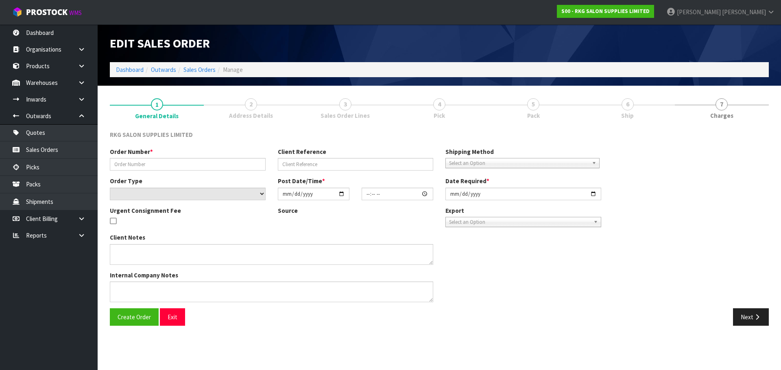
type input "ICONIC HAIR"
type input "[PERSON_NAME]"
select select "number:0"
type input "2025-08-29"
type input "00:00:00.000"
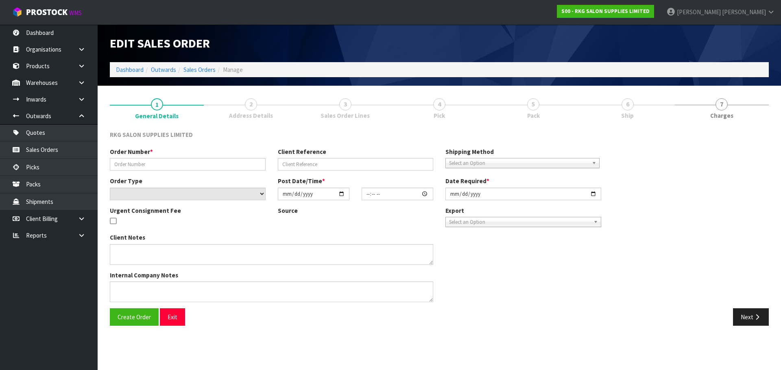
type input "2025-08-29"
type textarea "FOR CONROYS PICK UP ON MONDAY 1/9/25 JOB#2972019"
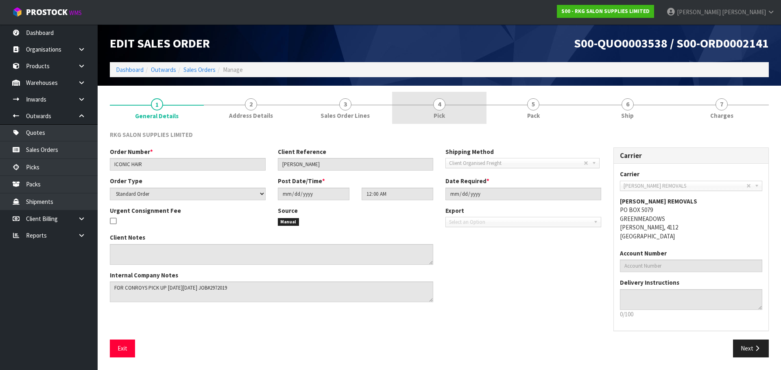
click at [438, 108] on span "4" at bounding box center [439, 104] width 12 height 12
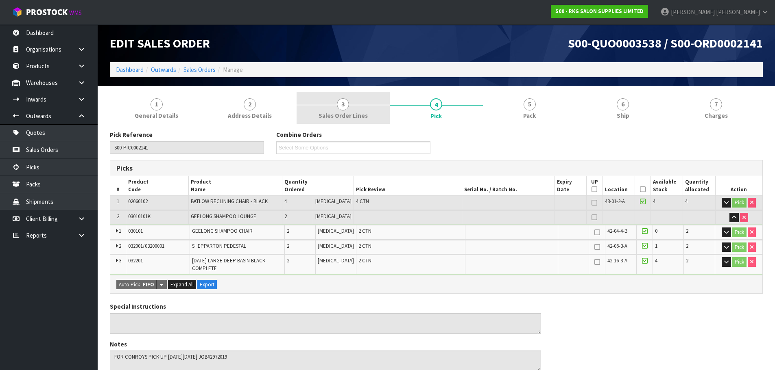
click at [342, 107] on span "3" at bounding box center [343, 104] width 12 height 12
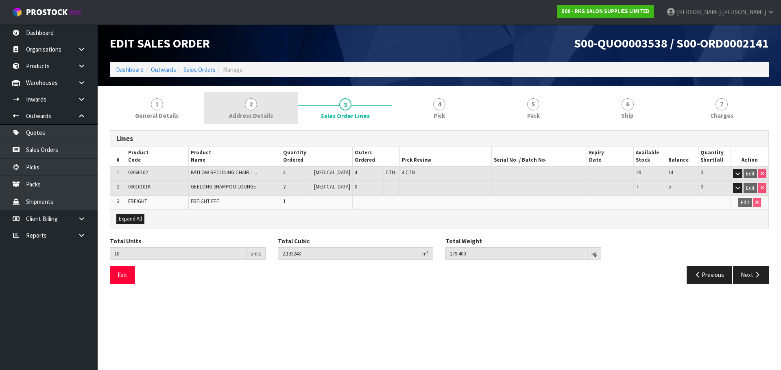
click at [253, 109] on span "2" at bounding box center [251, 104] width 12 height 12
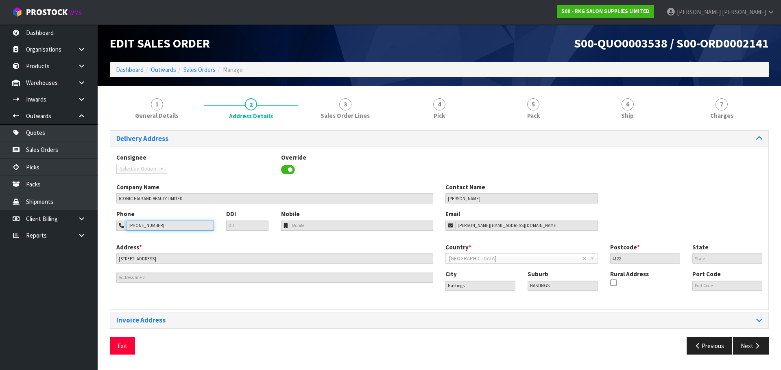
drag, startPoint x: 158, startPoint y: 227, endPoint x: 115, endPoint y: 229, distance: 43.6
click at [115, 229] on div "Phone 027-3600-502" at bounding box center [165, 220] width 110 height 21
drag, startPoint x: 127, startPoint y: 346, endPoint x: 167, endPoint y: 309, distance: 54.7
click at [127, 346] on button "Exit" at bounding box center [122, 346] width 25 height 17
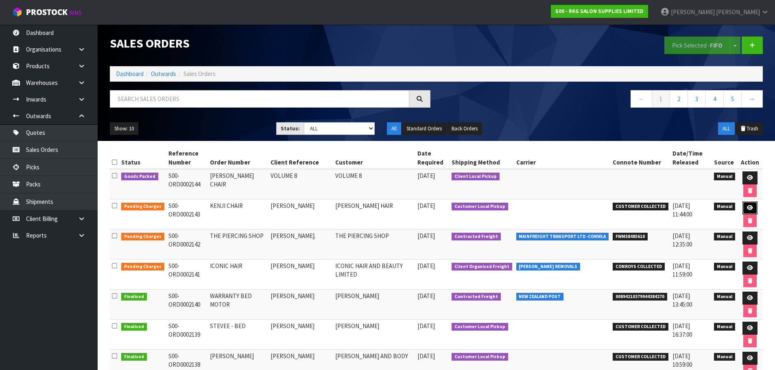
click at [749, 209] on icon at bounding box center [750, 207] width 6 height 5
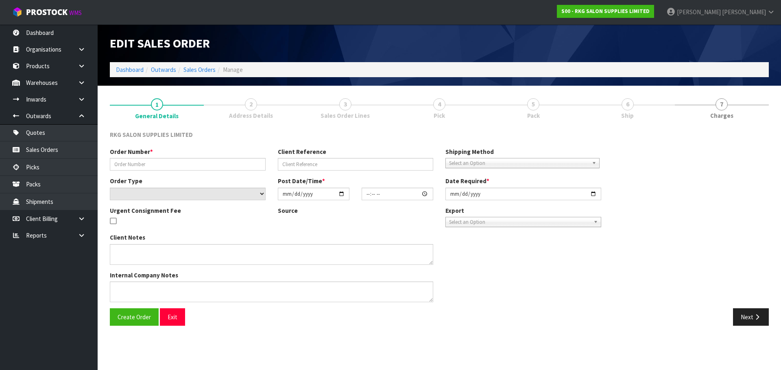
type input "KENJI CHAIR"
type input "[PERSON_NAME]"
select select "number:0"
type input "2025-09-01"
type input "00:00:00.000"
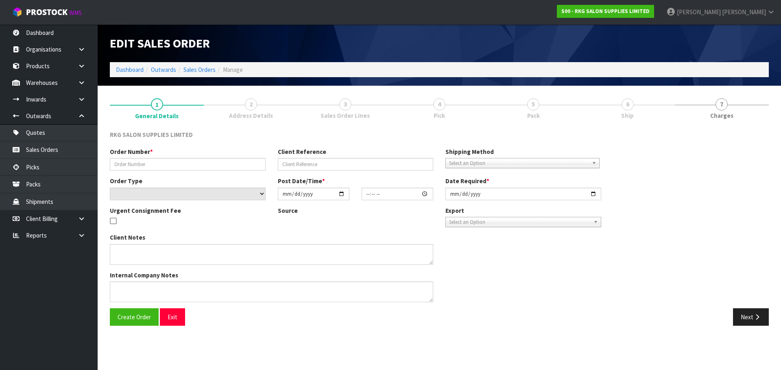
type input "2025-09-01"
type textarea "FOR PICK UP"
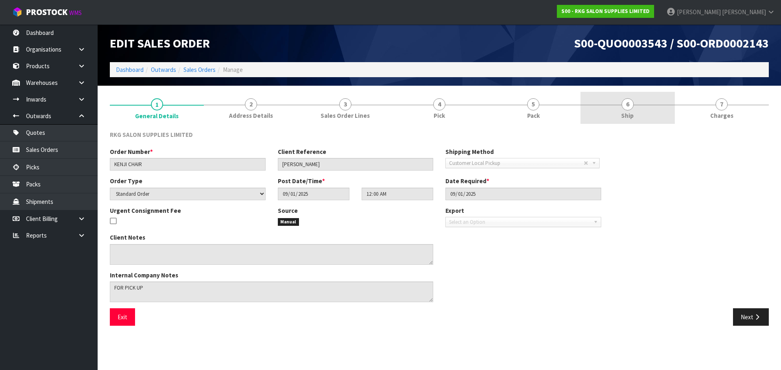
drag, startPoint x: 626, startPoint y: 106, endPoint x: 627, endPoint y: 123, distance: 17.1
click at [627, 106] on span "6" at bounding box center [627, 104] width 12 height 12
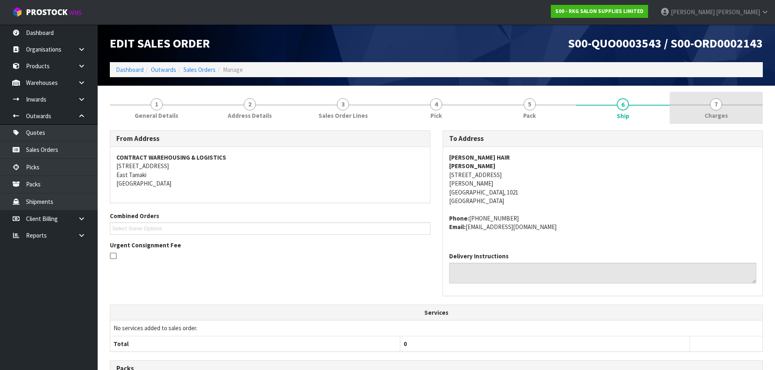
click at [718, 104] on span "7" at bounding box center [716, 104] width 12 height 12
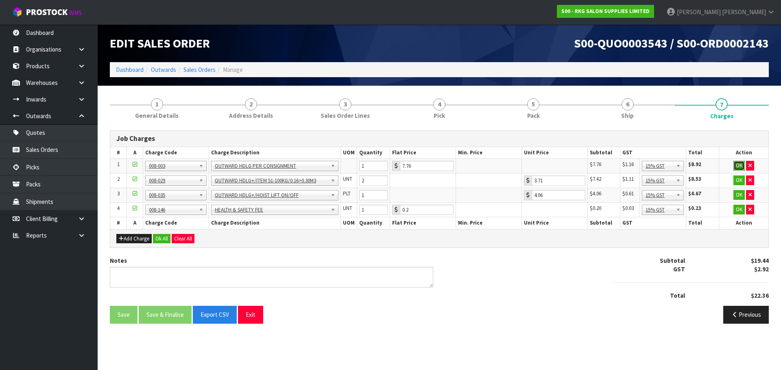
click at [738, 166] on button "OK" at bounding box center [738, 166] width 11 height 10
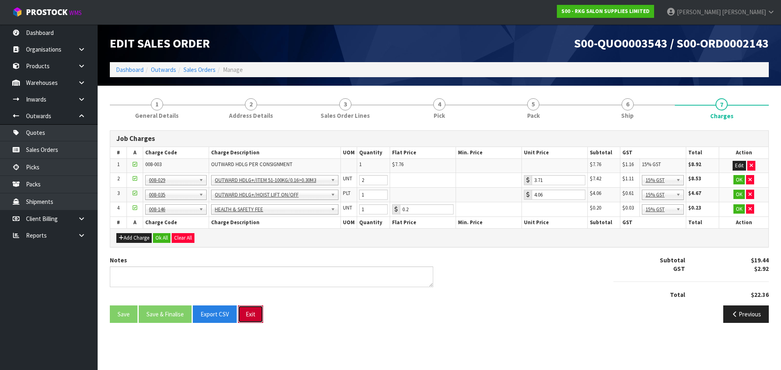
click at [253, 317] on button "Exit" at bounding box center [250, 314] width 25 height 17
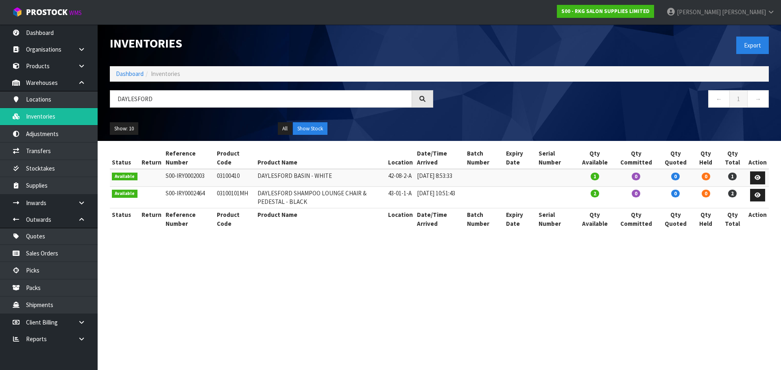
click at [111, 100] on input "DAYLESFORD" at bounding box center [261, 98] width 302 height 17
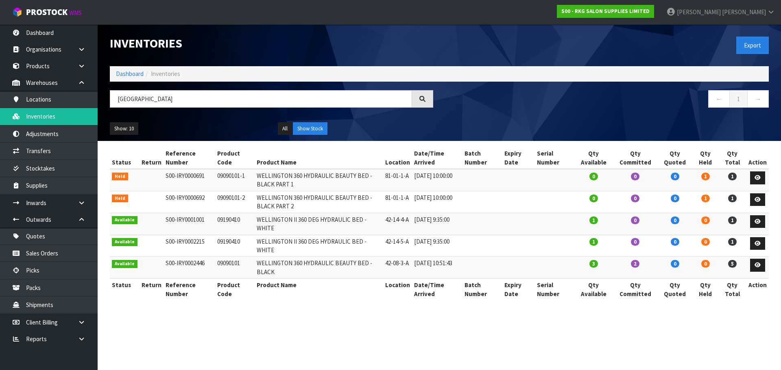
drag, startPoint x: 238, startPoint y: 242, endPoint x: 212, endPoint y: 242, distance: 26.0
click at [215, 242] on td "09190410" at bounding box center [234, 246] width 39 height 22
copy td "09190410"
drag, startPoint x: 166, startPoint y: 97, endPoint x: 104, endPoint y: 98, distance: 62.6
click at [104, 98] on div "[GEOGRAPHIC_DATA]" at bounding box center [271, 102] width 335 height 24
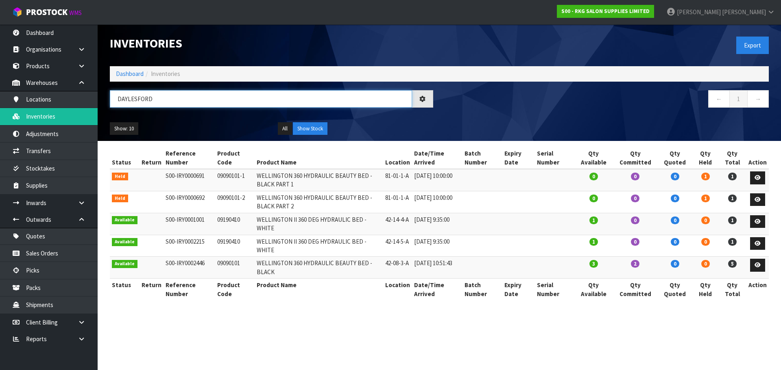
type input "DAYLESFORD"
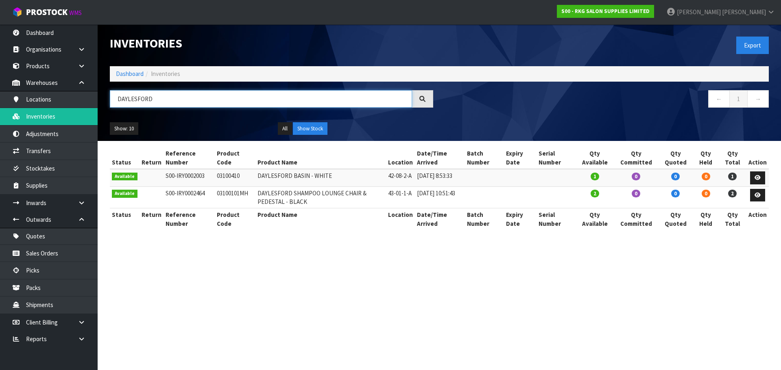
drag, startPoint x: 169, startPoint y: 99, endPoint x: 107, endPoint y: 100, distance: 61.8
click at [107, 100] on div "DAYLESFORD" at bounding box center [271, 102] width 335 height 24
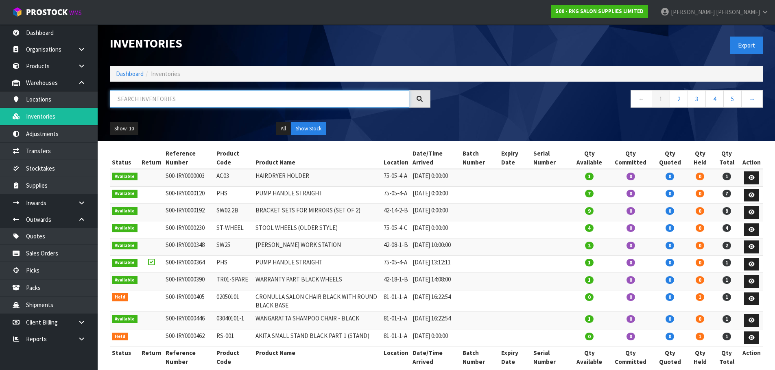
click at [151, 101] on input "text" at bounding box center [259, 98] width 299 height 17
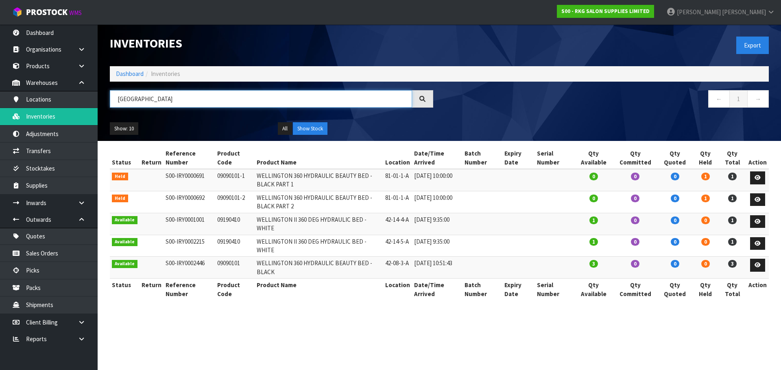
drag, startPoint x: 158, startPoint y: 96, endPoint x: 118, endPoint y: 100, distance: 40.1
click at [118, 100] on input "WELLINGTON" at bounding box center [261, 98] width 302 height 17
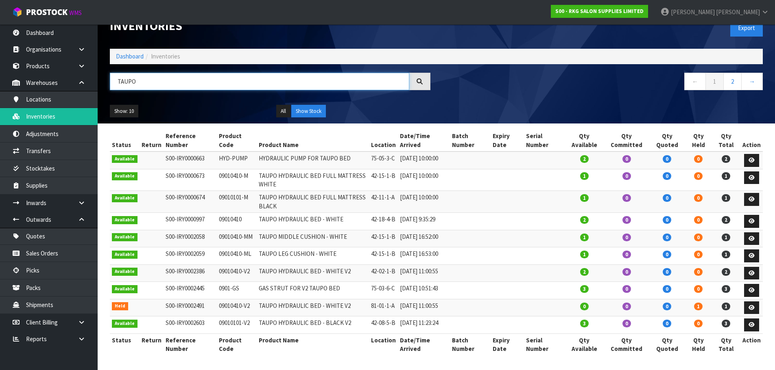
scroll to position [50, 0]
type input "TAUPO"
drag, startPoint x: 732, startPoint y: 50, endPoint x: 729, endPoint y: 53, distance: 4.4
click at [732, 73] on link "2" at bounding box center [732, 81] width 18 height 17
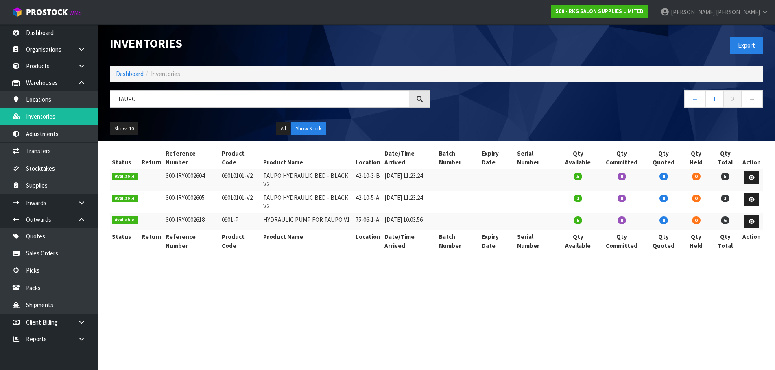
scroll to position [0, 0]
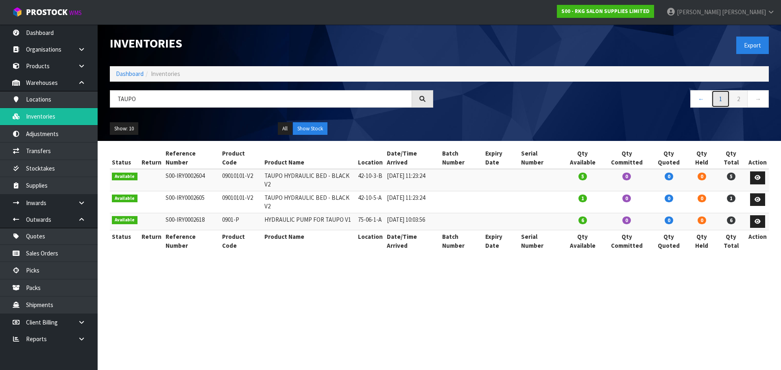
click at [718, 100] on link "1" at bounding box center [720, 98] width 18 height 17
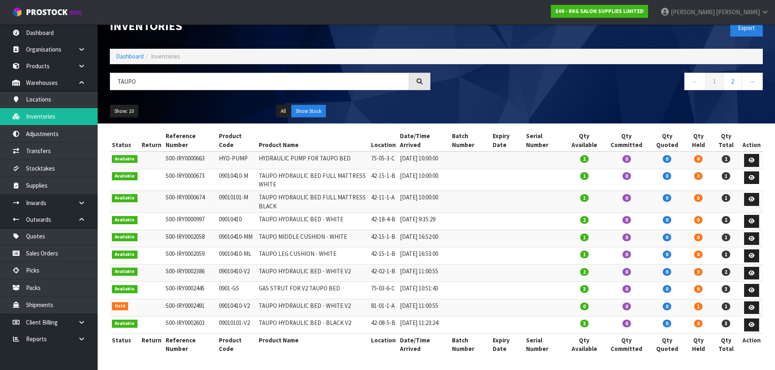
scroll to position [50, 0]
click at [44, 68] on link "Products" at bounding box center [49, 66] width 98 height 17
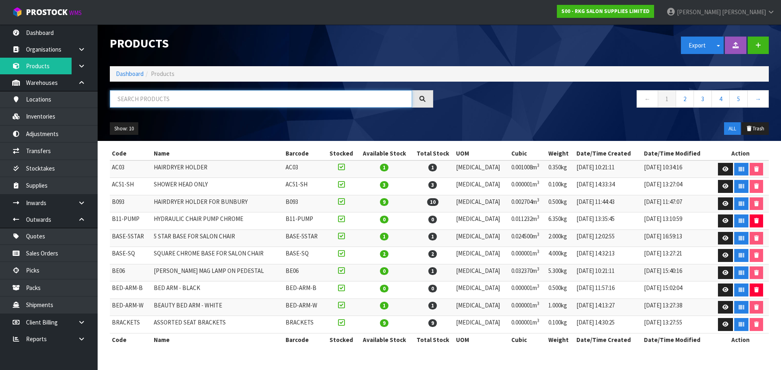
click at [125, 102] on input "text" at bounding box center [261, 98] width 302 height 17
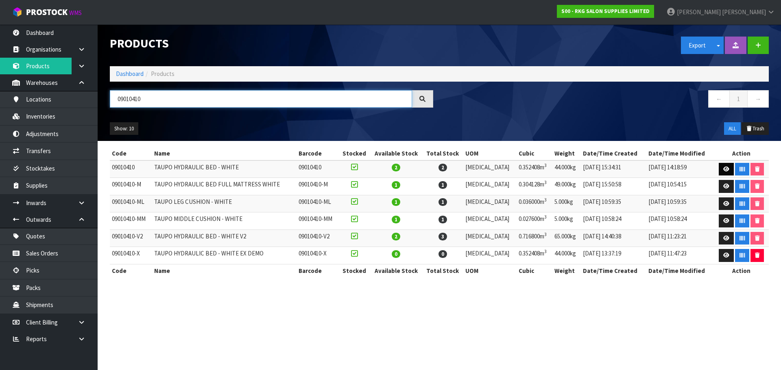
type input "09010410"
click at [723, 171] on icon at bounding box center [726, 169] width 6 height 5
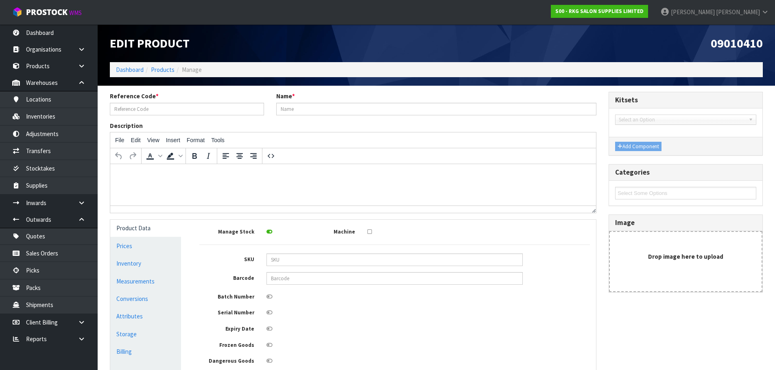
type input "09010410"
type input "TAUPO HYDRAULIC BED - WHITE"
type input "98"
type input "58"
type input "62"
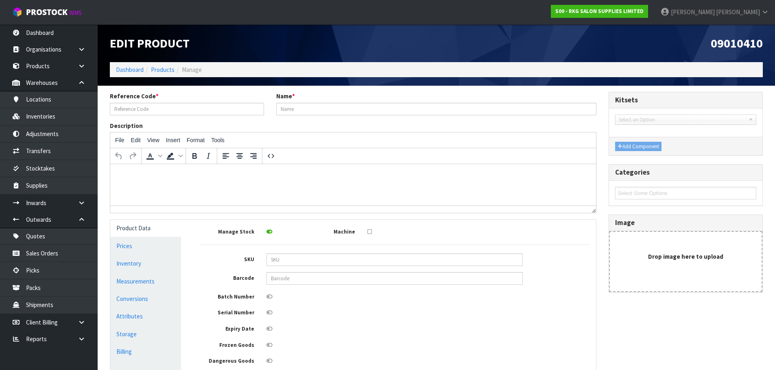
type input "0.352408"
type input "44"
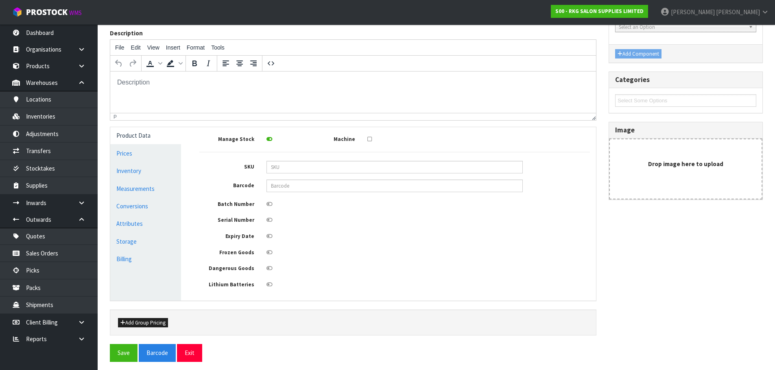
scroll to position [97, 0]
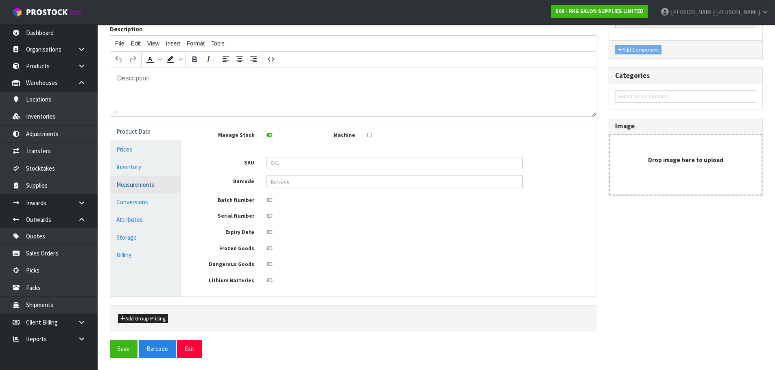
click at [126, 189] on link "Measurements" at bounding box center [145, 184] width 71 height 17
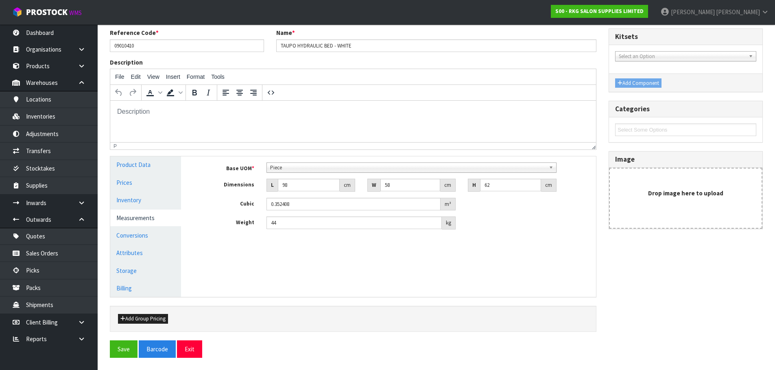
scroll to position [63, 0]
drag, startPoint x: 187, startPoint y: 353, endPoint x: 189, endPoint y: 278, distance: 74.8
click at [187, 350] on button "Exit" at bounding box center [189, 349] width 25 height 17
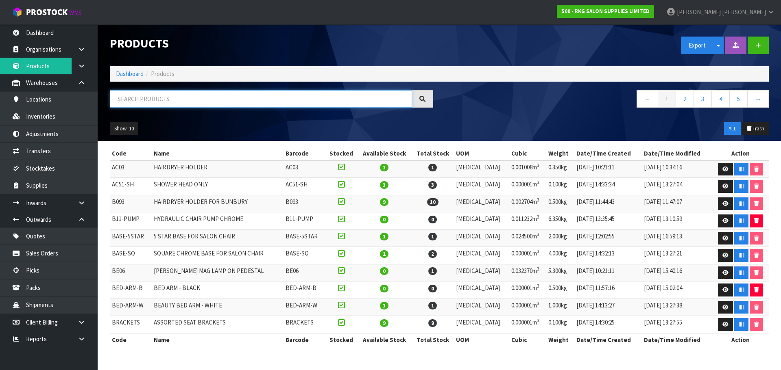
click at [143, 96] on input "text" at bounding box center [261, 98] width 302 height 17
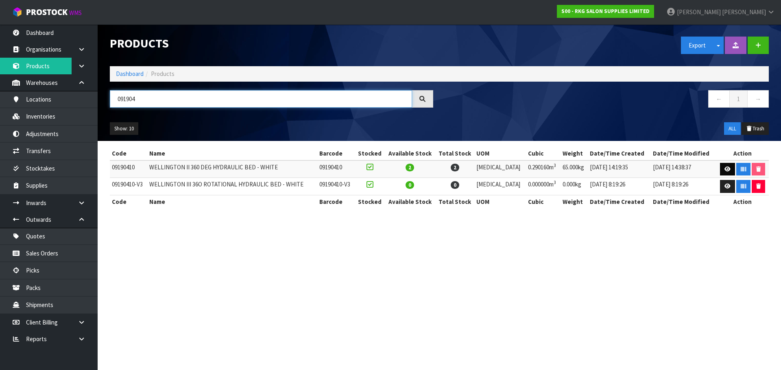
type input "091904"
click at [724, 170] on icon at bounding box center [727, 169] width 6 height 5
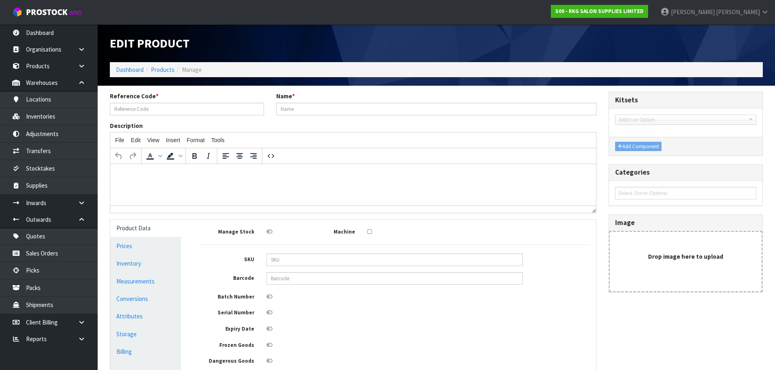
type input "09190410"
type input "WELLINGTON II 360 DEG HYDRAULIC BED - WHITE"
type input "124"
type input "36"
type input "65"
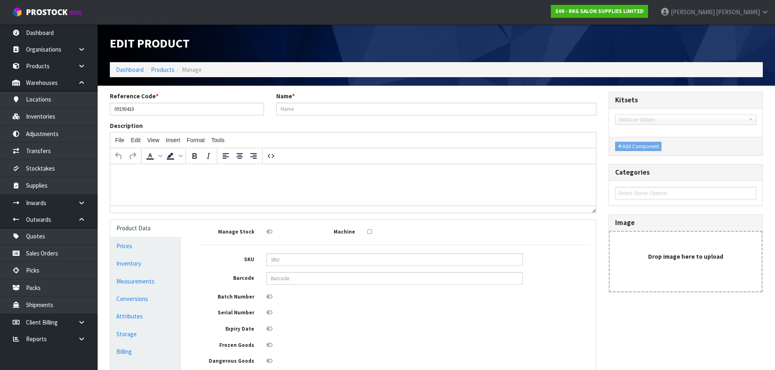
type input "0.29016"
type input "65"
click at [134, 279] on link "Measurements" at bounding box center [145, 281] width 71 height 17
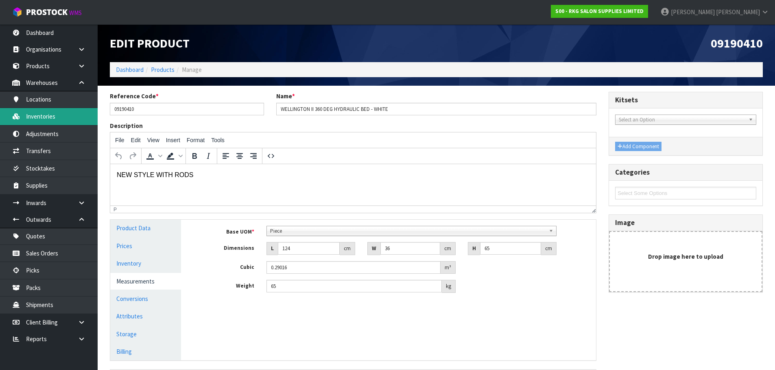
click at [37, 120] on link "Inventories" at bounding box center [49, 116] width 98 height 17
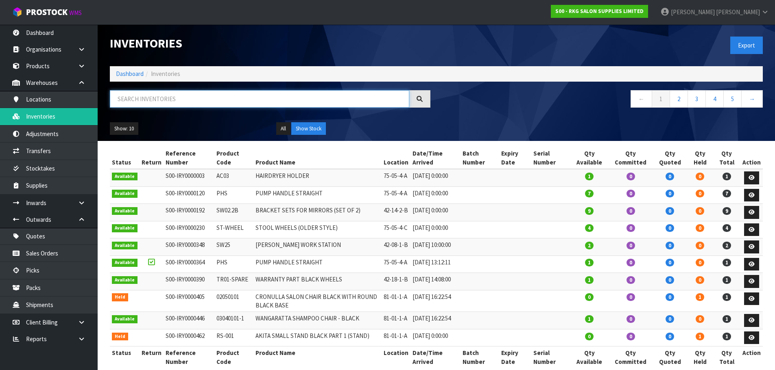
click at [159, 103] on input "text" at bounding box center [259, 98] width 299 height 17
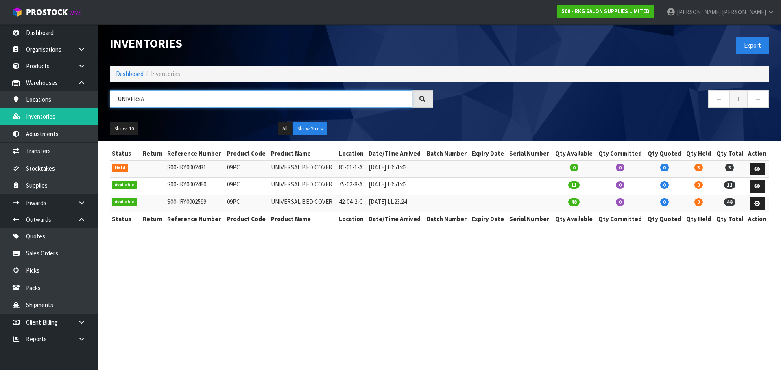
type input "UNIVERSA"
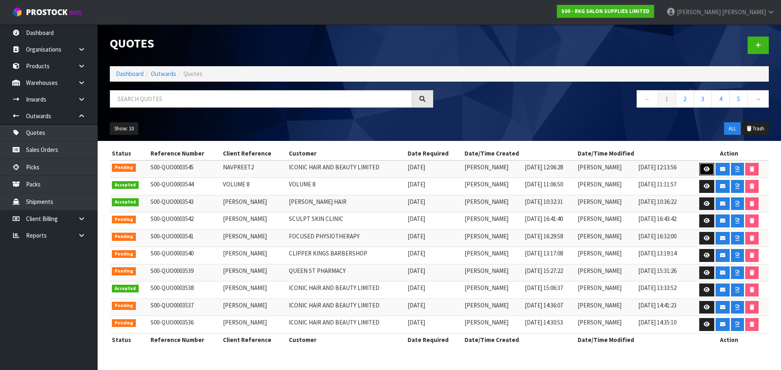
click at [705, 167] on icon at bounding box center [706, 169] width 6 height 5
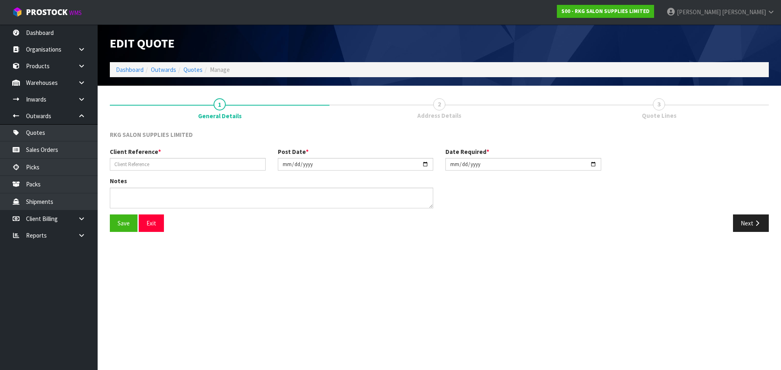
type input "NAVPREET2"
type input "2025-09-01"
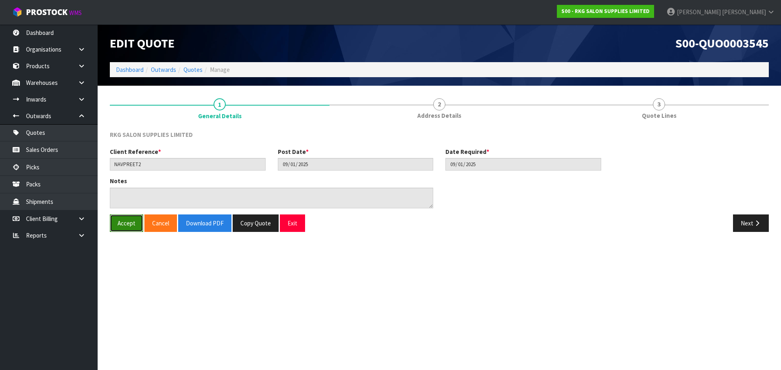
click at [127, 225] on button "Accept" at bounding box center [126, 223] width 33 height 17
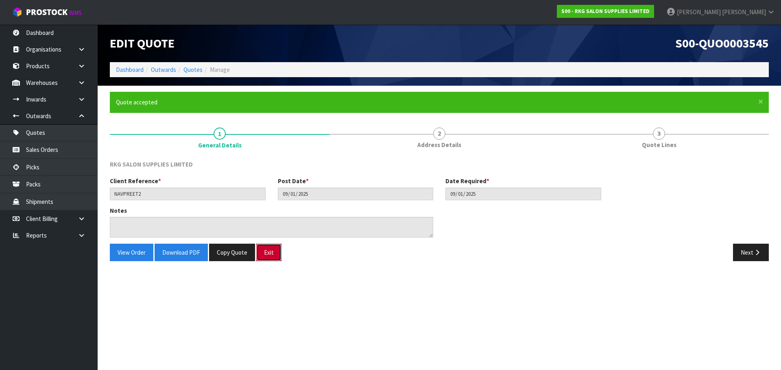
click at [272, 257] on button "Exit" at bounding box center [268, 252] width 25 height 17
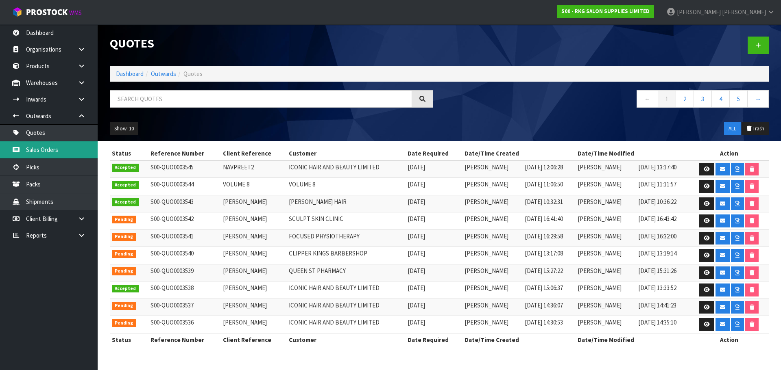
click at [33, 149] on link "Sales Orders" at bounding box center [49, 150] width 98 height 17
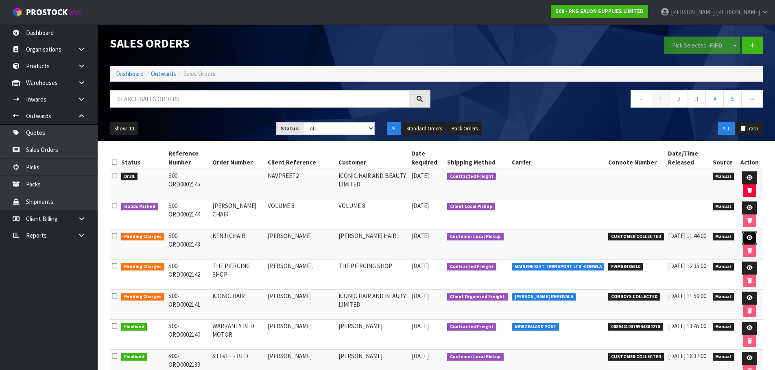
click at [748, 237] on icon at bounding box center [749, 237] width 6 height 5
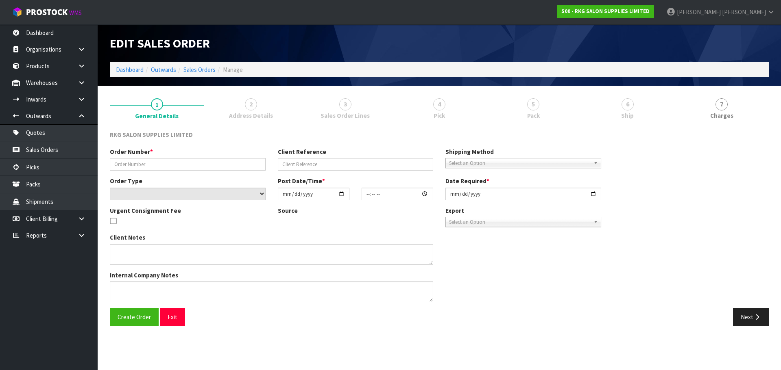
type input "KENJI CHAIR"
type input "[PERSON_NAME]"
select select "number:0"
type input "2025-09-01"
type input "00:00:00.000"
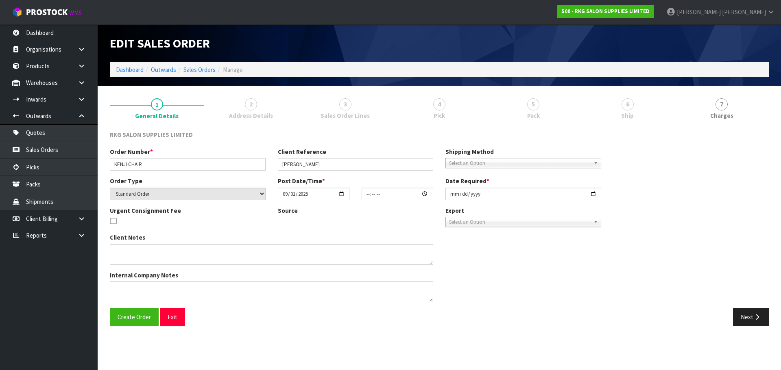
type input "2025-09-01"
type textarea "FOR PICK UP"
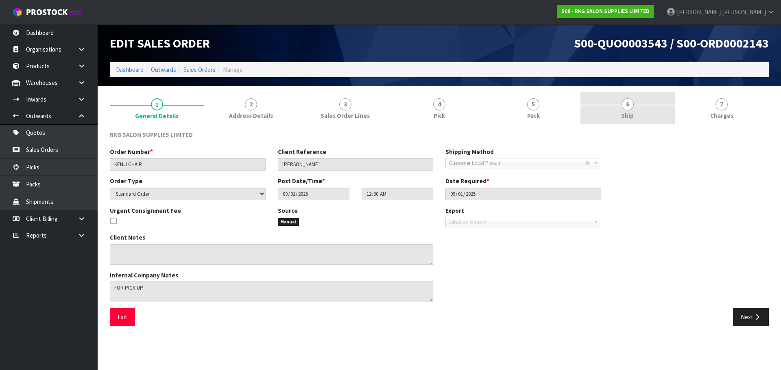
click at [627, 106] on span "6" at bounding box center [627, 104] width 12 height 12
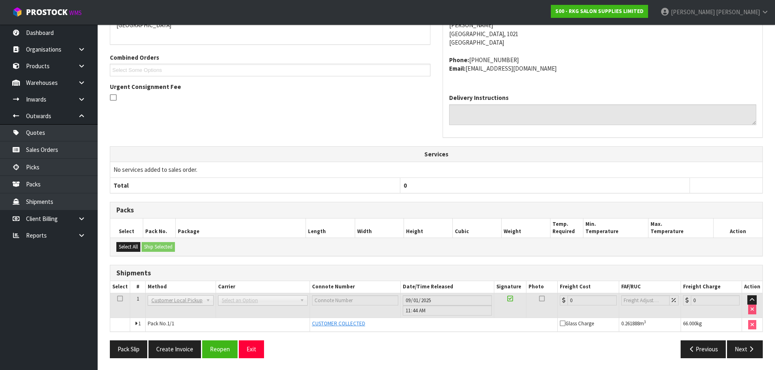
scroll to position [159, 0]
click at [179, 352] on button "Create Invoice" at bounding box center [174, 348] width 52 height 17
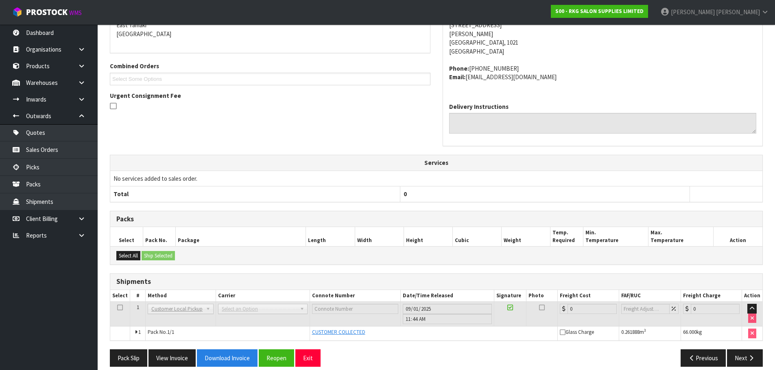
scroll to position [188, 0]
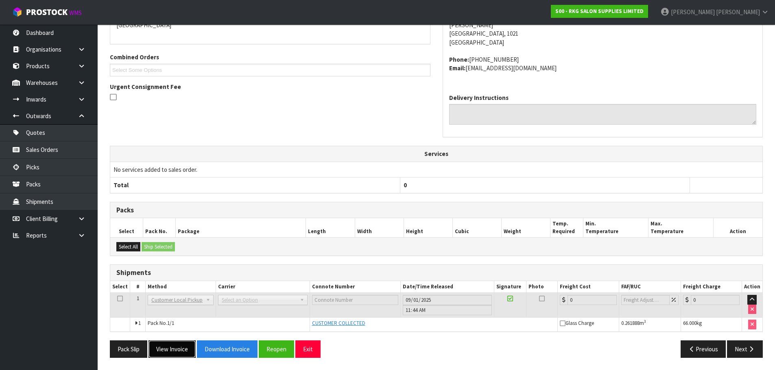
click at [178, 351] on button "View Invoice" at bounding box center [171, 349] width 47 height 17
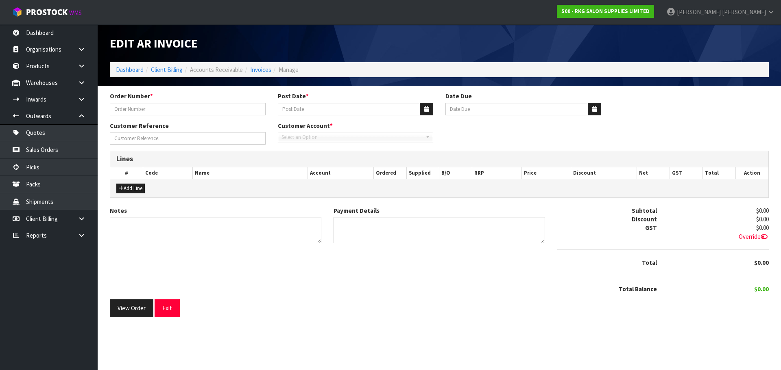
type input "KENJI CHAIR"
type input "[DATE]"
type input "20/10/2025"
type input "[PERSON_NAME]"
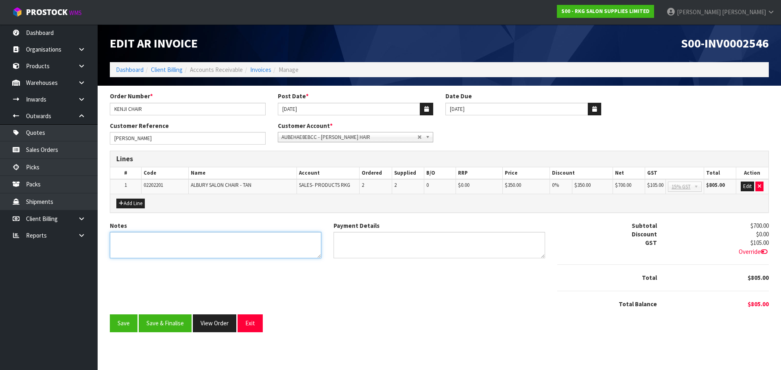
click at [179, 233] on textarea "Notes" at bounding box center [215, 245] width 211 height 26
type textarea "THANK YOU FOR YOUR ORDER. COLLECTED."
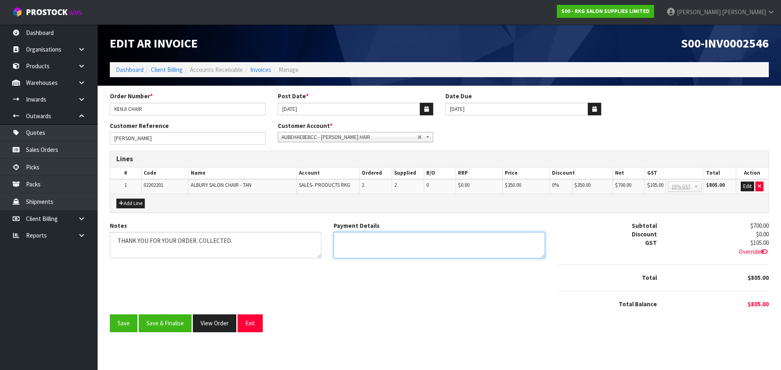
click at [341, 241] on textarea "Payment Details" at bounding box center [438, 245] width 211 height 26
type textarea "EFTPOS 1.9.2025"
click at [750, 185] on button "Edit" at bounding box center [746, 187] width 13 height 10
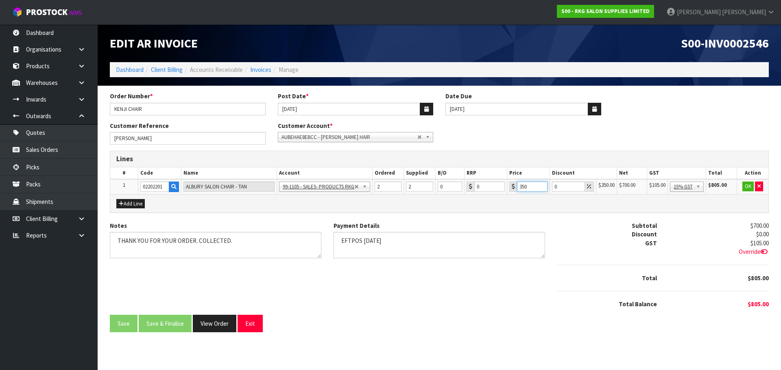
drag, startPoint x: 531, startPoint y: 187, endPoint x: 512, endPoint y: 188, distance: 18.4
click at [512, 188] on div "350" at bounding box center [528, 187] width 38 height 10
type input "429"
drag, startPoint x: 563, startPoint y: 189, endPoint x: 552, endPoint y: 189, distance: 11.0
click at [552, 189] on input "0" at bounding box center [568, 187] width 33 height 10
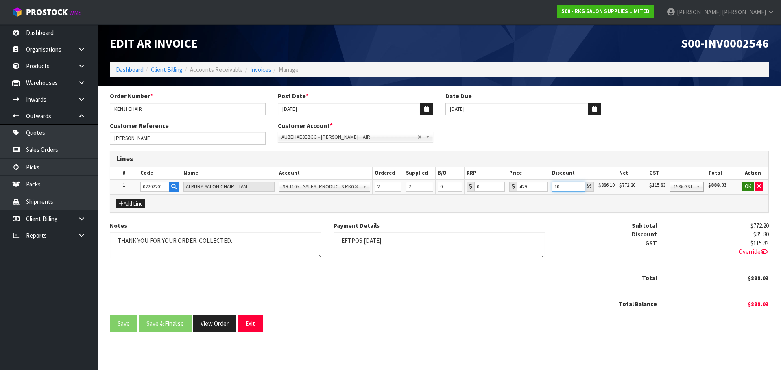
type input "10"
click at [746, 187] on button "OK" at bounding box center [747, 187] width 11 height 10
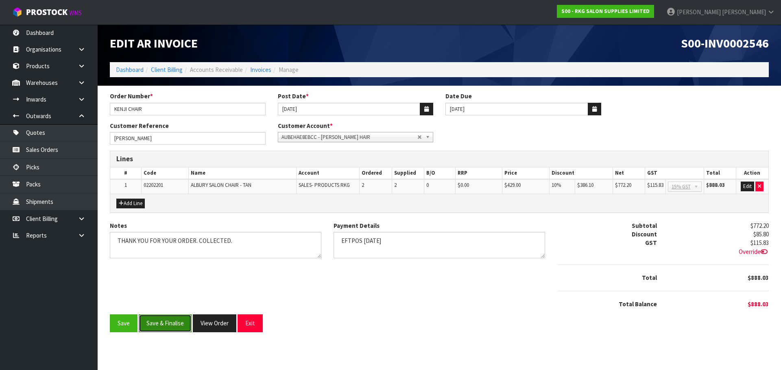
click at [167, 322] on button "Save & Finalise" at bounding box center [165, 323] width 53 height 17
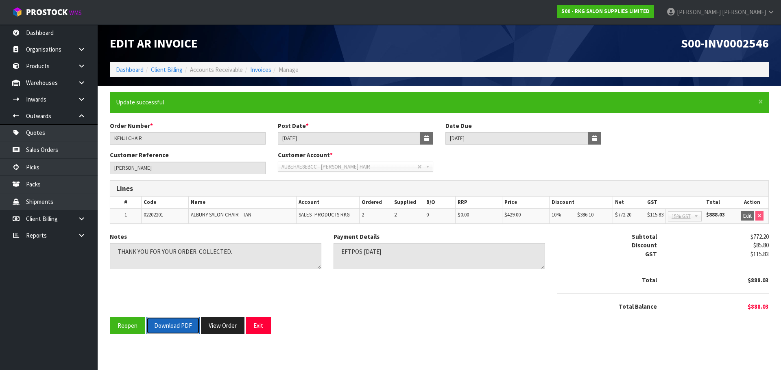
click at [177, 324] on button "Download PDF" at bounding box center [172, 325] width 53 height 17
click at [263, 328] on button "Exit" at bounding box center [258, 325] width 25 height 17
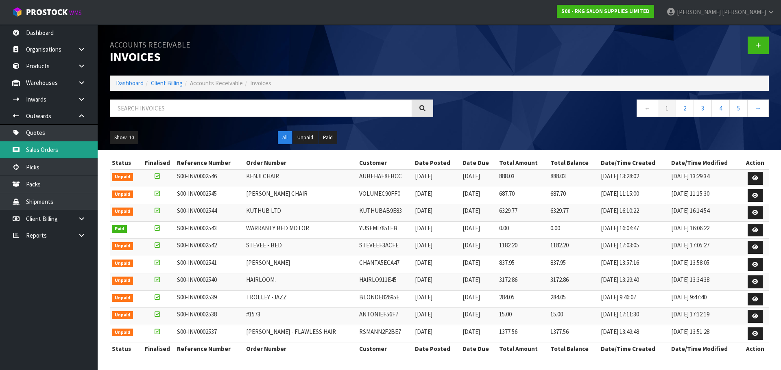
click at [46, 147] on link "Sales Orders" at bounding box center [49, 150] width 98 height 17
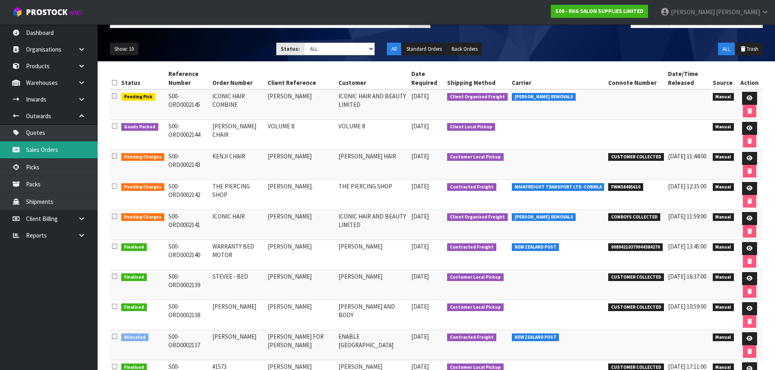
scroll to position [81, 0]
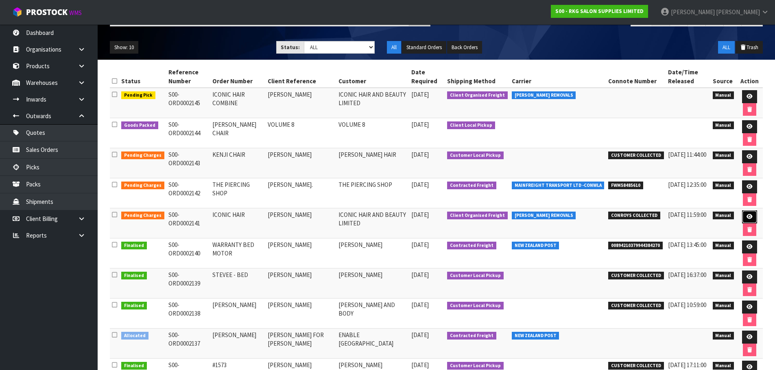
click at [747, 220] on icon at bounding box center [749, 216] width 6 height 5
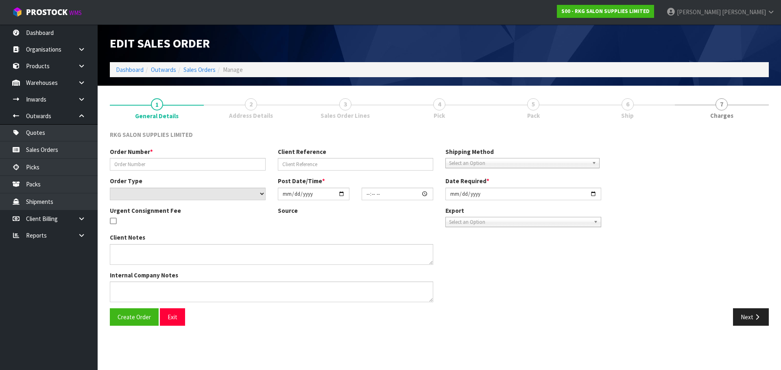
type input "ICONIC HAIR"
type input "[PERSON_NAME]"
select select "number:0"
type input "2025-08-29"
type input "00:00:00.000"
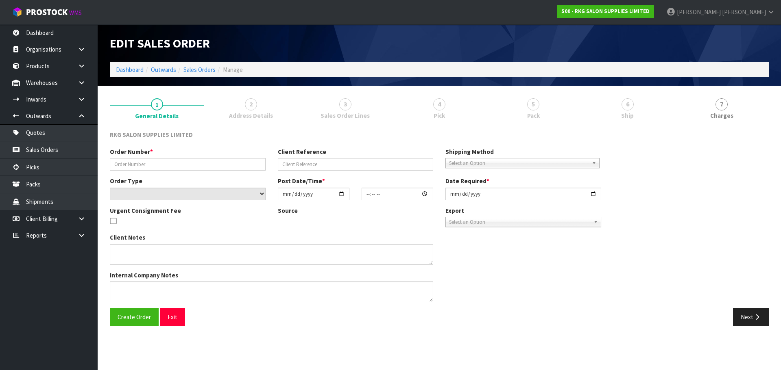
type input "2025-08-29"
type textarea "FOR CONROYS PICK UP ON MONDAY 1/9/25 JOB#2972019"
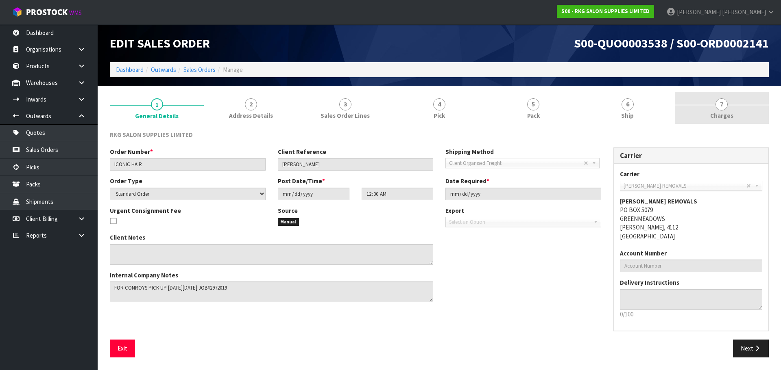
click at [725, 106] on span "7" at bounding box center [721, 104] width 12 height 12
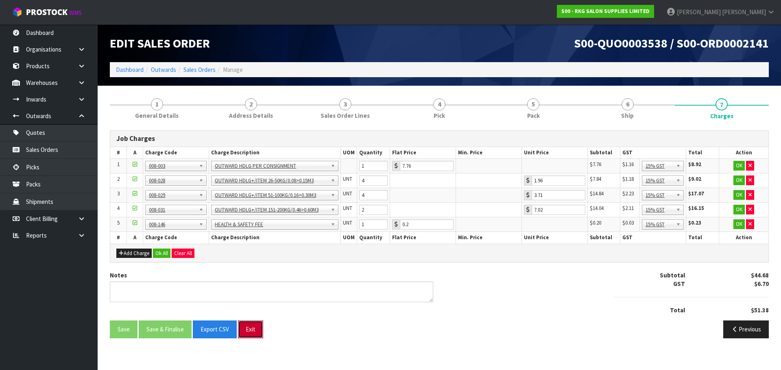
click at [248, 329] on button "Exit" at bounding box center [250, 329] width 25 height 17
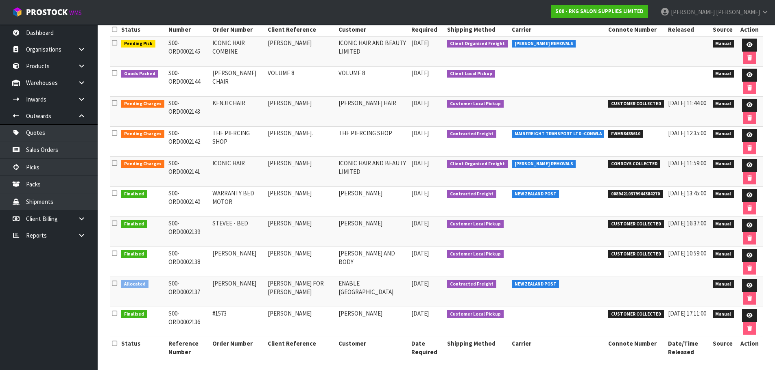
scroll to position [136, 0]
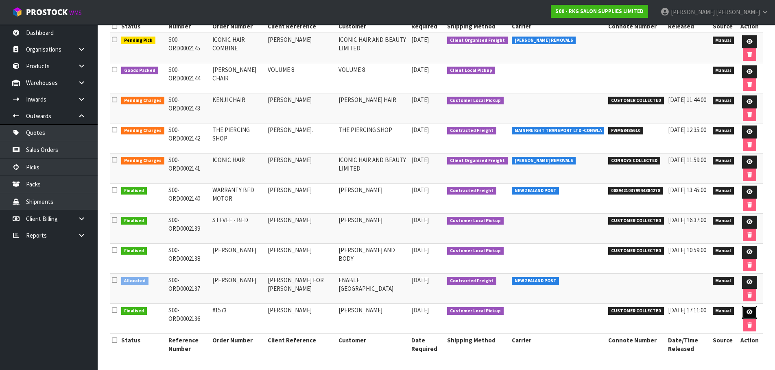
click at [750, 311] on icon at bounding box center [749, 312] width 6 height 5
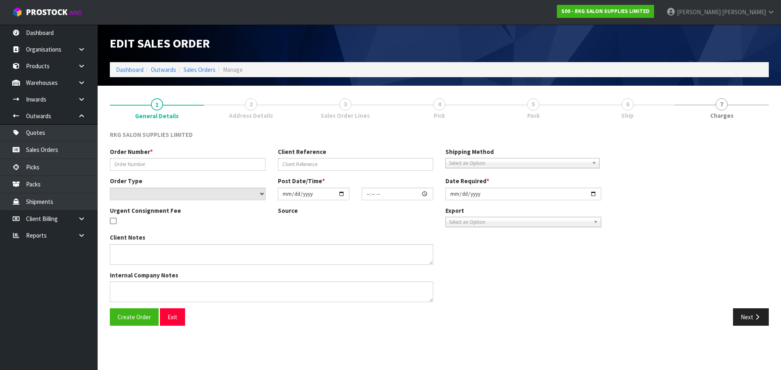
type input "#1573"
type input "[PERSON_NAME]"
select select "number:0"
type input "2025-08-25"
type input "11:29:00.000"
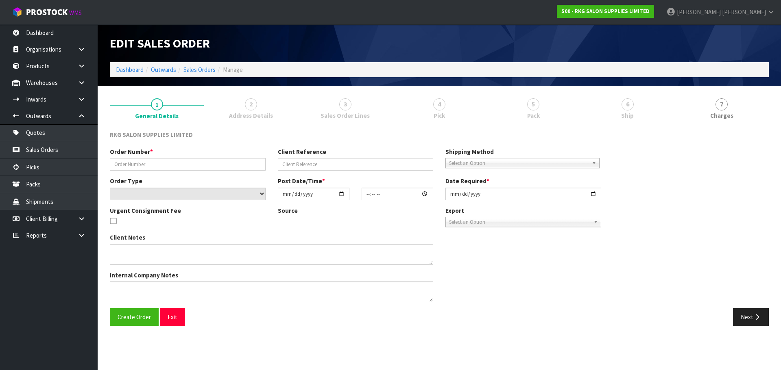
type input "2025-08-25"
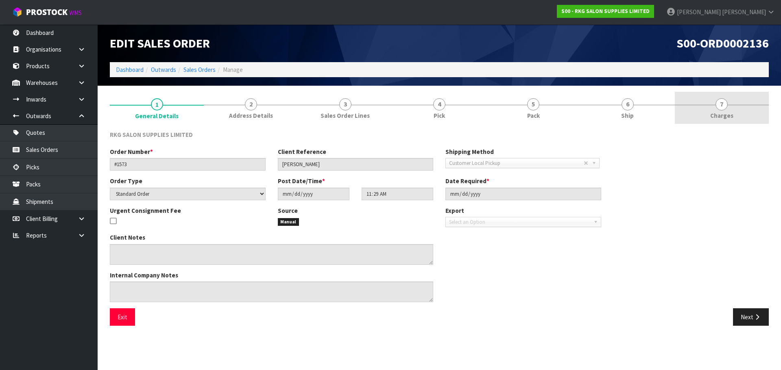
click at [719, 109] on span "7" at bounding box center [721, 104] width 12 height 12
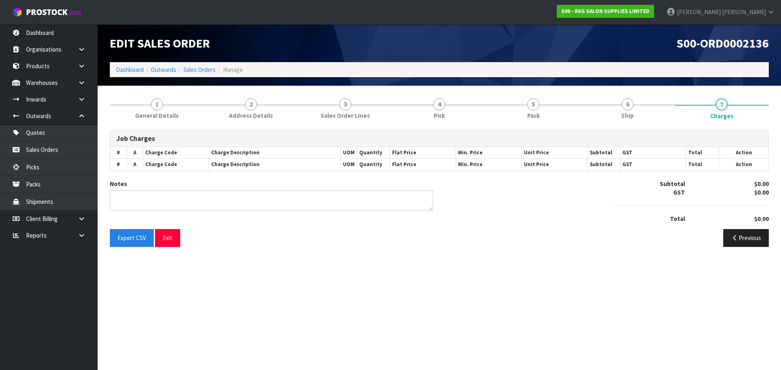
type textarea "PICKED BY MARIE"
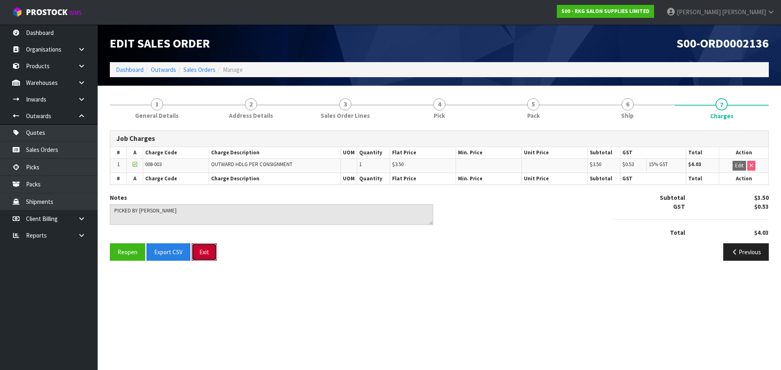
click at [206, 252] on button "Exit" at bounding box center [204, 252] width 25 height 17
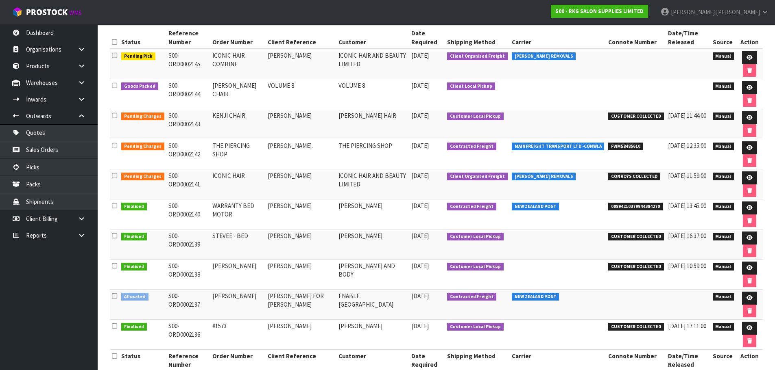
scroll to position [122, 0]
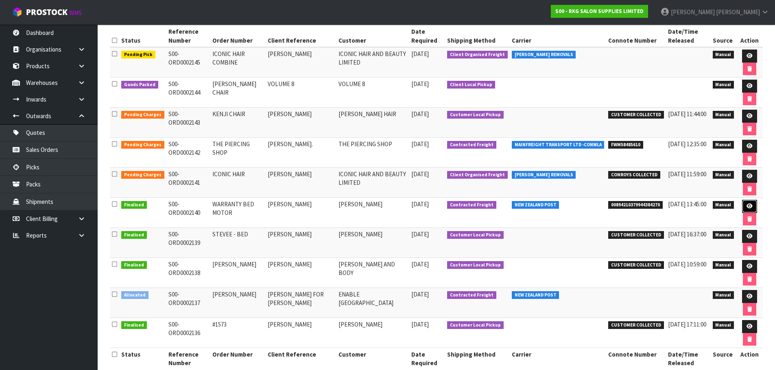
click at [750, 207] on icon at bounding box center [749, 206] width 6 height 5
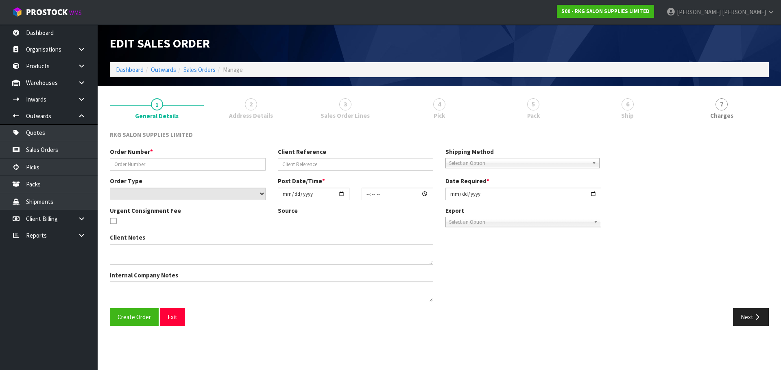
type input "WARRANTY BED MOTOR"
type input "[PERSON_NAME]"
select select "number:0"
type input "2025-08-29"
type input "12:59:00.000"
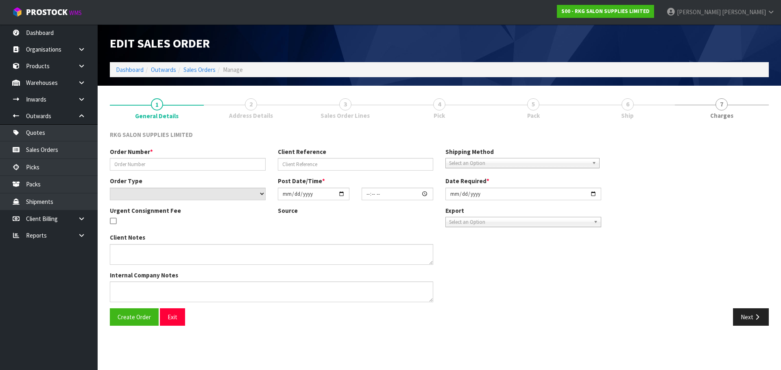
type input "2025-08-29"
type textarea "PLEASE PACK WELL AND LABEL FRAGILE"
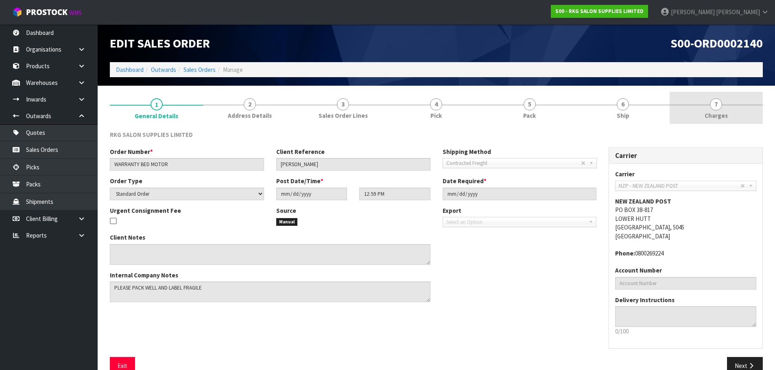
click at [719, 105] on span "7" at bounding box center [716, 104] width 12 height 12
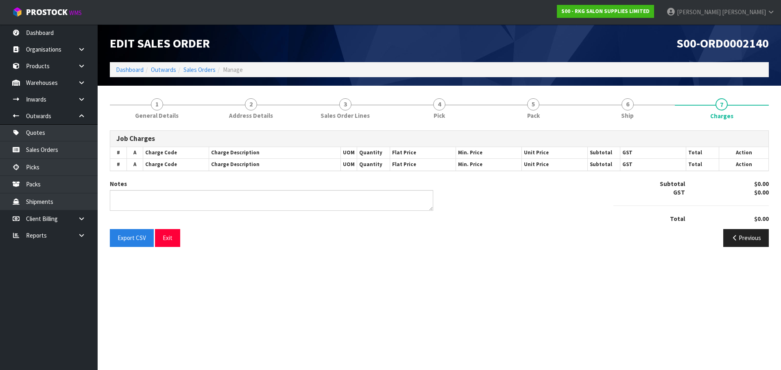
type textarea "PICKED BY MARIE"
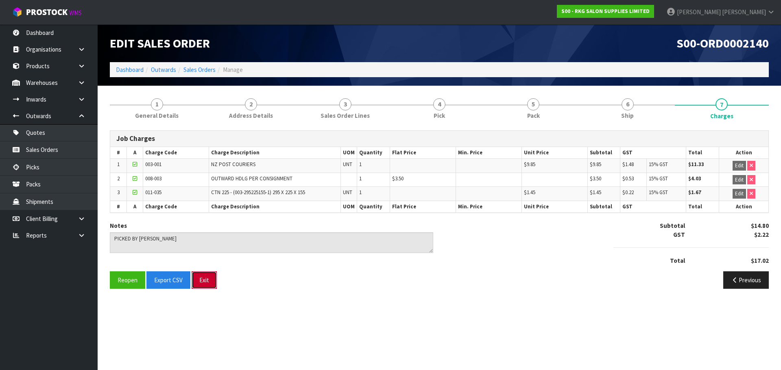
click at [205, 281] on button "Exit" at bounding box center [204, 280] width 25 height 17
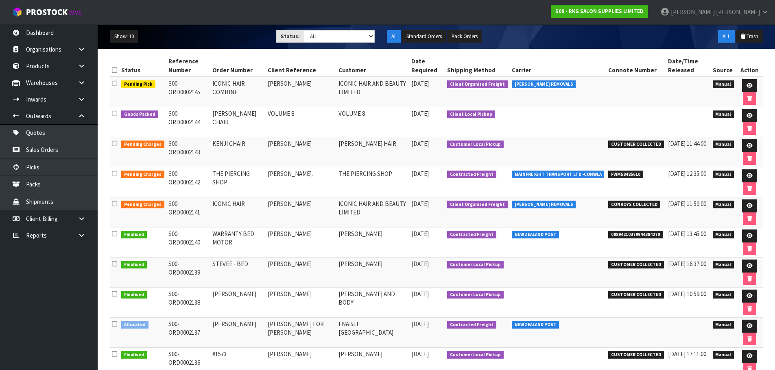
scroll to position [136, 0]
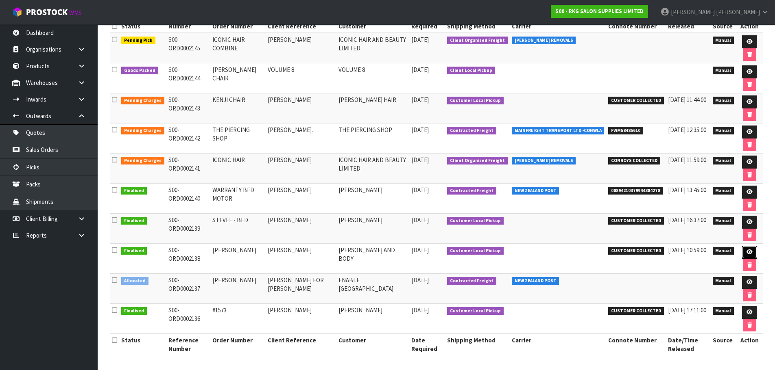
click at [751, 251] on link at bounding box center [749, 252] width 15 height 13
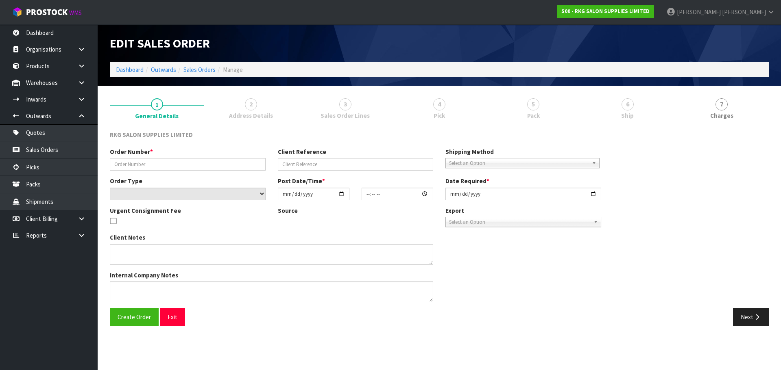
type input "[PERSON_NAME]"
select select "number:0"
type input "2025-08-26"
type input "00:00:00.000"
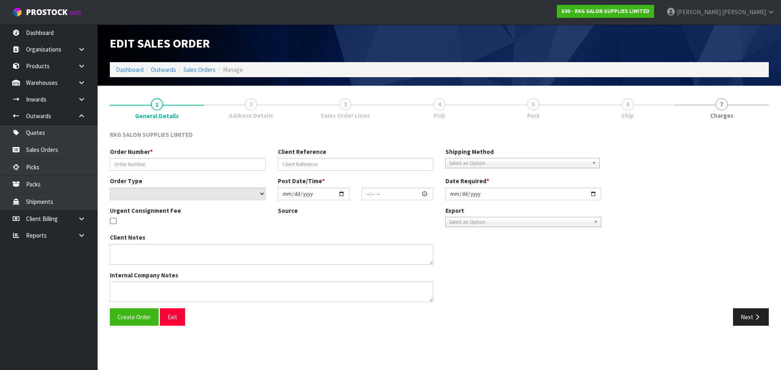
type input "2025-08-26"
type textarea "FOR PICK UP"
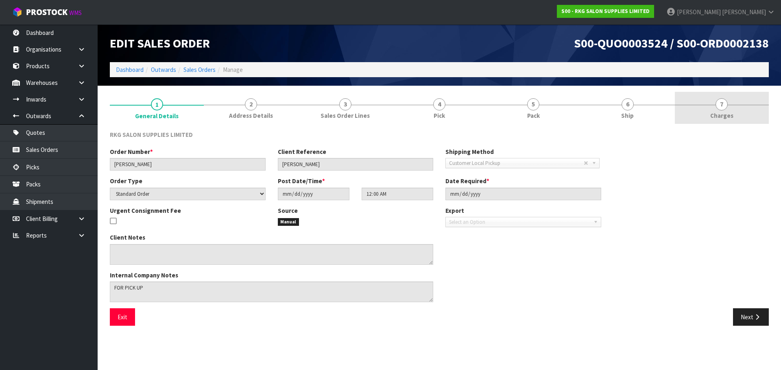
click at [725, 104] on span "7" at bounding box center [721, 104] width 12 height 12
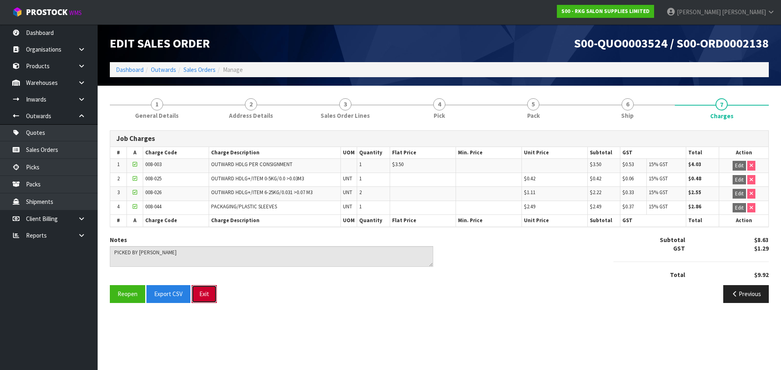
click at [200, 294] on button "Exit" at bounding box center [204, 293] width 25 height 17
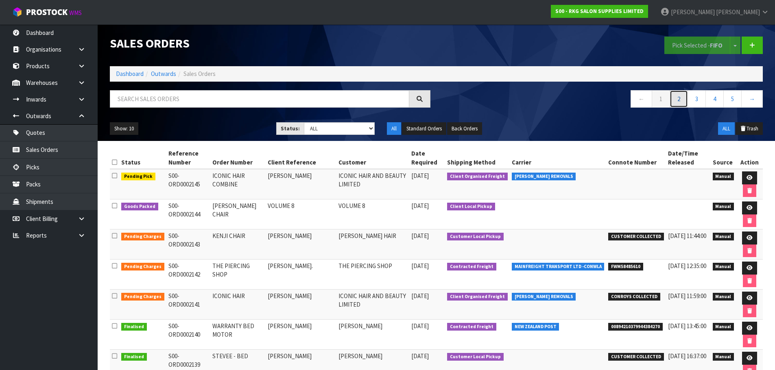
click at [680, 100] on link "2" at bounding box center [678, 98] width 18 height 17
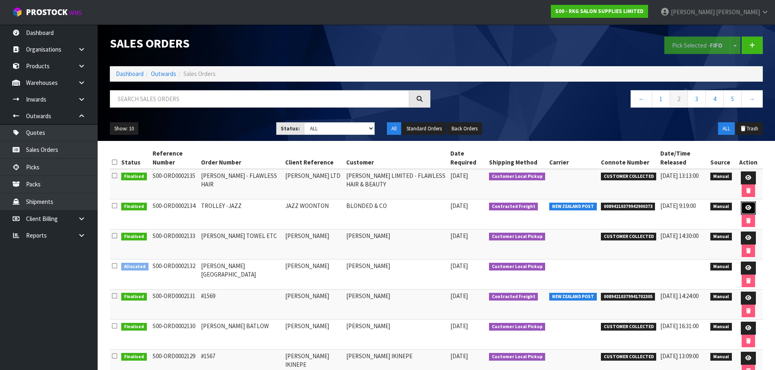
click at [745, 209] on icon at bounding box center [748, 207] width 6 height 5
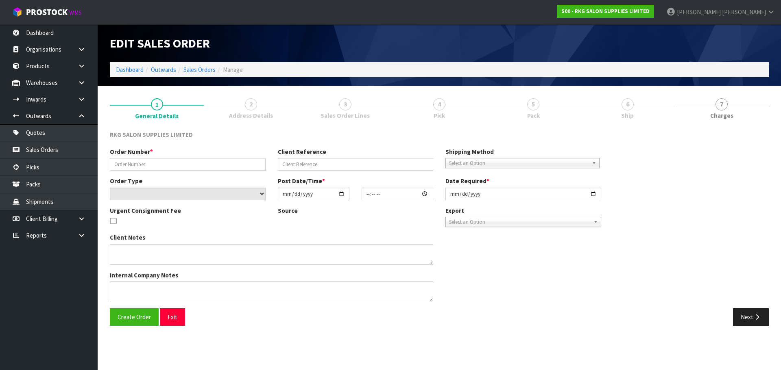
type input "TROLLEY -JAZZ"
type input "JAZZ WOONTON"
select select "number:0"
type input "2025-08-25"
type input "00:00:00.000"
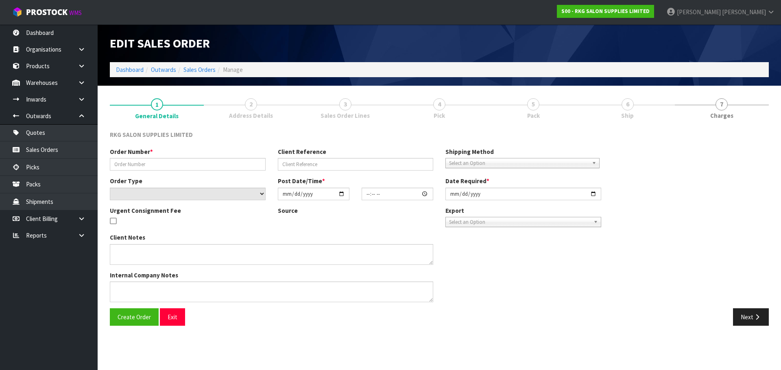
type input "2025-08-25"
type textarea "PLEASE SEND CHEAPEST WAY"
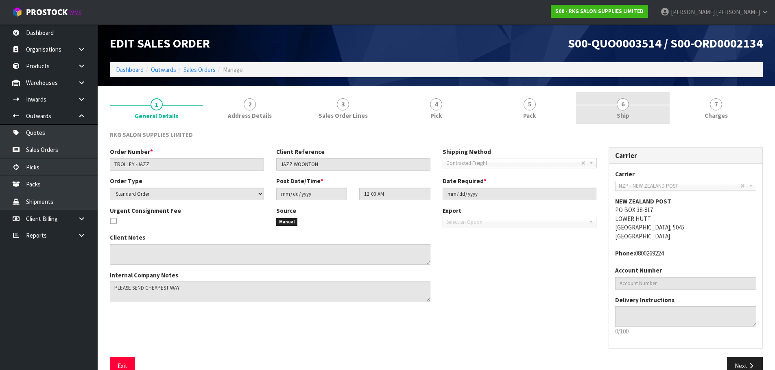
click at [625, 104] on span "6" at bounding box center [622, 104] width 12 height 12
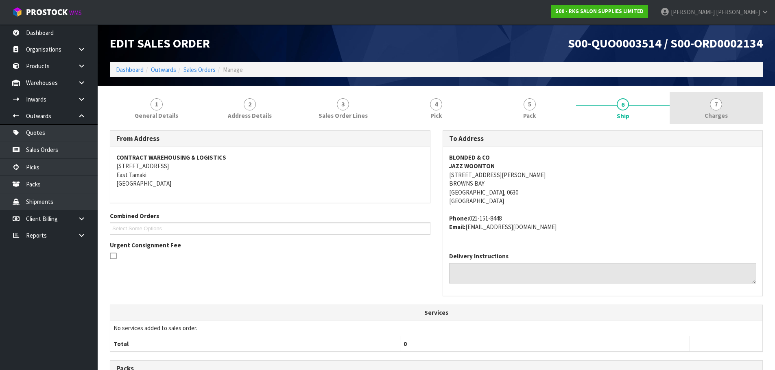
click at [712, 105] on span "7" at bounding box center [716, 104] width 12 height 12
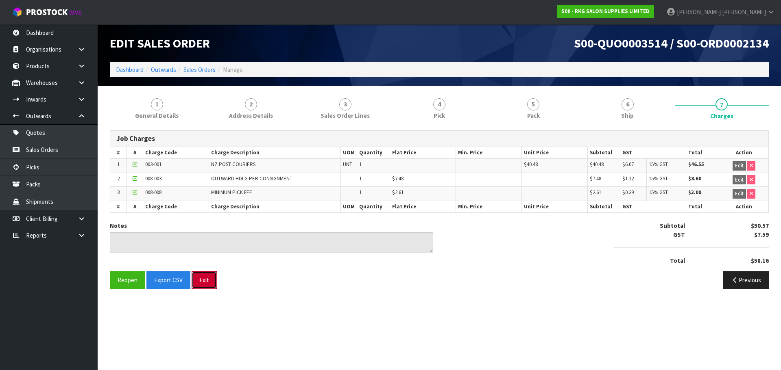
click at [204, 281] on button "Exit" at bounding box center [204, 280] width 25 height 17
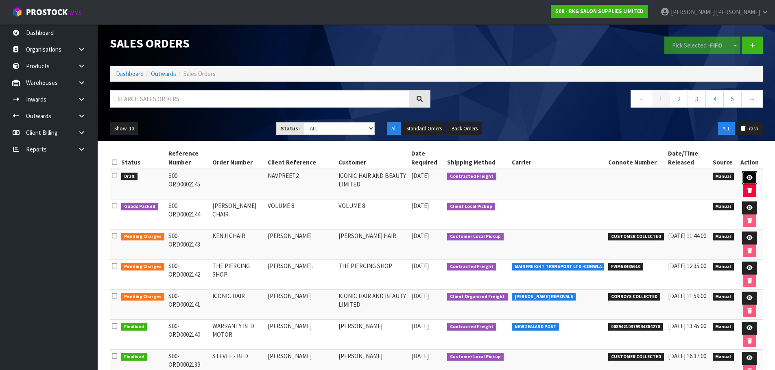
click at [750, 178] on icon at bounding box center [749, 177] width 6 height 5
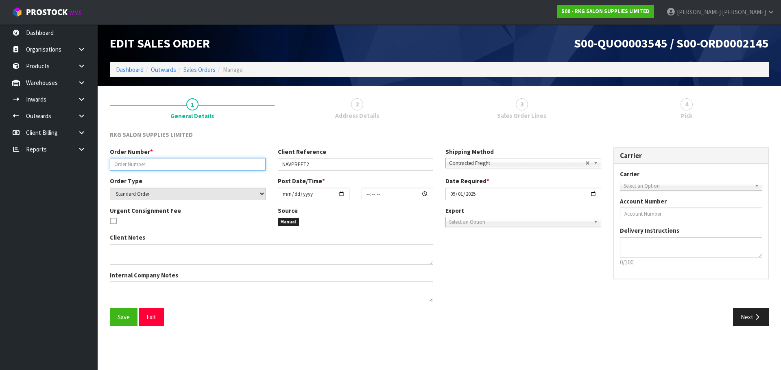
click at [137, 165] on input "text" at bounding box center [188, 164] width 156 height 13
type input "ICONIC HAIR COMBINE"
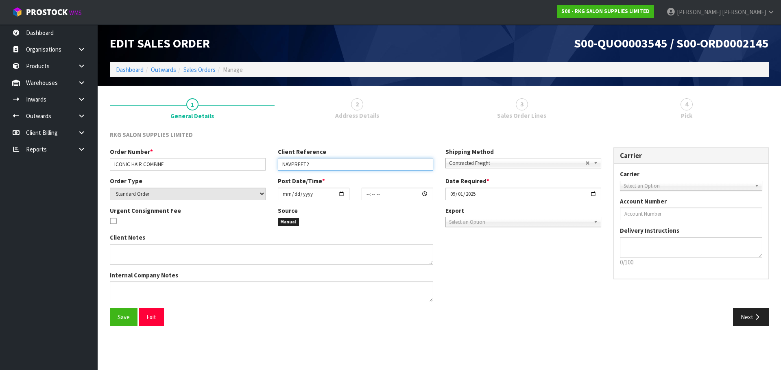
click at [326, 162] on input "NAVPREET2" at bounding box center [356, 164] width 156 height 13
type input "[PERSON_NAME]"
click at [477, 163] on span "Contracted Freight" at bounding box center [517, 164] width 136 height 10
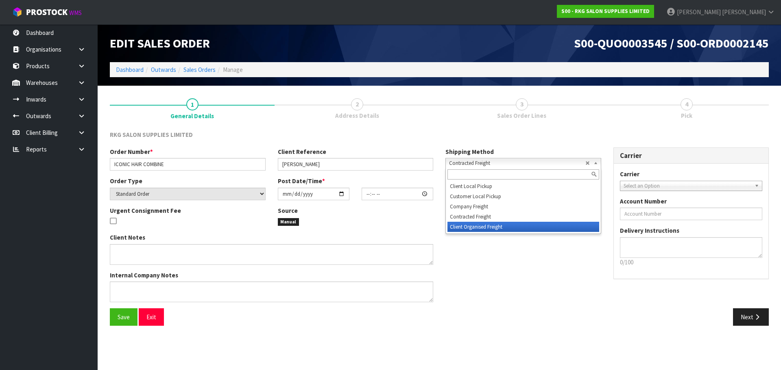
click at [460, 226] on li "Client Organised Freight" at bounding box center [523, 227] width 152 height 10
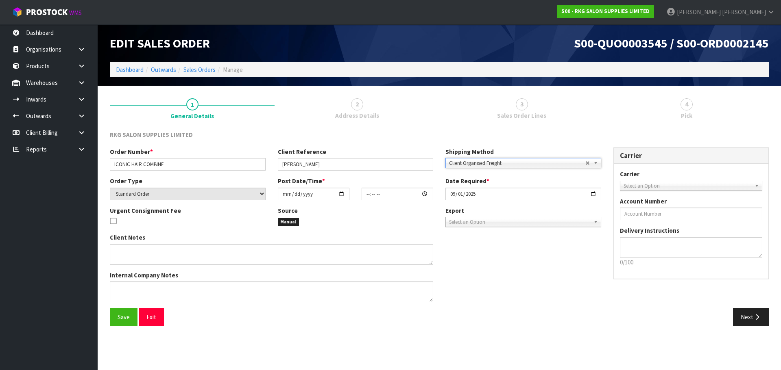
click at [633, 187] on span "Select an Option" at bounding box center [687, 186] width 128 height 10
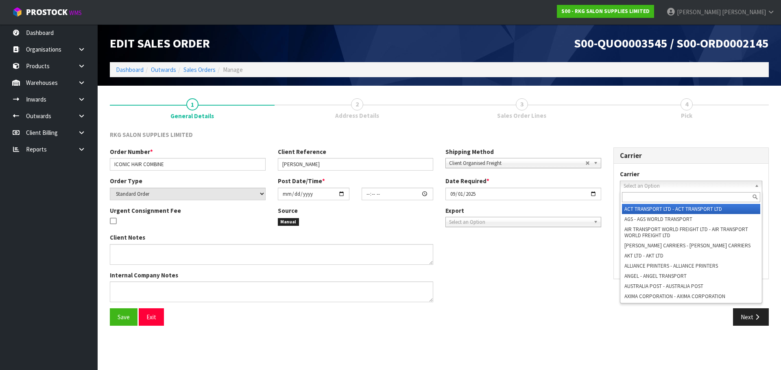
type input "v"
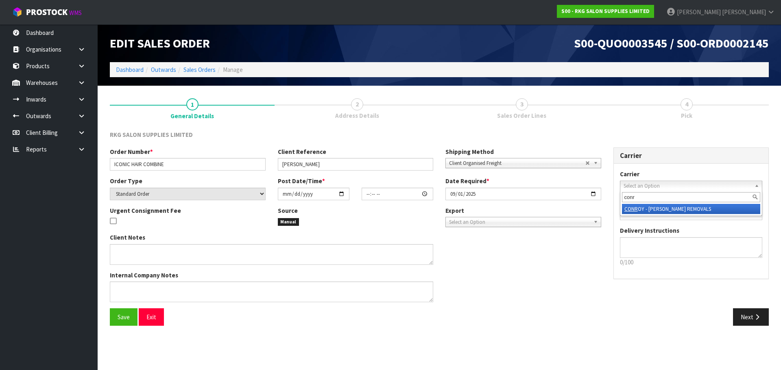
type input "conr"
click at [647, 211] on li "CONR OY - [PERSON_NAME] REMOVALS" at bounding box center [691, 209] width 139 height 10
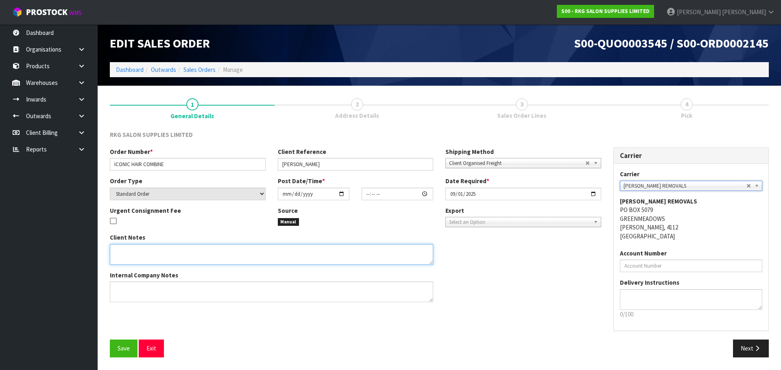
click at [121, 253] on textarea at bounding box center [271, 254] width 323 height 21
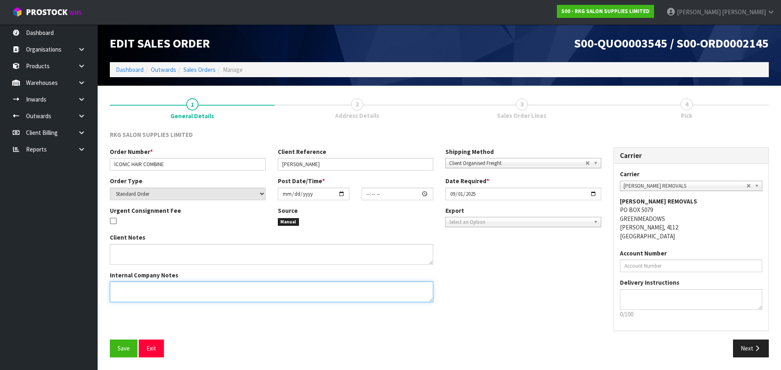
click at [122, 290] on textarea at bounding box center [271, 292] width 323 height 21
type textarea "COMBINE ORDER WITH S0#2141"
click at [341, 194] on input "date" at bounding box center [314, 194] width 72 height 13
type input "2025-09-01"
type input "00:00:00.000"
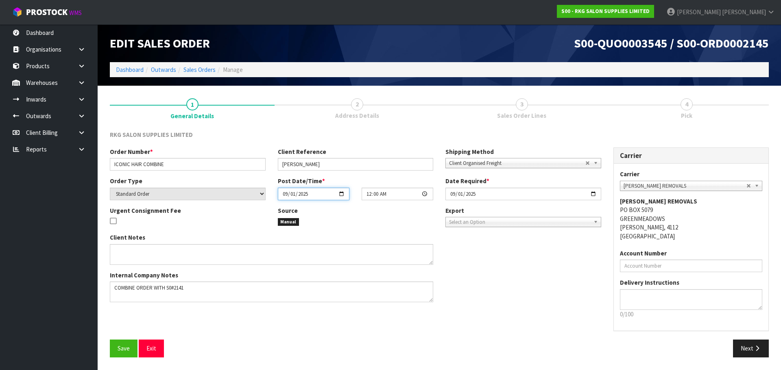
type input "2025-09-01"
click at [594, 193] on input "2025-09-01" at bounding box center [523, 194] width 156 height 13
click at [128, 346] on span "Save" at bounding box center [124, 349] width 12 height 8
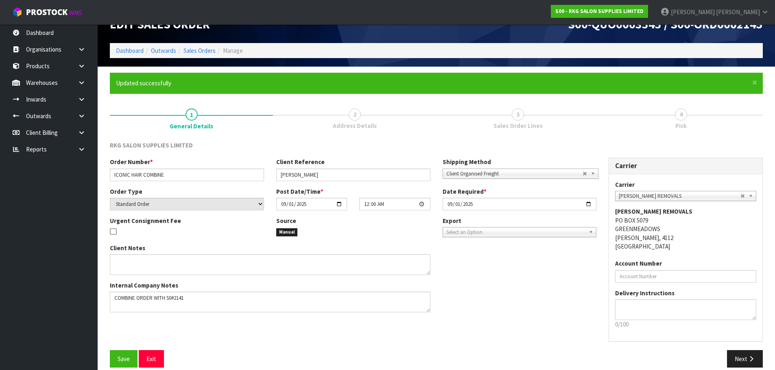
scroll to position [29, 0]
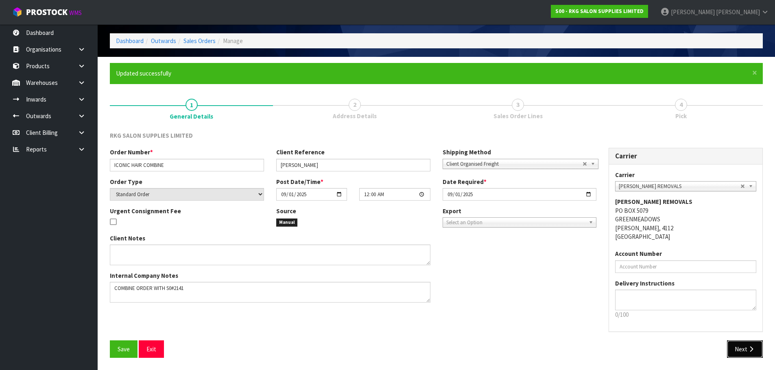
click at [745, 353] on button "Next" at bounding box center [745, 349] width 36 height 17
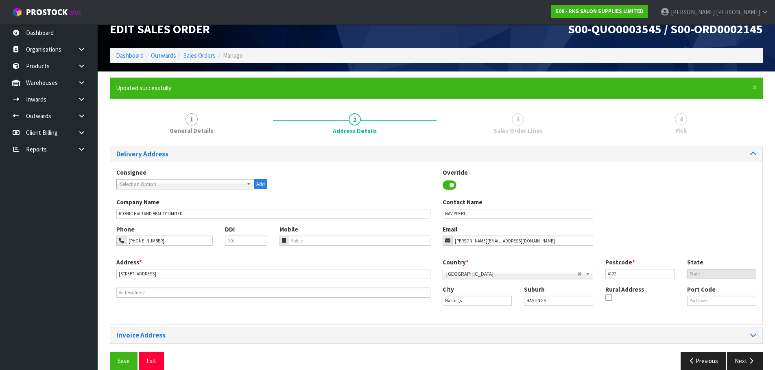
scroll to position [26, 0]
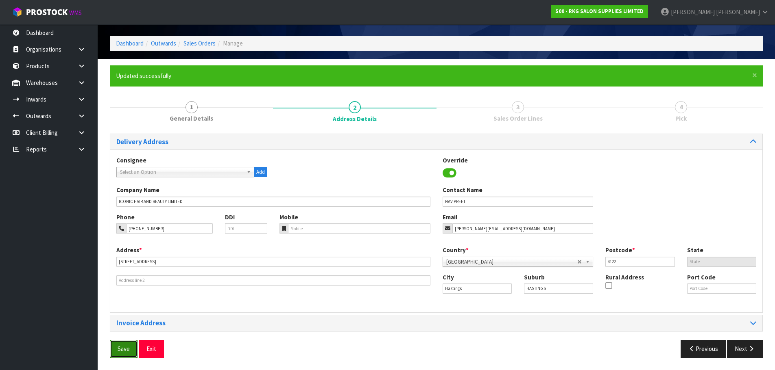
click at [124, 350] on span "Save" at bounding box center [124, 349] width 12 height 8
click at [742, 353] on button "Next" at bounding box center [745, 348] width 36 height 17
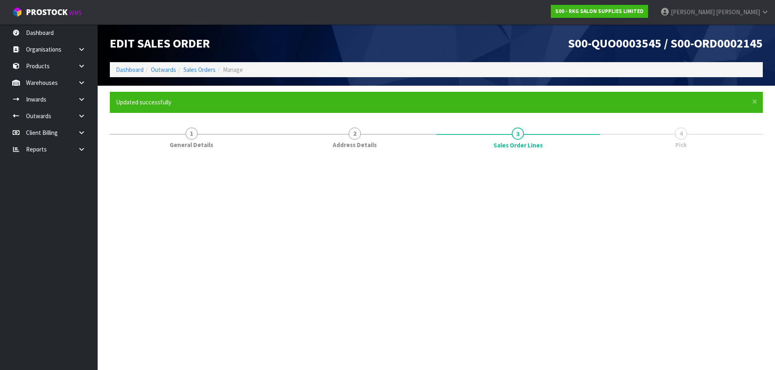
scroll to position [0, 0]
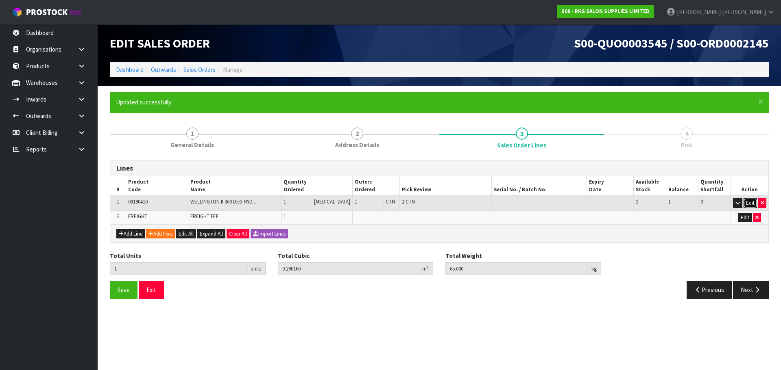
click at [751, 200] on button "Edit" at bounding box center [749, 203] width 13 height 10
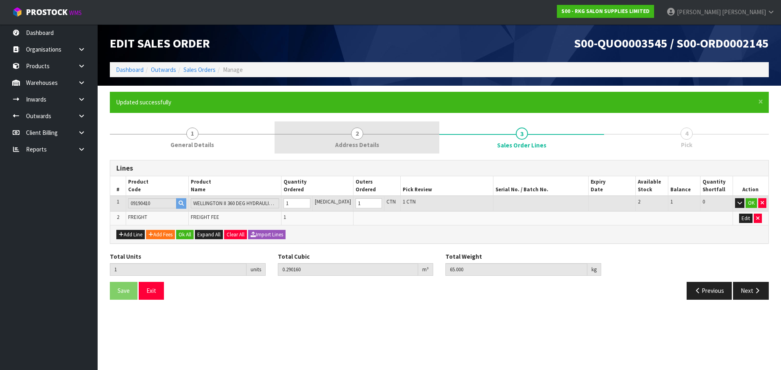
click at [354, 136] on span "2" at bounding box center [357, 134] width 12 height 12
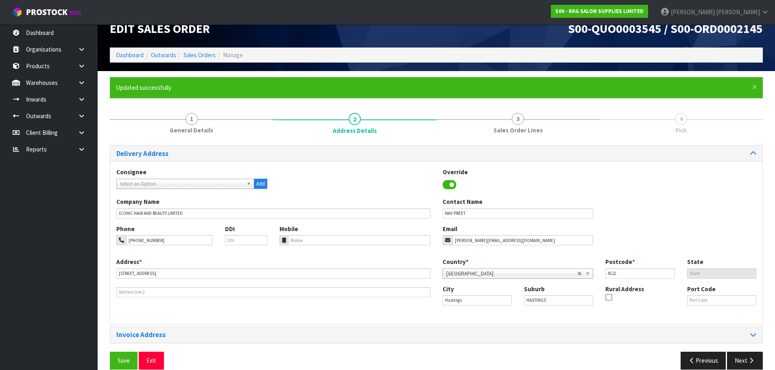
scroll to position [26, 0]
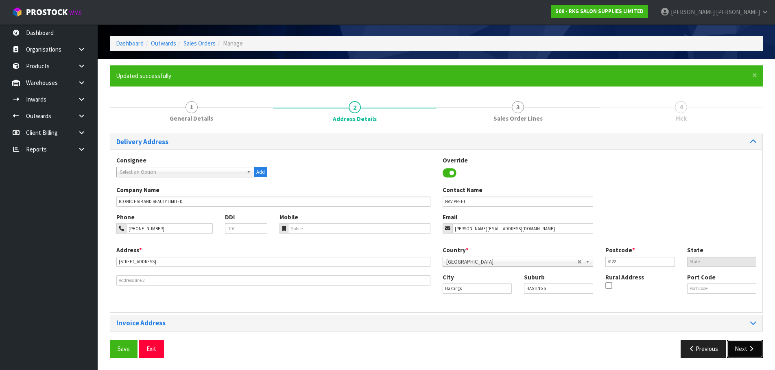
click at [743, 349] on button "Next" at bounding box center [745, 348] width 36 height 17
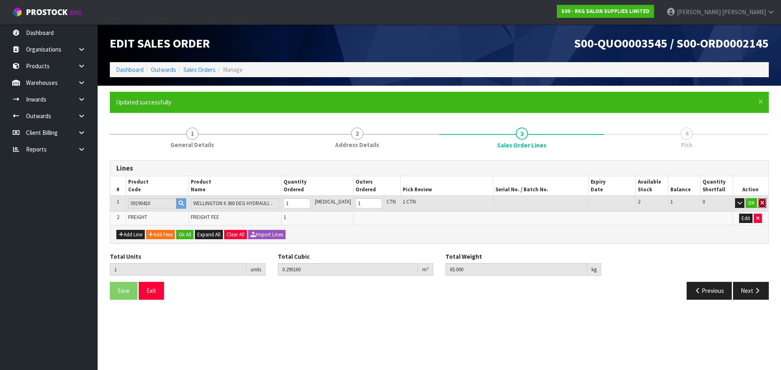
click at [761, 204] on icon "button" at bounding box center [761, 202] width 3 height 5
type input "0"
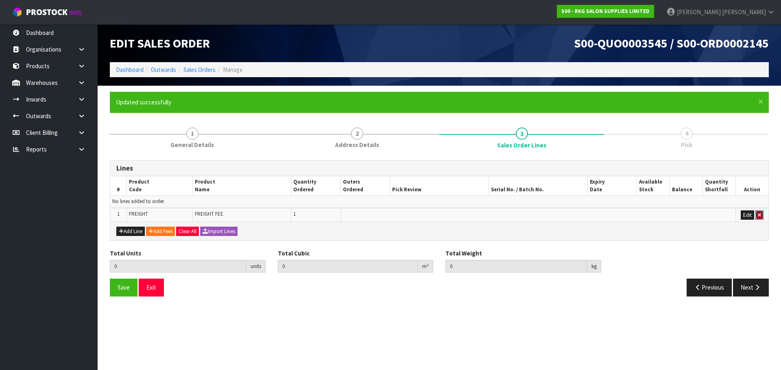
click at [762, 217] on button "button" at bounding box center [759, 216] width 8 height 10
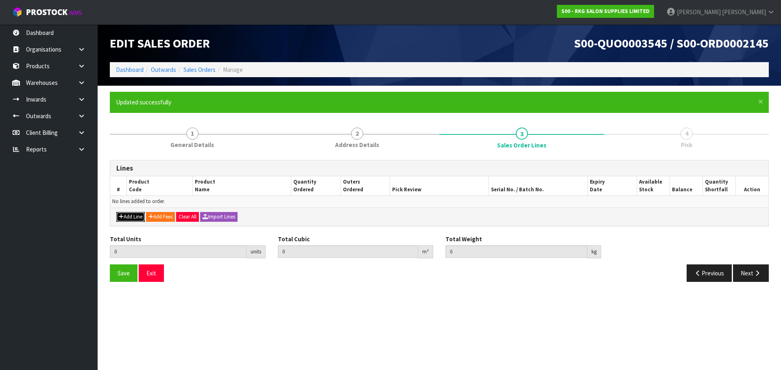
click at [140, 213] on button "Add Line" at bounding box center [130, 217] width 28 height 10
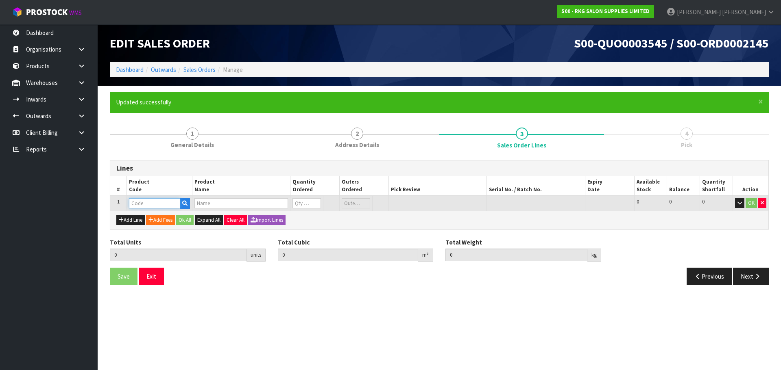
click at [145, 203] on input "text" at bounding box center [154, 203] width 51 height 10
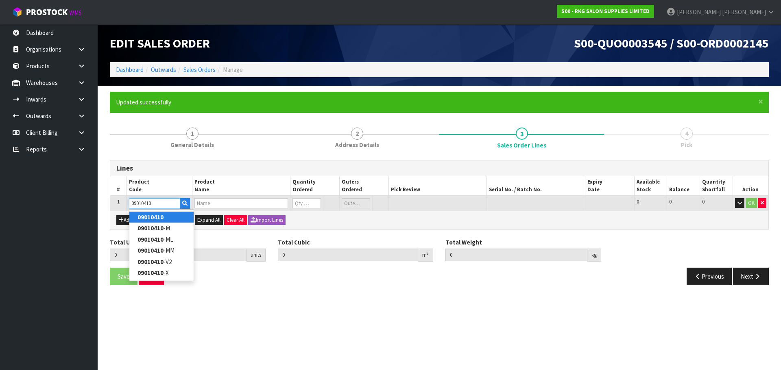
type input "09010410"
click at [145, 215] on strong "09010410" at bounding box center [150, 217] width 26 height 8
type input "09010410"
type input "0.000000"
type input "0.000"
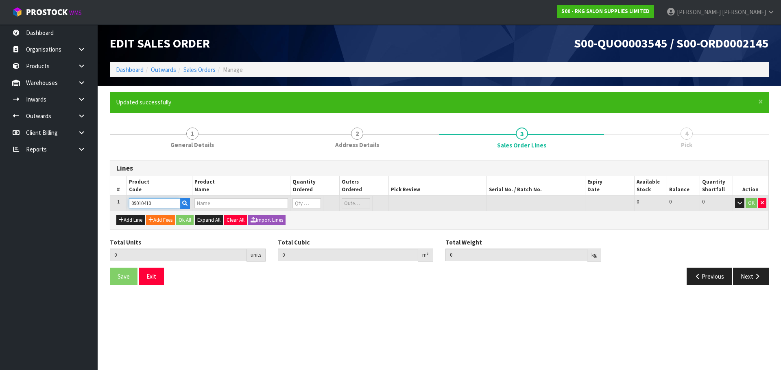
type input "TAUPO HYDRAULIC BED - WHITE"
type input "0"
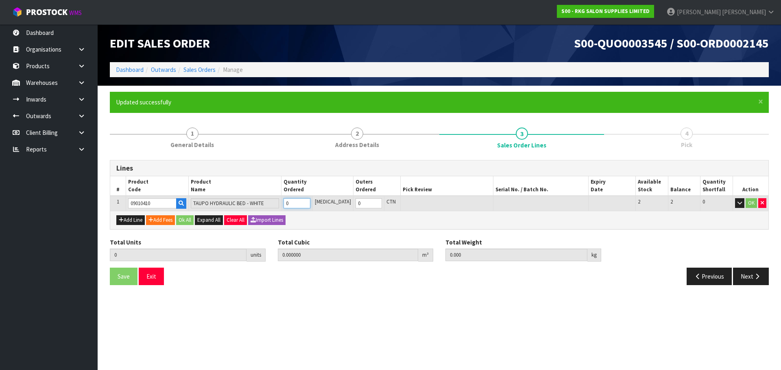
type input "1"
type input "0.352408"
type input "44"
type input "1"
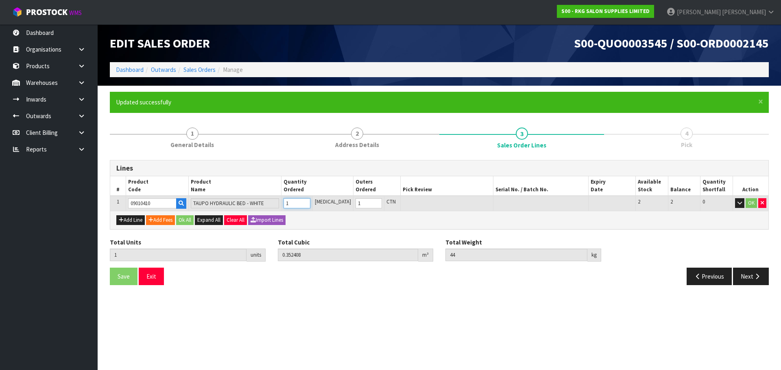
type input "1"
click at [310, 200] on input "1" at bounding box center [296, 203] width 26 height 10
click at [750, 203] on button "OK" at bounding box center [750, 203] width 11 height 10
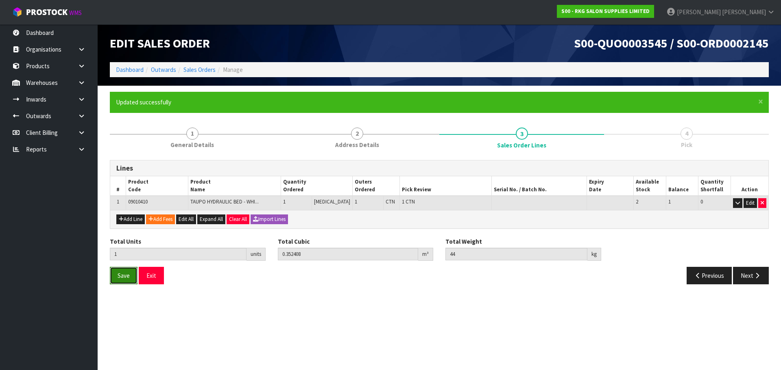
click at [124, 274] on span "Save" at bounding box center [124, 276] width 12 height 8
click at [756, 275] on icon "button" at bounding box center [757, 276] width 8 height 6
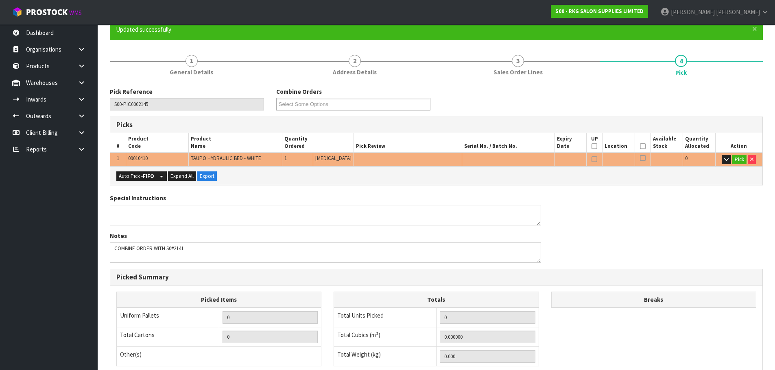
scroll to position [81, 0]
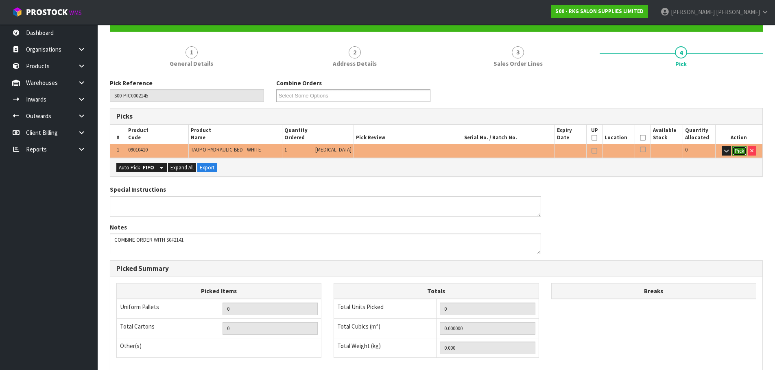
click at [740, 154] on button "Pick" at bounding box center [739, 151] width 14 height 10
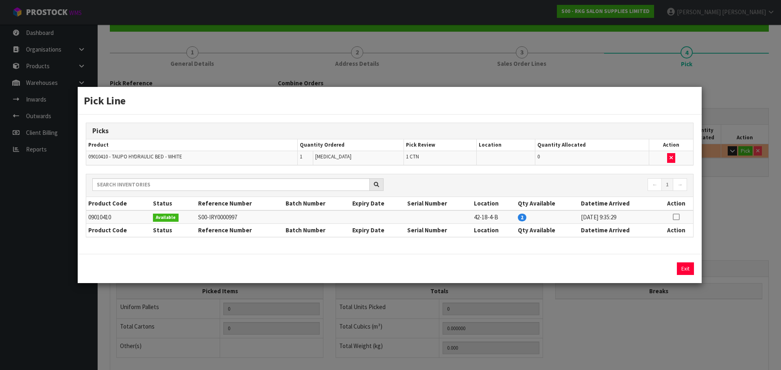
click at [675, 217] on icon at bounding box center [676, 217] width 7 height 0
click at [658, 268] on button "Assign Pick" at bounding box center [657, 269] width 33 height 13
type input "1"
type input "0.352408"
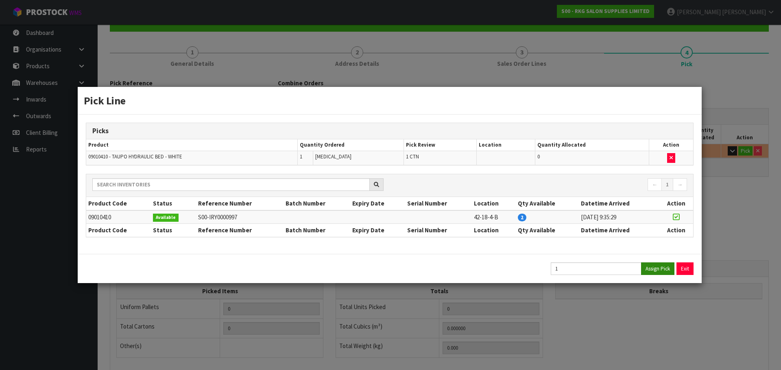
type input "44"
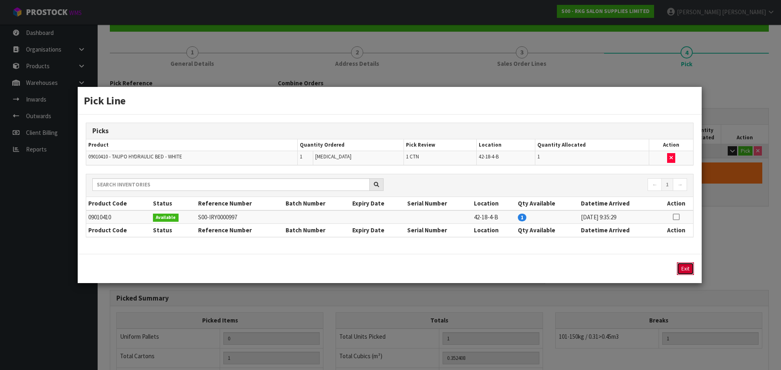
click at [682, 272] on button "Exit" at bounding box center [685, 269] width 17 height 13
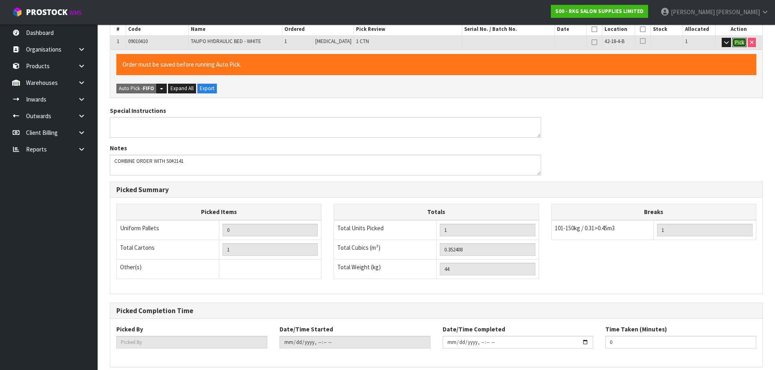
scroll to position [225, 0]
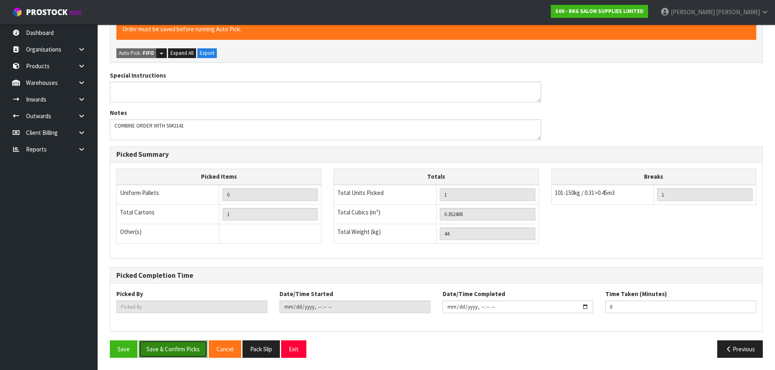
click at [171, 349] on button "Save & Confirm Picks" at bounding box center [173, 349] width 69 height 17
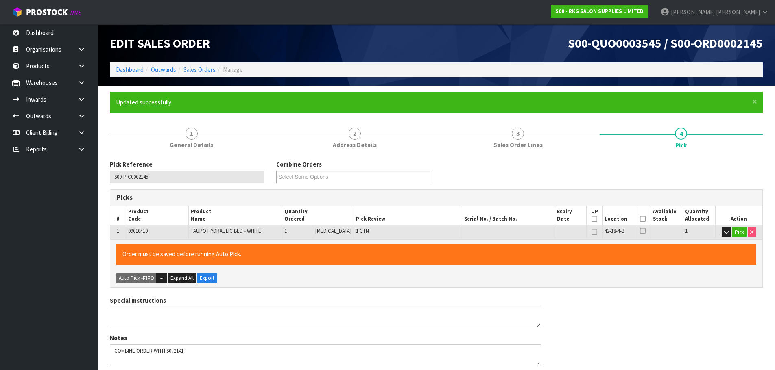
type input "[PERSON_NAME]"
type input "[DATE]T13:21:03"
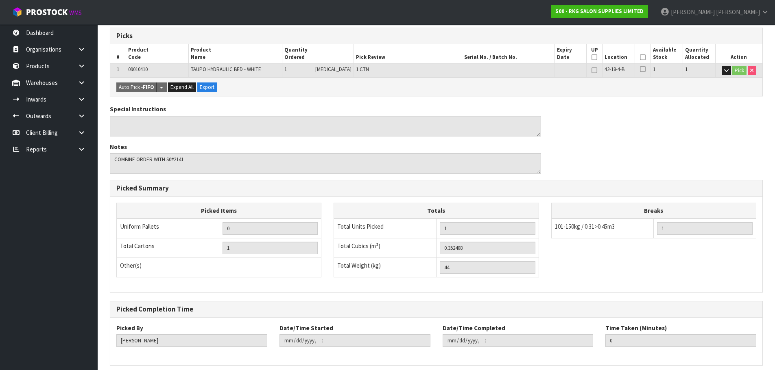
scroll to position [196, 0]
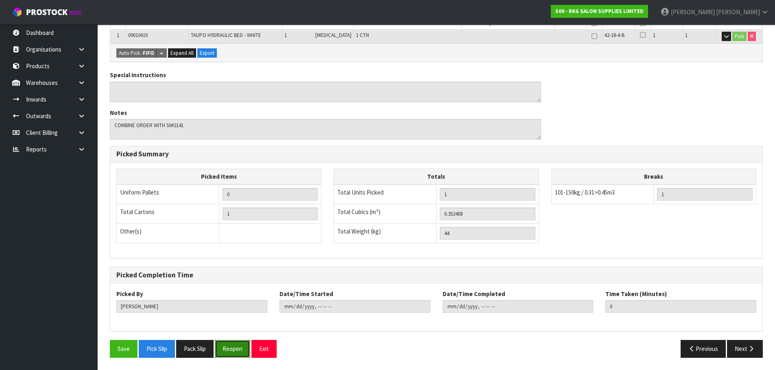
click at [237, 348] on button "Reopen" at bounding box center [232, 348] width 35 height 17
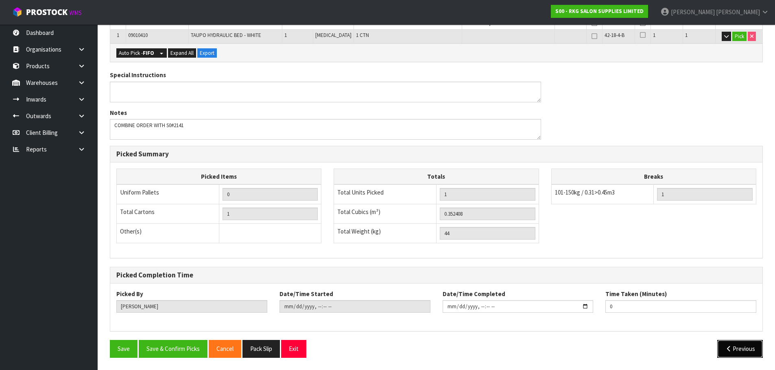
click at [728, 348] on icon "button" at bounding box center [729, 349] width 8 height 6
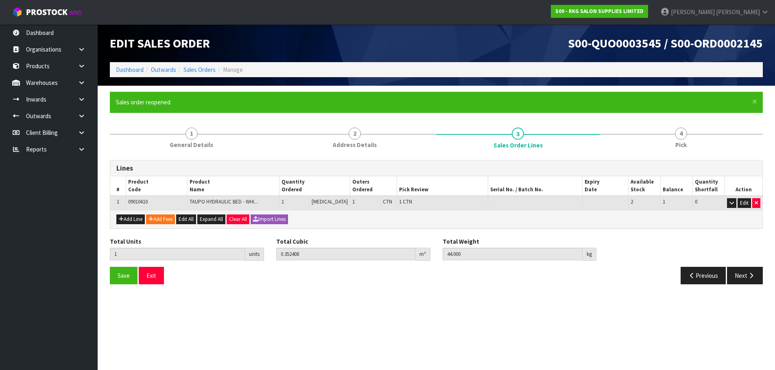
scroll to position [0, 0]
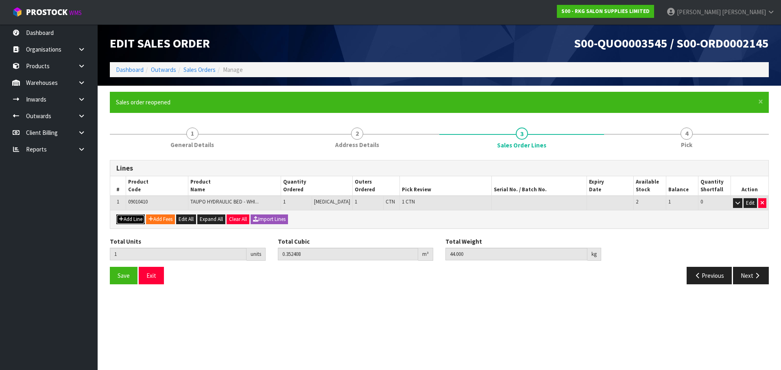
click at [128, 220] on button "Add Line" at bounding box center [130, 220] width 28 height 10
type input "0"
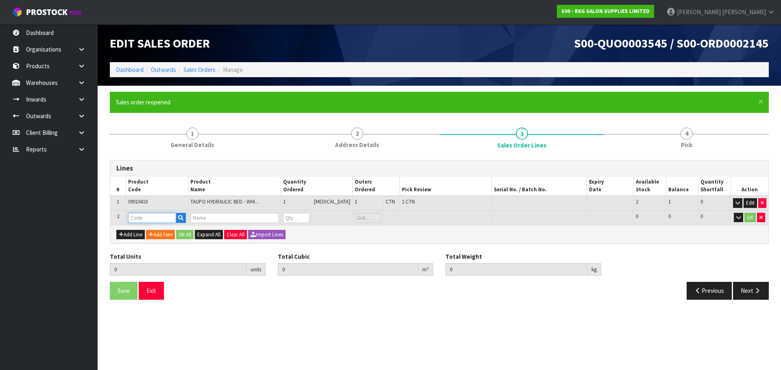
click at [138, 218] on input "text" at bounding box center [152, 218] width 48 height 10
drag, startPoint x: 144, startPoint y: 218, endPoint x: 126, endPoint y: 218, distance: 18.3
click at [126, 218] on tr "2 PC 0 0 0 OK" at bounding box center [439, 218] width 658 height 15
type input "U"
type input "09P"
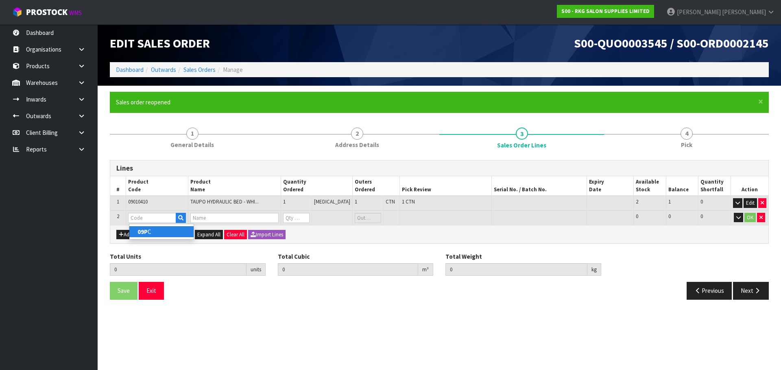
click at [147, 231] on strong "09P" at bounding box center [142, 232] width 10 height 8
type input "09PC"
type input "1"
type input "0.352408"
type input "44"
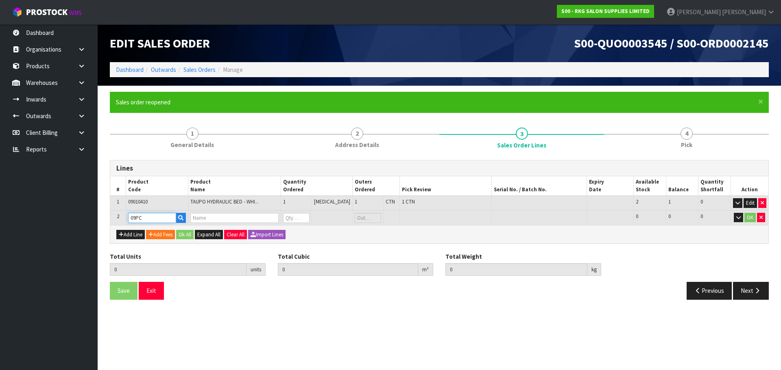
type input "UNIVERSAL BED COVER"
type input "0"
type input "2"
type input "0.356944"
type input "44.65"
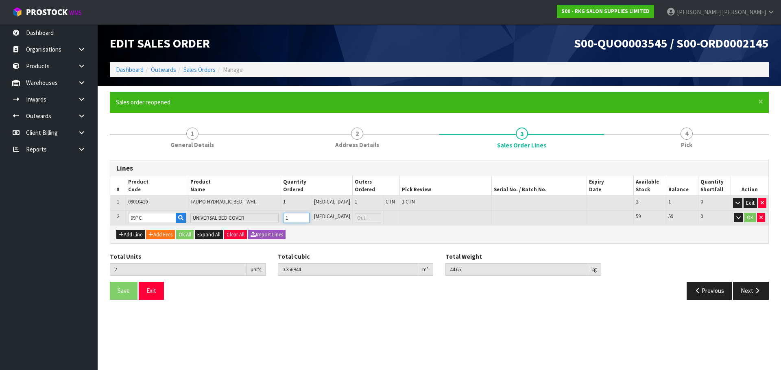
type input "1"
click at [309, 217] on input "1" at bounding box center [296, 218] width 26 height 10
click at [750, 219] on button "OK" at bounding box center [749, 218] width 11 height 10
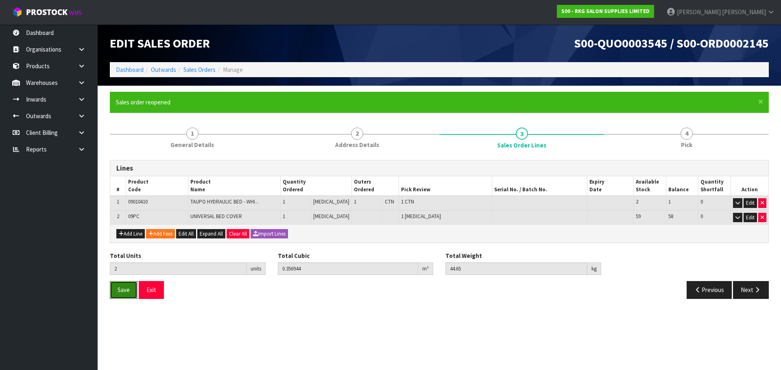
click at [122, 288] on span "Save" at bounding box center [124, 290] width 12 height 8
click at [751, 292] on button "Next" at bounding box center [751, 289] width 36 height 17
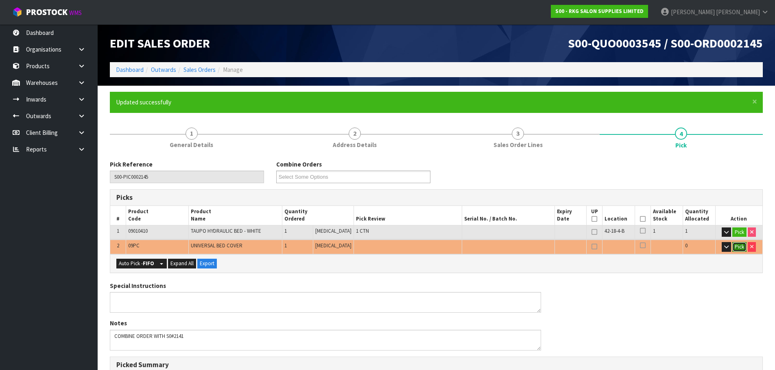
click at [737, 250] on button "Pick" at bounding box center [739, 247] width 14 height 10
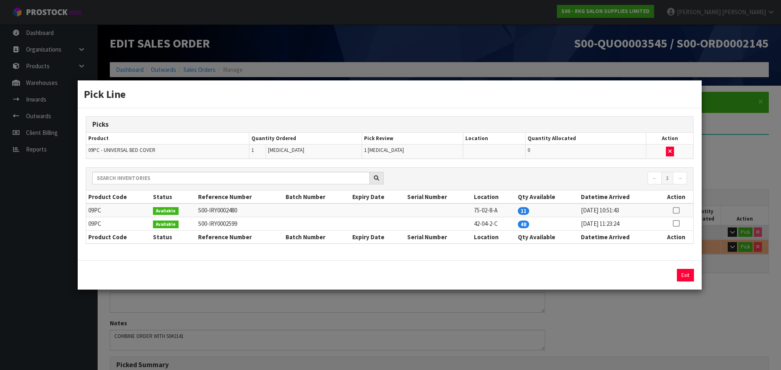
click at [675, 211] on icon at bounding box center [676, 211] width 7 height 0
click at [652, 278] on button "Assign Pick" at bounding box center [657, 275] width 33 height 13
type input "Piece x 1"
type input "2"
type input "0.356944"
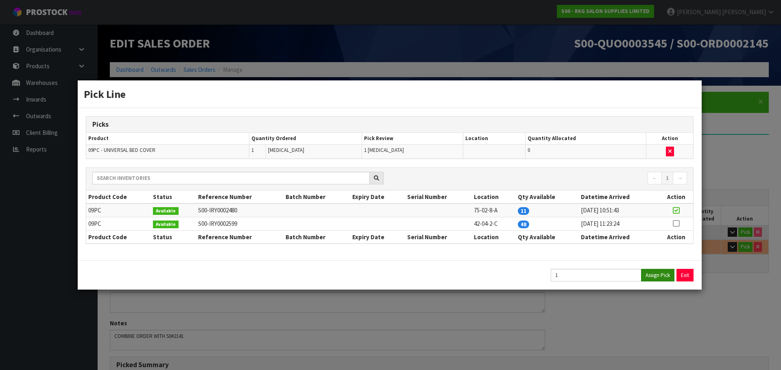
type input "44.65"
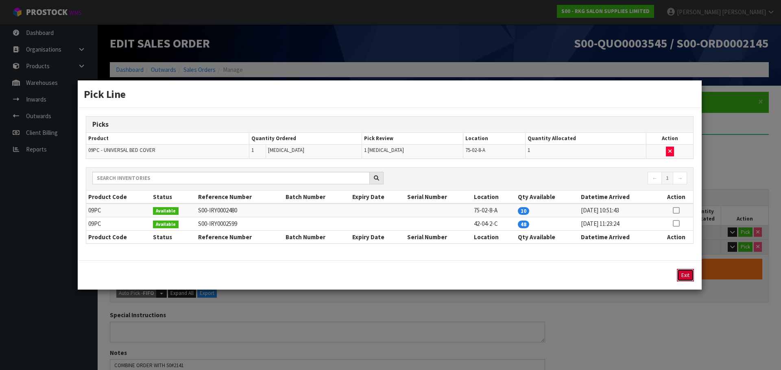
click at [685, 277] on button "Exit" at bounding box center [685, 275] width 17 height 13
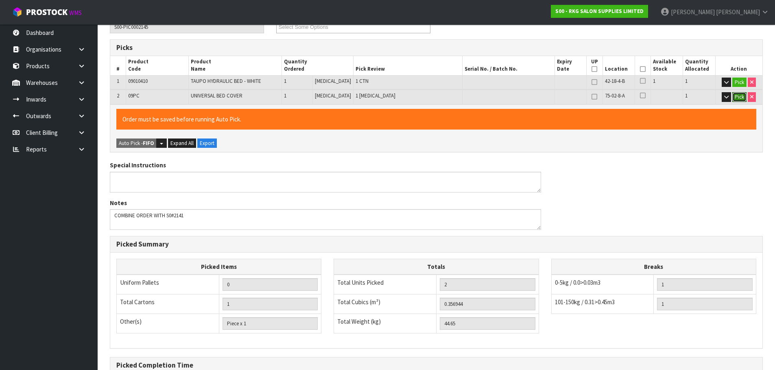
scroll to position [240, 0]
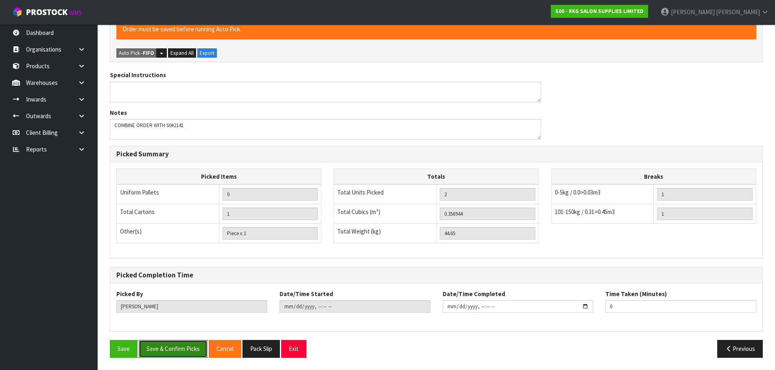
click at [176, 351] on button "Save & Confirm Picks" at bounding box center [173, 348] width 69 height 17
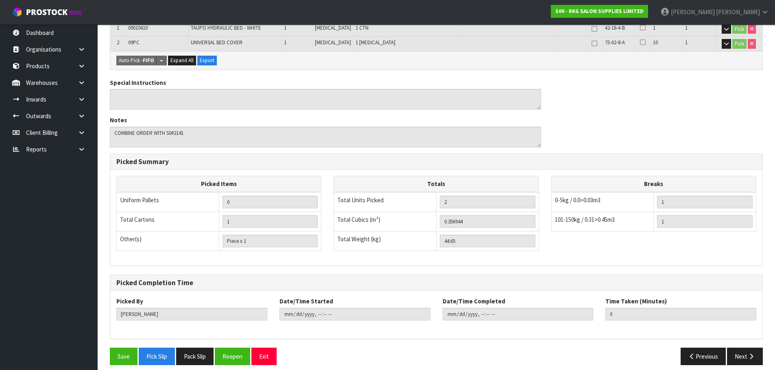
scroll to position [211, 0]
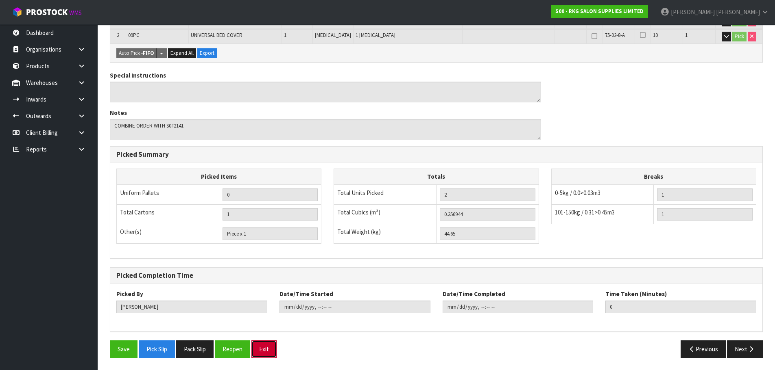
click at [259, 352] on button "Exit" at bounding box center [263, 349] width 25 height 17
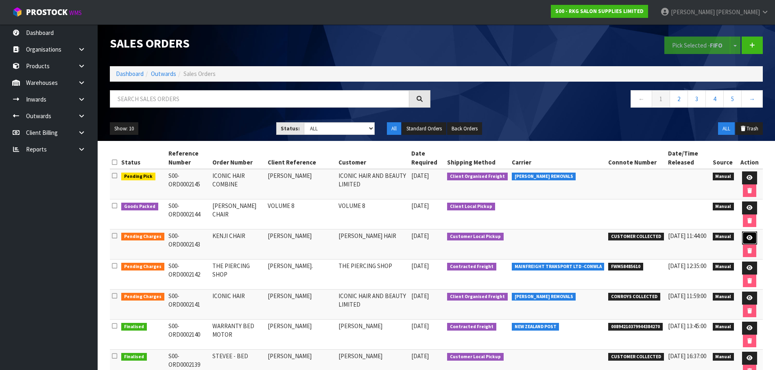
click at [750, 238] on icon at bounding box center [749, 237] width 6 height 5
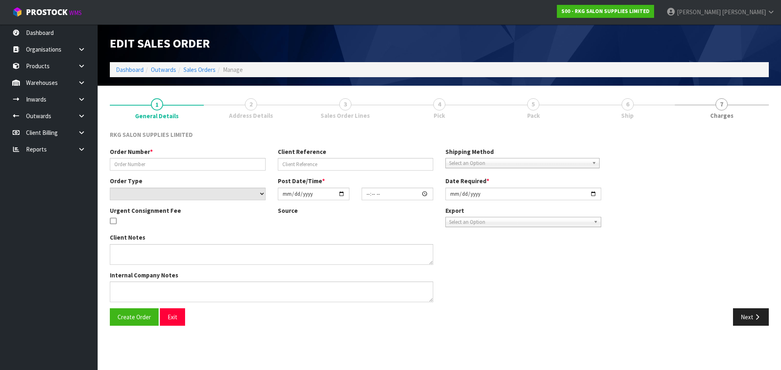
type input "KENJI CHAIR"
type input "[PERSON_NAME]"
select select "number:0"
type input "2025-09-01"
type input "00:00:00.000"
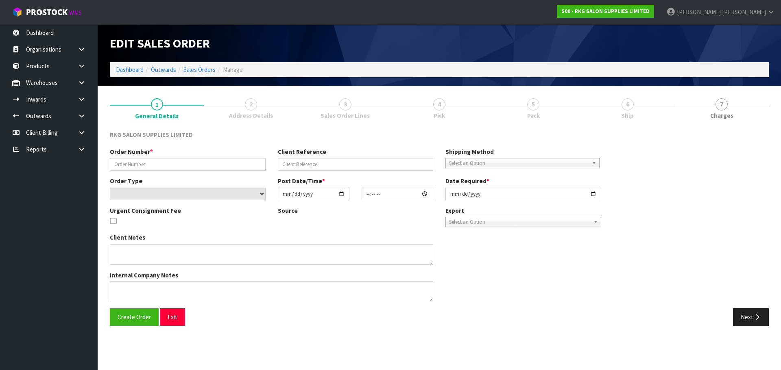
type input "2025-09-01"
type textarea "FOR PICK UP"
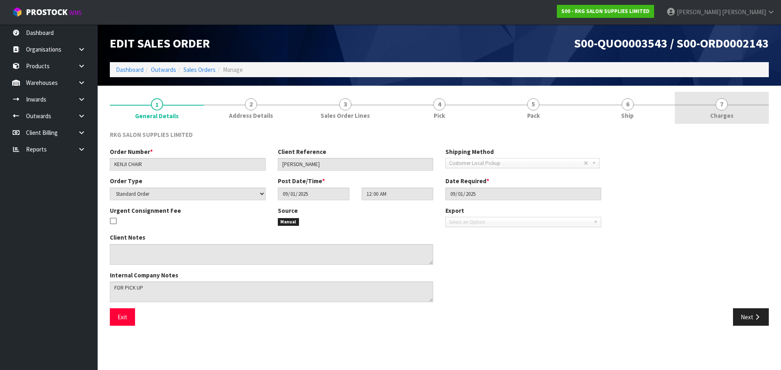
click at [723, 103] on span "7" at bounding box center [721, 104] width 12 height 12
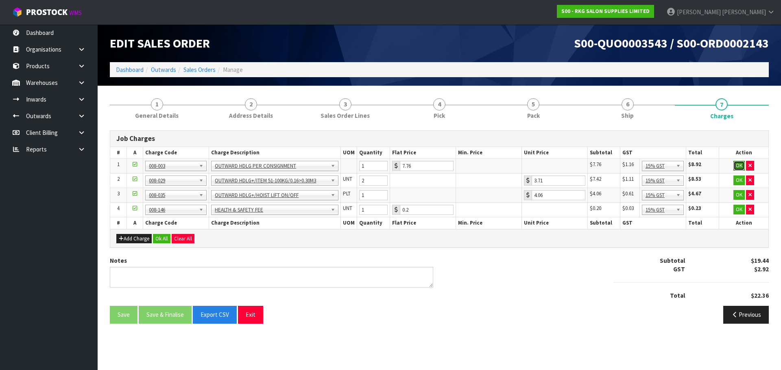
click at [739, 163] on button "OK" at bounding box center [738, 166] width 11 height 10
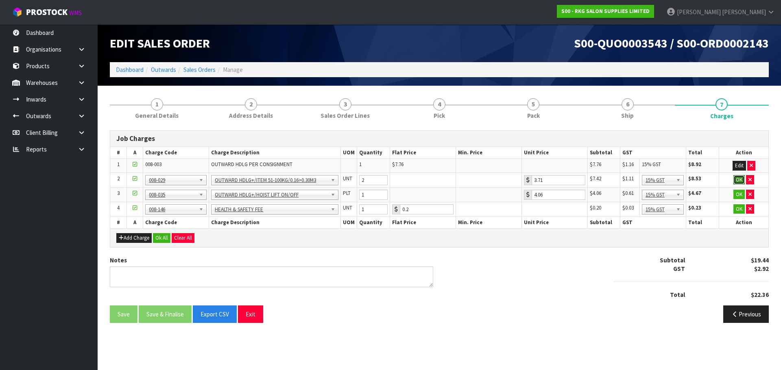
click at [737, 180] on button "OK" at bounding box center [738, 180] width 11 height 10
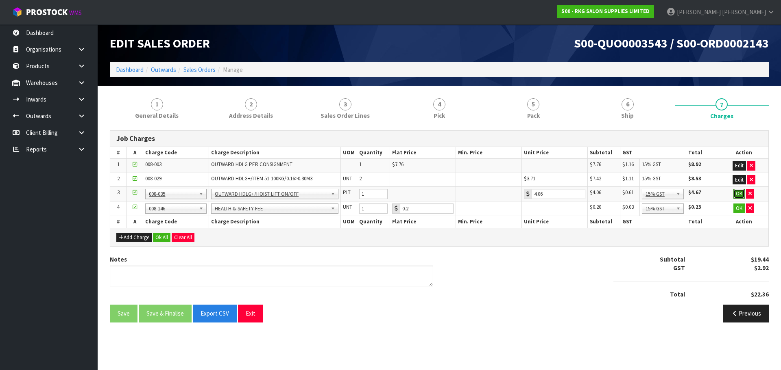
click at [739, 194] on button "OK" at bounding box center [738, 194] width 11 height 10
click at [750, 207] on icon "button" at bounding box center [749, 207] width 3 height 5
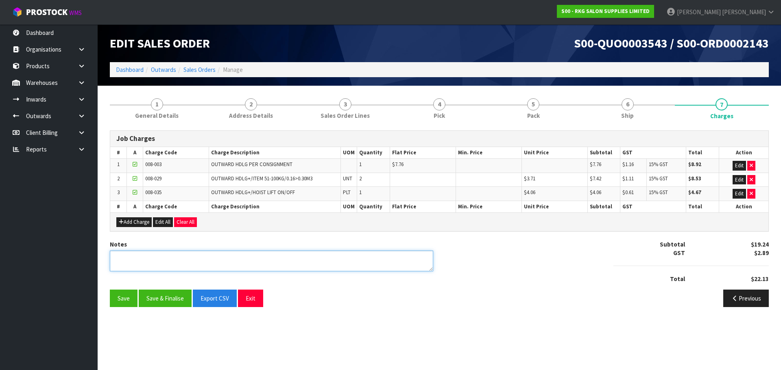
click at [188, 261] on textarea at bounding box center [271, 261] width 323 height 21
click at [738, 301] on button "Previous" at bounding box center [746, 298] width 46 height 17
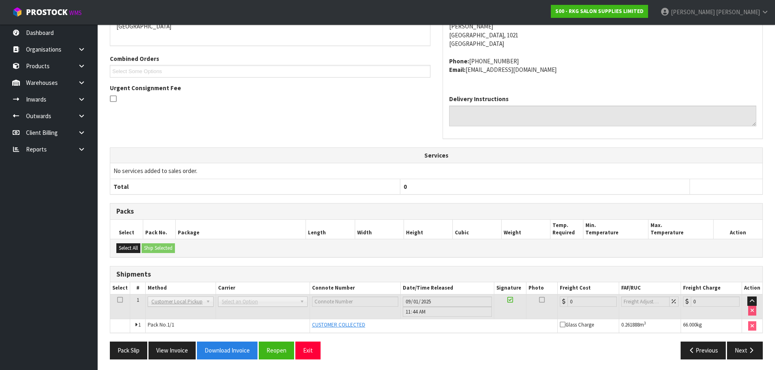
scroll to position [159, 0]
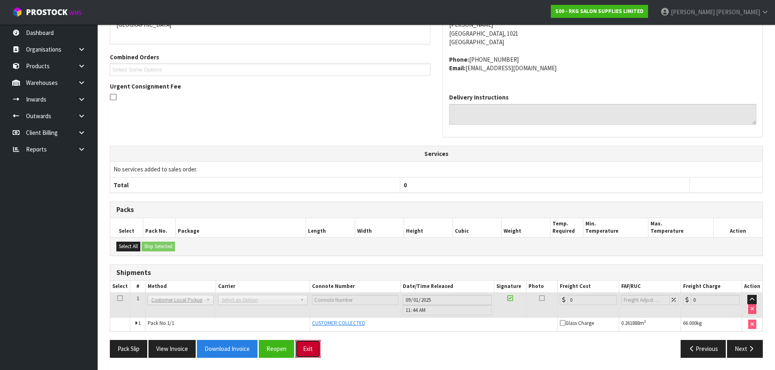
click at [307, 351] on button "Exit" at bounding box center [307, 348] width 25 height 17
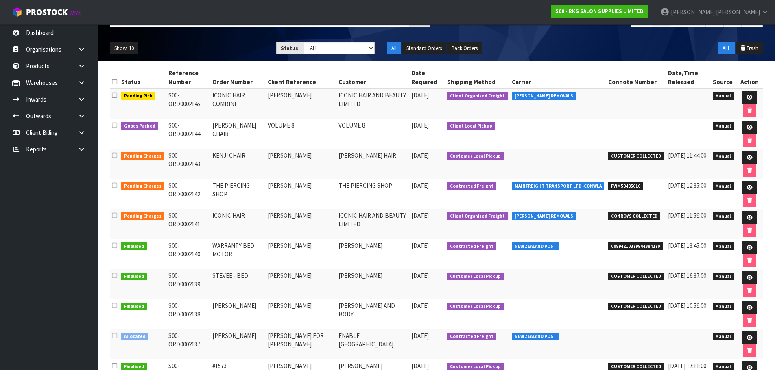
scroll to position [81, 0]
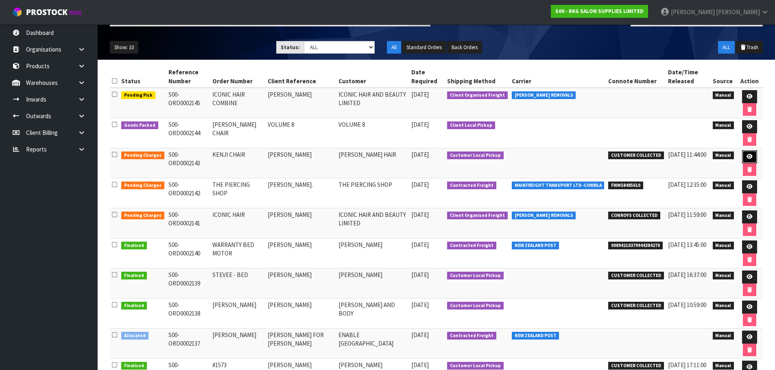
click at [749, 154] on icon at bounding box center [749, 156] width 6 height 5
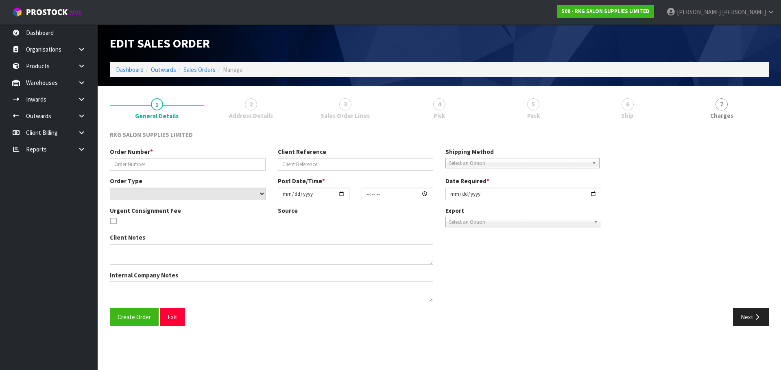
type input "KENJI CHAIR"
type input "[PERSON_NAME]"
select select "number:0"
type input "2025-09-01"
type input "00:00:00.000"
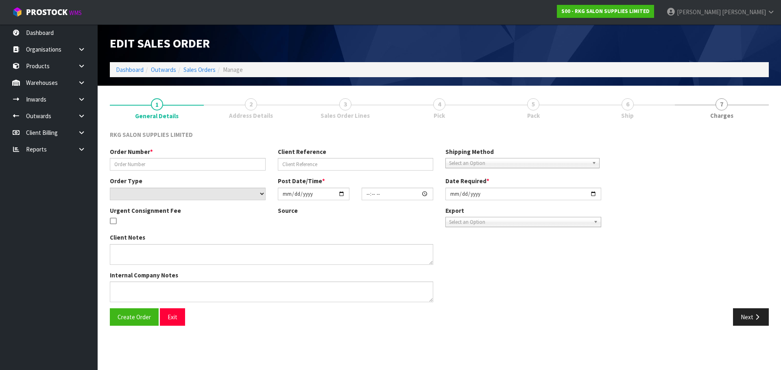
type input "2025-09-01"
type textarea "FOR PICK UP"
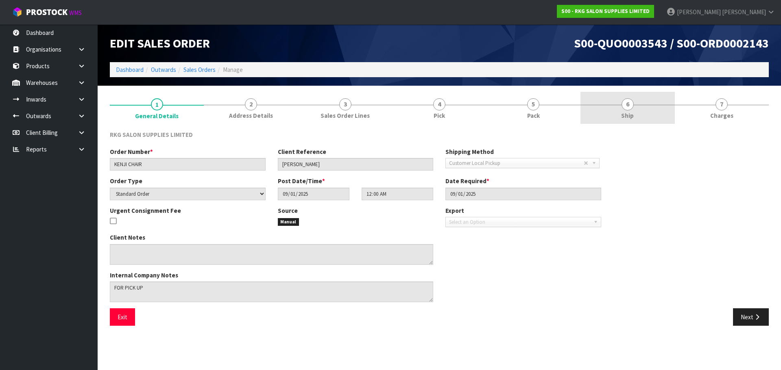
click at [627, 102] on span "6" at bounding box center [627, 104] width 12 height 12
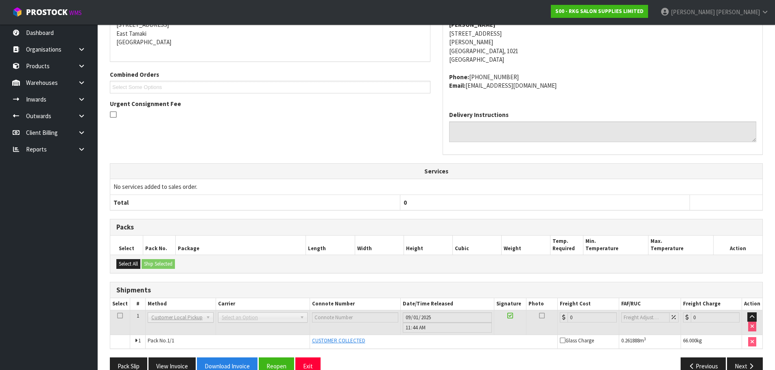
scroll to position [159, 0]
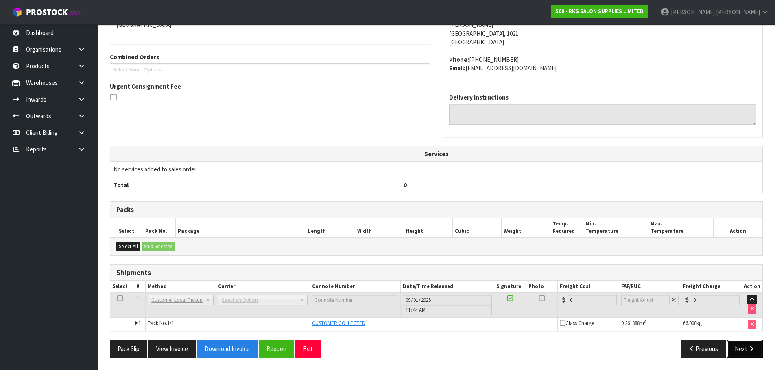
click at [744, 348] on button "Next" at bounding box center [745, 348] width 36 height 17
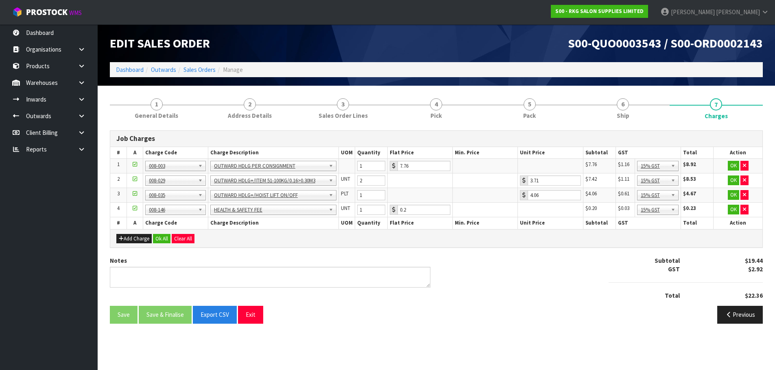
scroll to position [0, 0]
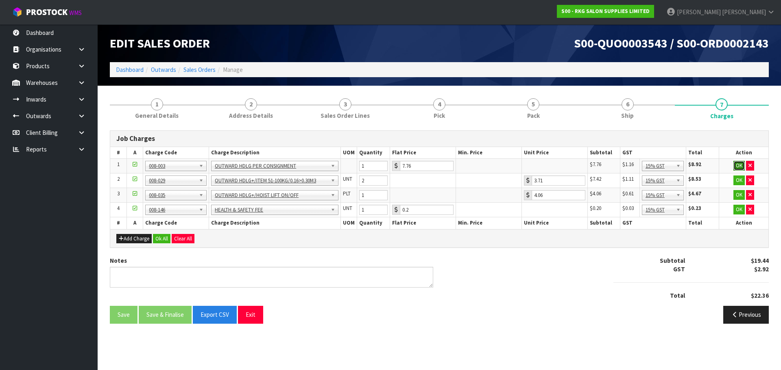
click at [740, 166] on button "OK" at bounding box center [738, 166] width 11 height 10
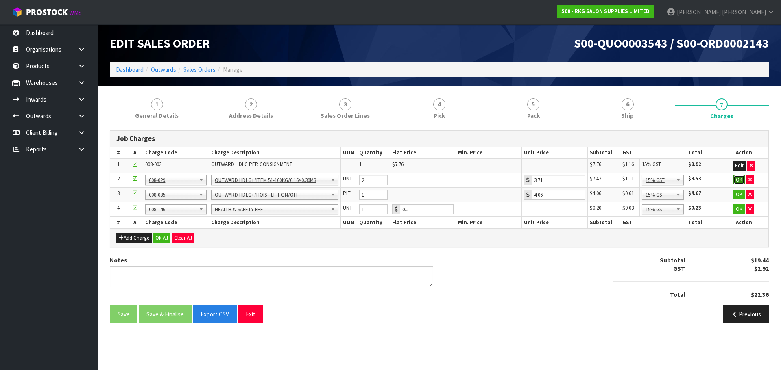
click at [739, 181] on button "OK" at bounding box center [738, 180] width 11 height 10
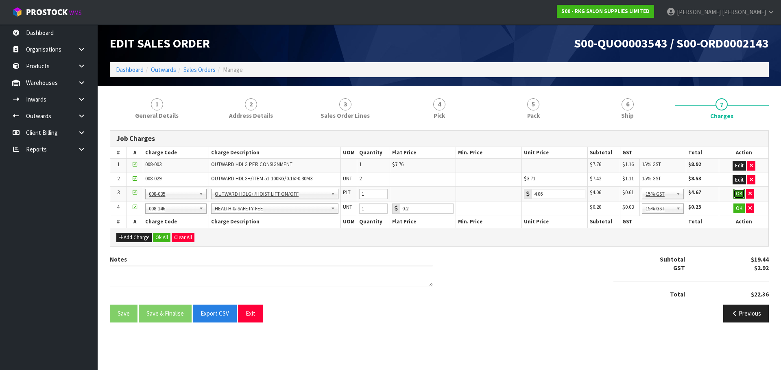
click at [739, 196] on button "OK" at bounding box center [738, 194] width 11 height 10
click at [739, 211] on button "OK" at bounding box center [738, 208] width 11 height 10
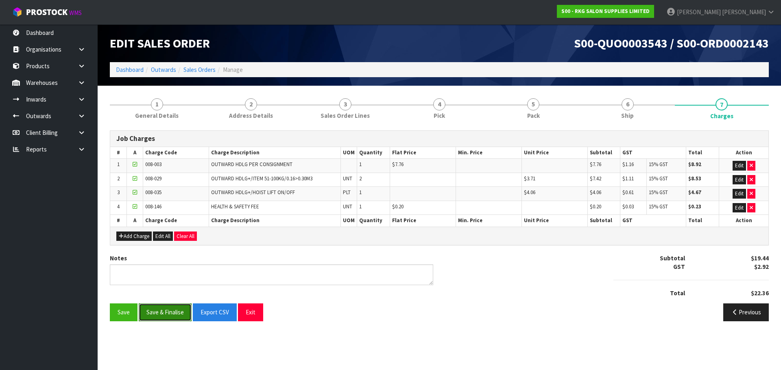
click at [169, 313] on button "Save & Finalise" at bounding box center [165, 312] width 53 height 17
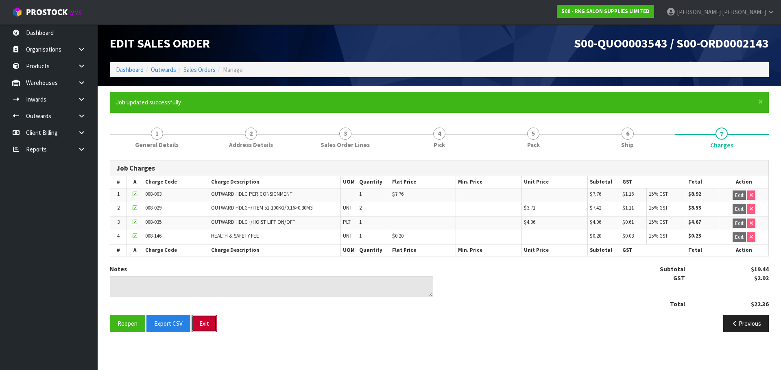
click at [204, 324] on button "Exit" at bounding box center [204, 323] width 25 height 17
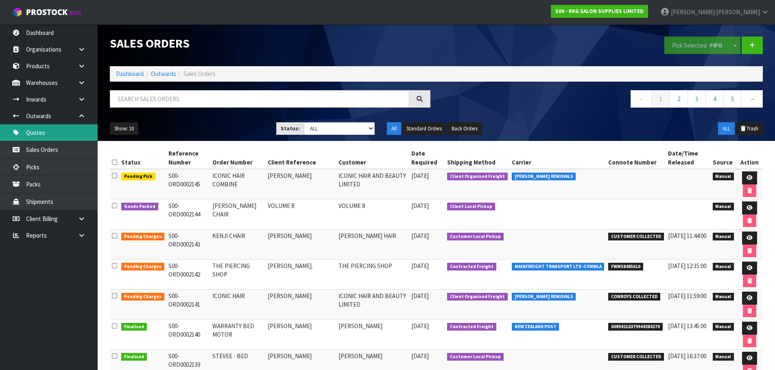
click at [46, 132] on link "Quotes" at bounding box center [49, 132] width 98 height 17
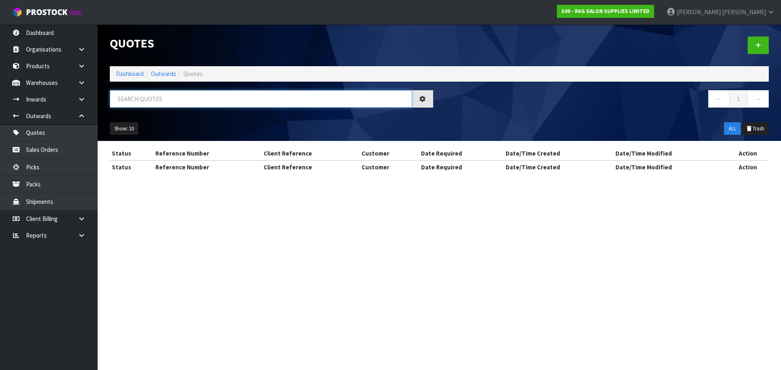
click at [137, 99] on input "text" at bounding box center [261, 98] width 302 height 17
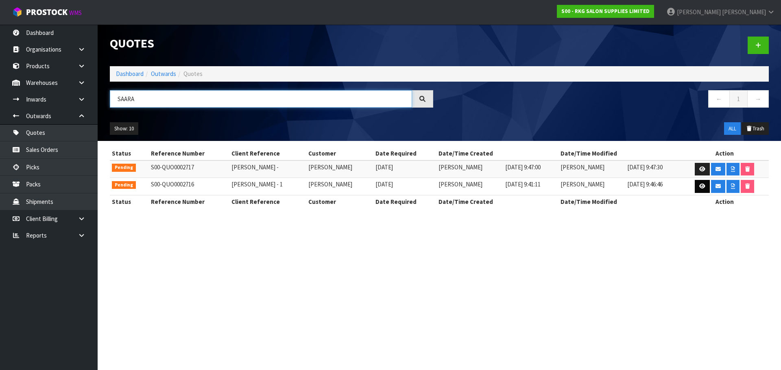
type input "SAARA"
click at [699, 185] on icon at bounding box center [702, 186] width 6 height 5
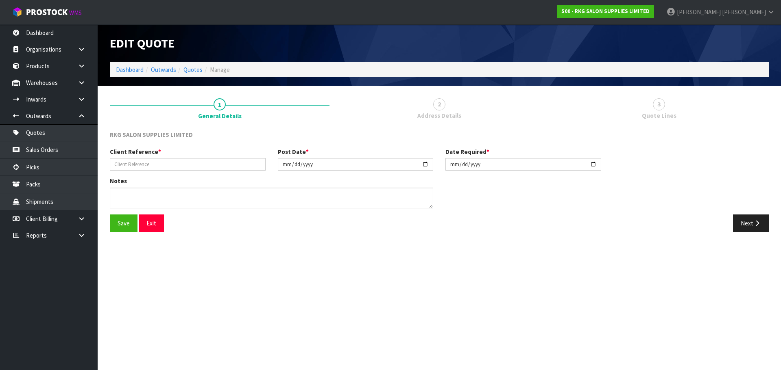
type input "[PERSON_NAME] - 1"
type input "[DATE]"
type textarea "RESIDENTIAL DELIVERY - M2H"
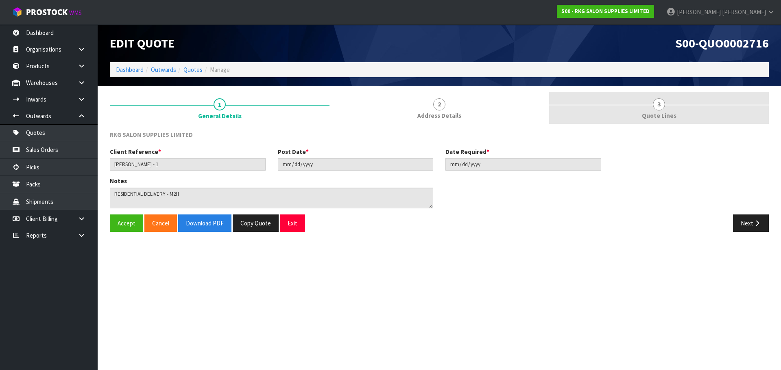
click at [656, 105] on span "3" at bounding box center [659, 104] width 12 height 12
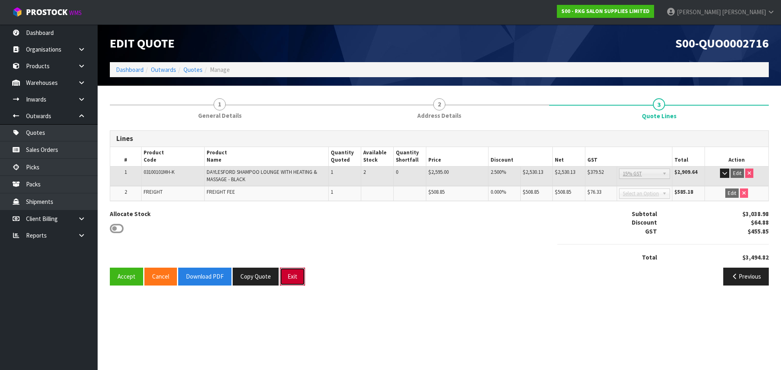
click at [291, 278] on button "Exit" at bounding box center [292, 276] width 25 height 17
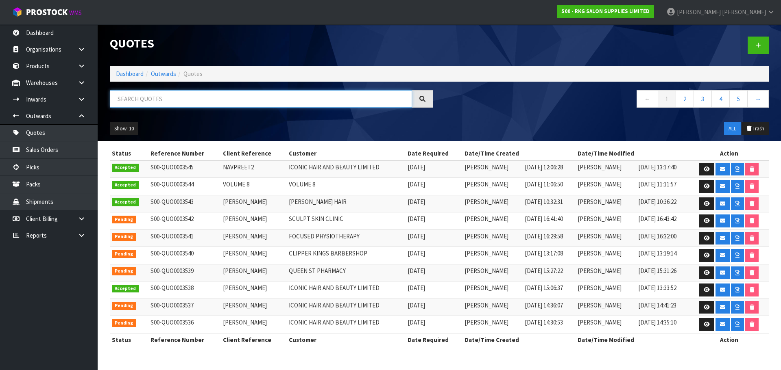
click at [168, 99] on input "text" at bounding box center [261, 98] width 302 height 17
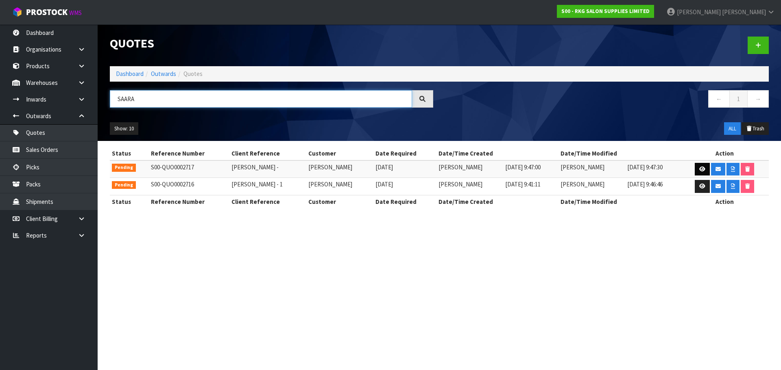
type input "SAARA"
click at [699, 168] on icon at bounding box center [702, 169] width 6 height 5
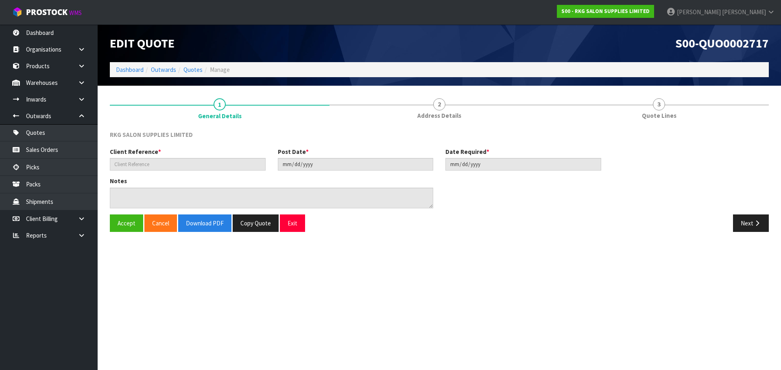
type input "[PERSON_NAME] -"
type input "[DATE]"
type textarea "RESIDENTIAL DELIVERY - CONROYS"
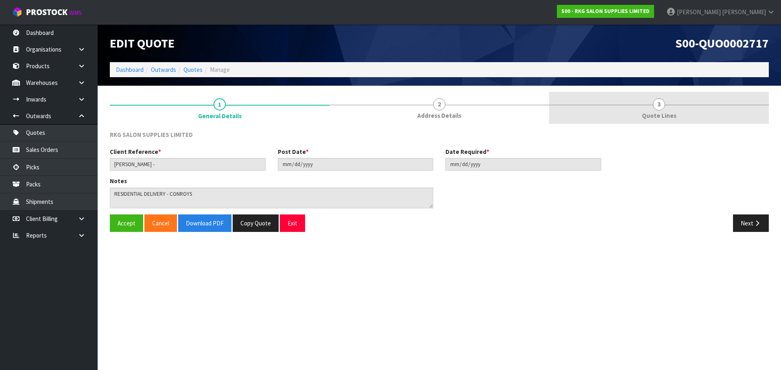
click at [658, 103] on span "3" at bounding box center [659, 104] width 12 height 12
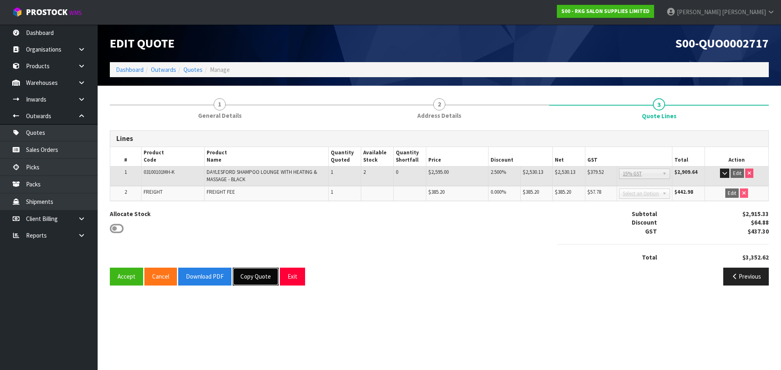
click at [255, 278] on button "Copy Quote" at bounding box center [256, 276] width 46 height 17
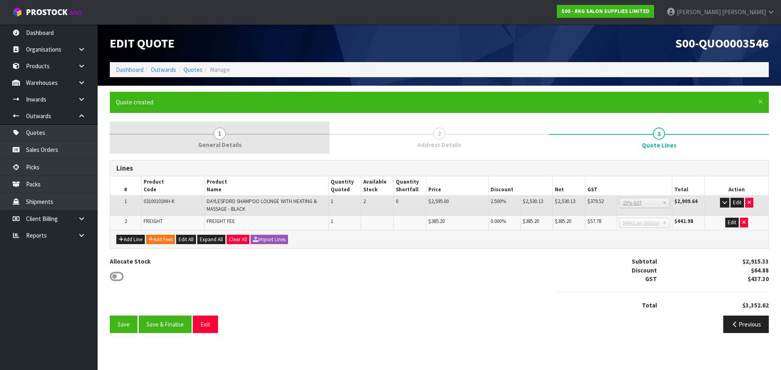
click at [217, 134] on span "1" at bounding box center [219, 134] width 12 height 12
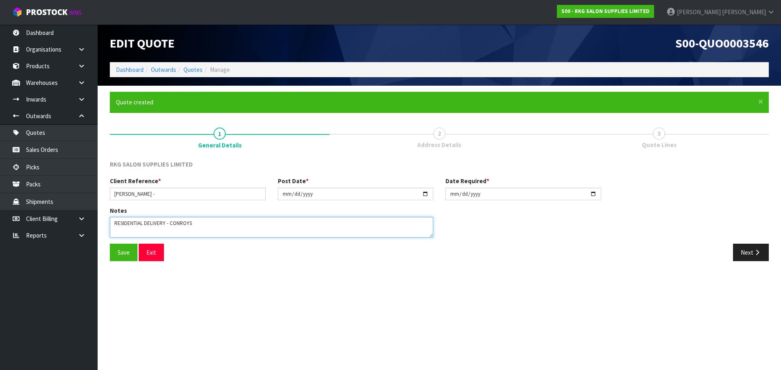
drag, startPoint x: 199, startPoint y: 224, endPoint x: 111, endPoint y: 227, distance: 88.3
click at [111, 227] on textarea at bounding box center [271, 227] width 323 height 21
type textarea "FOR PICK UP"
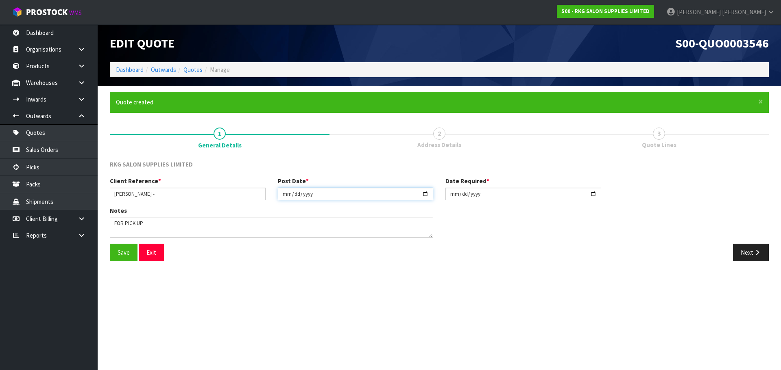
click at [426, 194] on input "[DATE]" at bounding box center [356, 194] width 156 height 13
type input "2025-09-01"
click at [594, 194] on input "[DATE]" at bounding box center [523, 194] width 156 height 13
type input "2025-09-01"
click at [122, 257] on button "Save" at bounding box center [124, 252] width 28 height 17
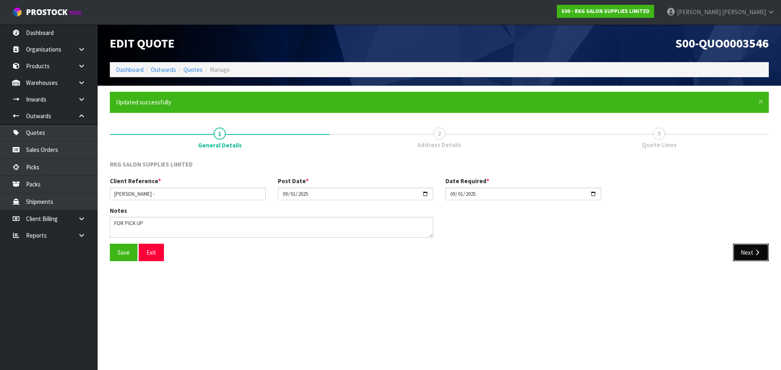
click at [745, 252] on button "Next" at bounding box center [751, 252] width 36 height 17
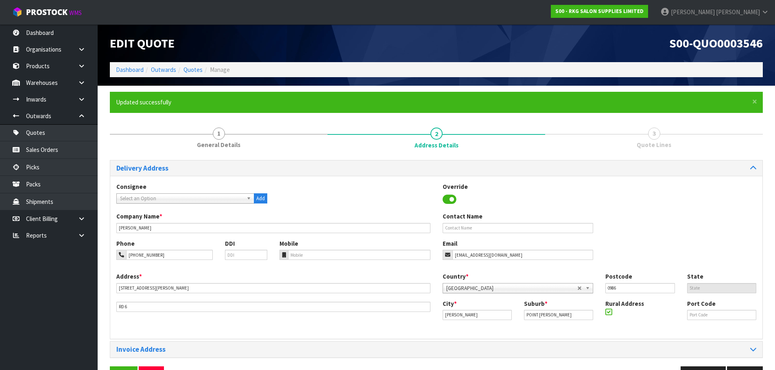
scroll to position [26, 0]
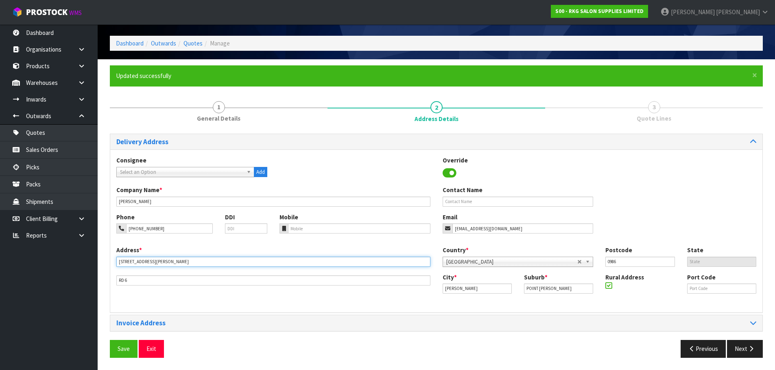
drag, startPoint x: 162, startPoint y: 263, endPoint x: 116, endPoint y: 263, distance: 45.9
click at [116, 263] on div "Address * [STREET_ADDRESS][PERSON_NAME]" at bounding box center [273, 266] width 326 height 40
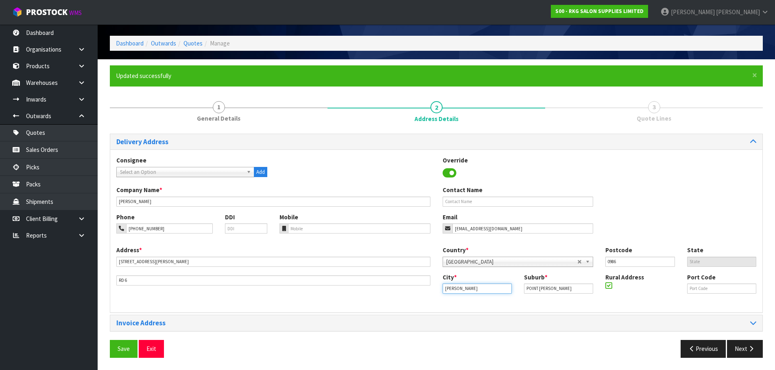
drag, startPoint x: 439, startPoint y: 291, endPoint x: 429, endPoint y: 291, distance: 10.2
click at [429, 291] on div "Address * [STREET_ADDRESS][PERSON_NAME] Country * [GEOGRAPHIC_DATA] [GEOGRAPHIC…" at bounding box center [436, 276] width 652 height 61
type input "p"
type input "Point [PERSON_NAME]"
click at [124, 350] on button "Save" at bounding box center [124, 348] width 28 height 17
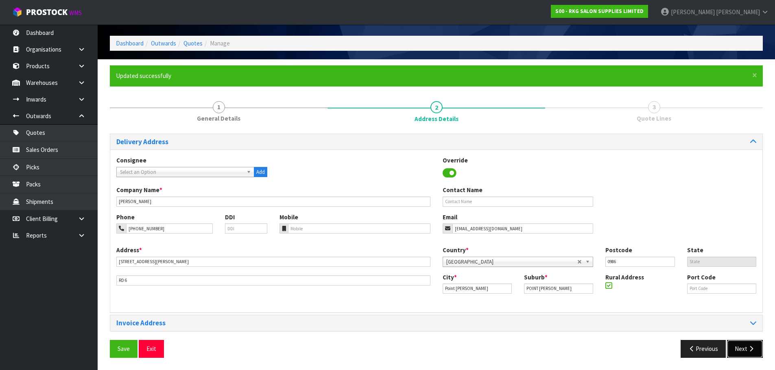
click at [745, 349] on button "Next" at bounding box center [745, 348] width 36 height 17
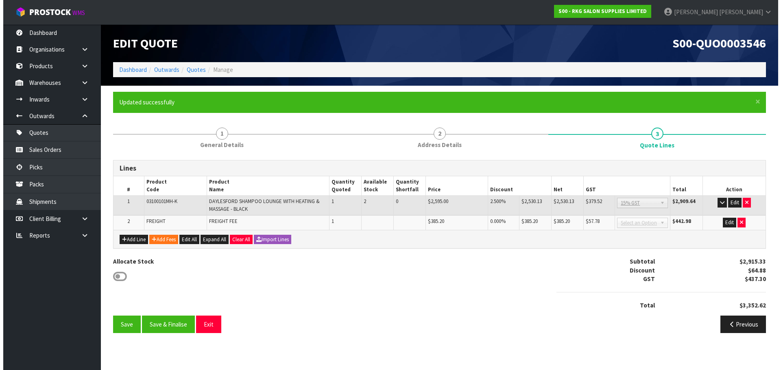
scroll to position [0, 0]
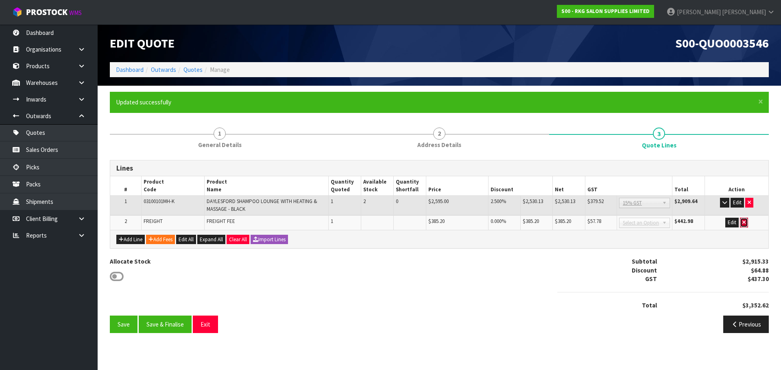
click at [745, 224] on icon "button" at bounding box center [743, 222] width 3 height 5
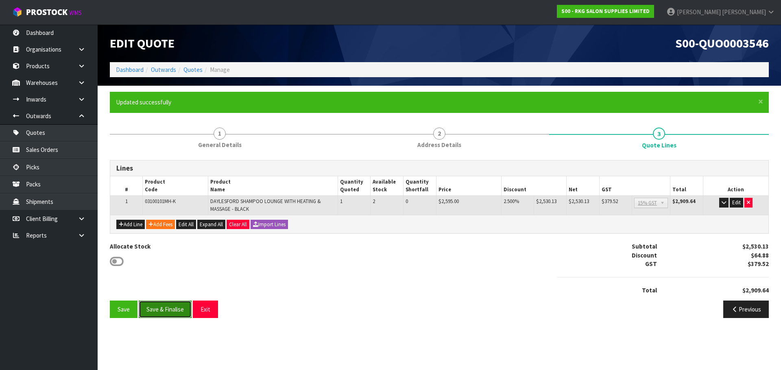
click at [170, 310] on button "Save & Finalise" at bounding box center [165, 309] width 53 height 17
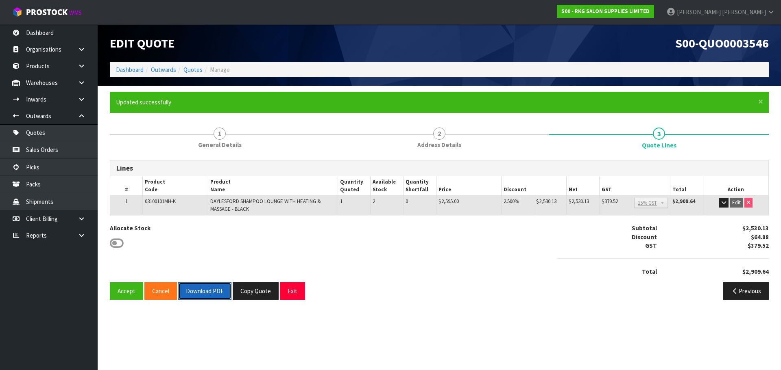
click at [197, 292] on button "Download PDF" at bounding box center [204, 291] width 53 height 17
